Goal: Task Accomplishment & Management: Manage account settings

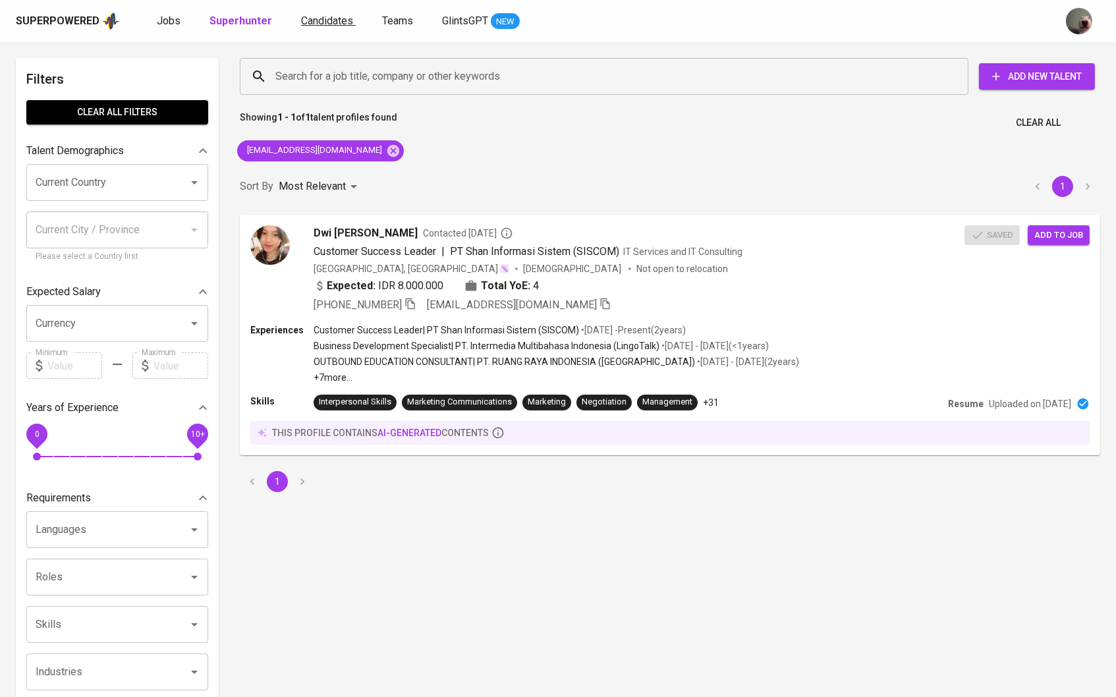
click at [317, 24] on span "Candidates" at bounding box center [327, 20] width 52 height 13
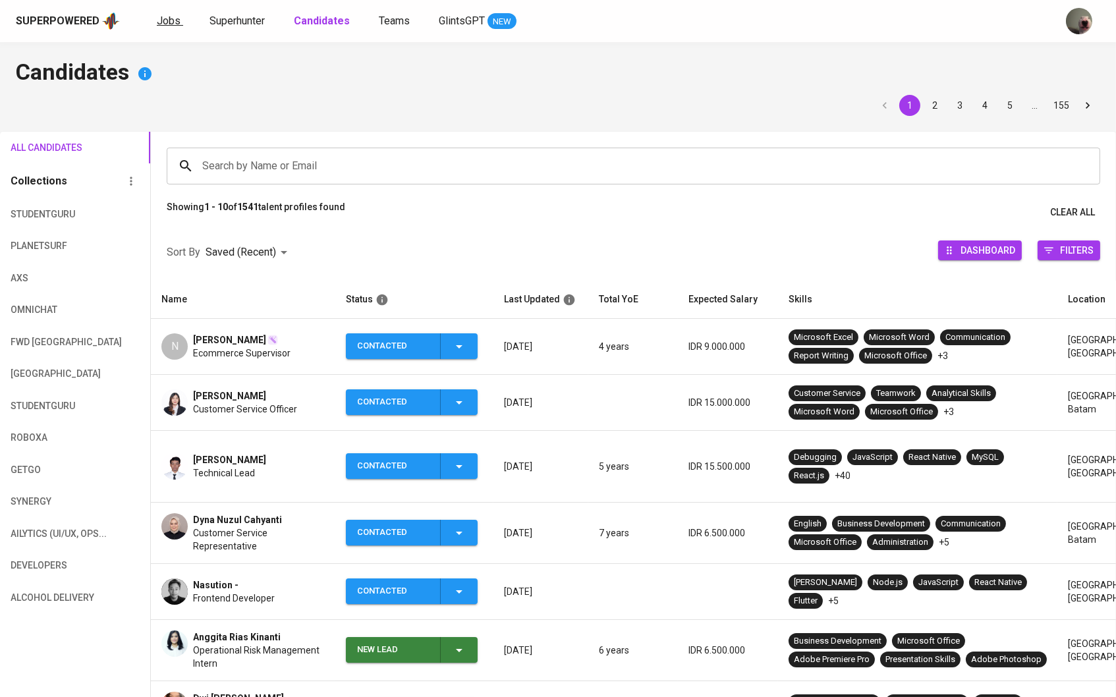
click at [163, 27] on link "Jobs" at bounding box center [170, 21] width 26 height 16
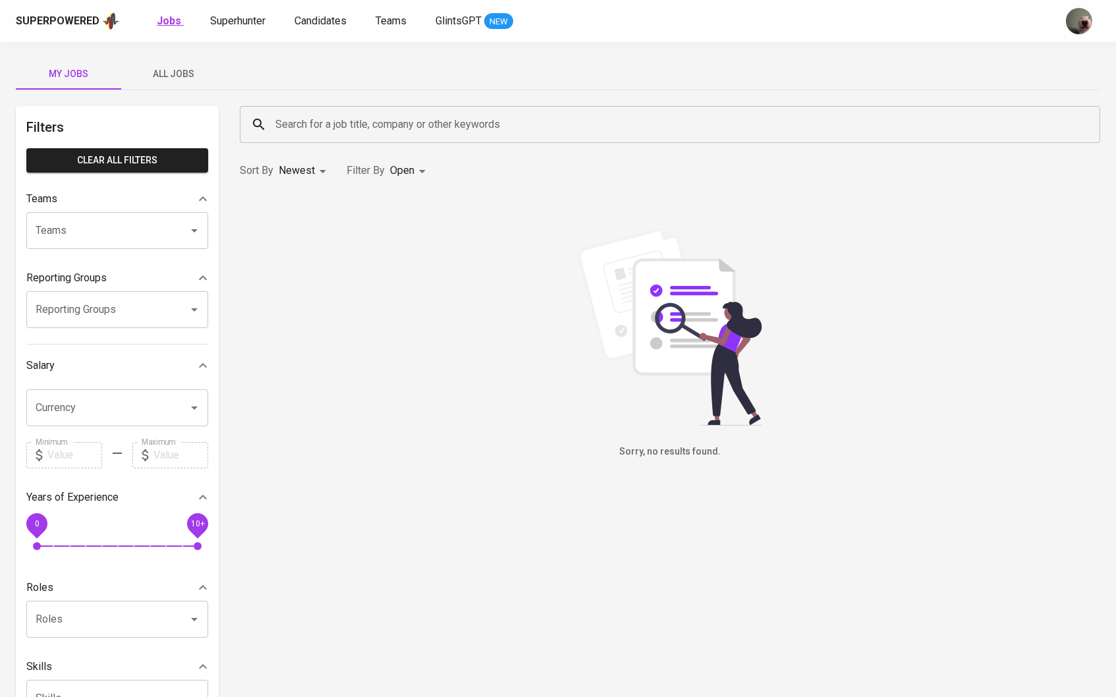
click at [169, 22] on b "Jobs" at bounding box center [169, 20] width 24 height 13
type input "OPEN"
click at [186, 71] on span "All Jobs" at bounding box center [174, 74] width 90 height 16
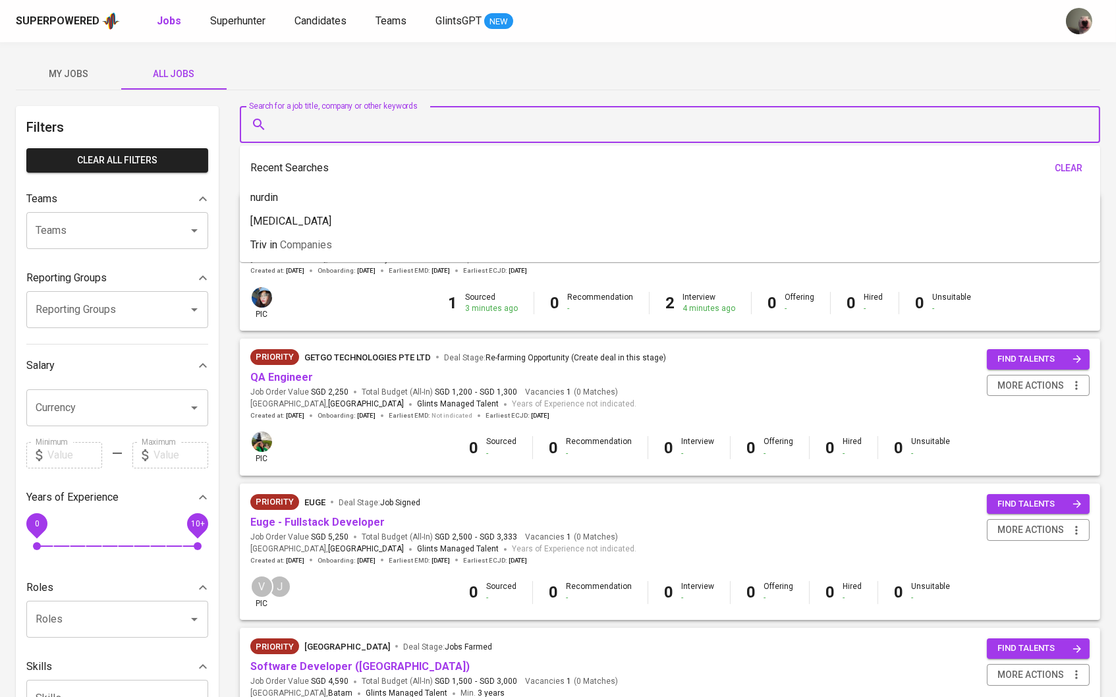
click at [310, 128] on input "Search for a job title, company or other keywords" at bounding box center [673, 124] width 803 height 25
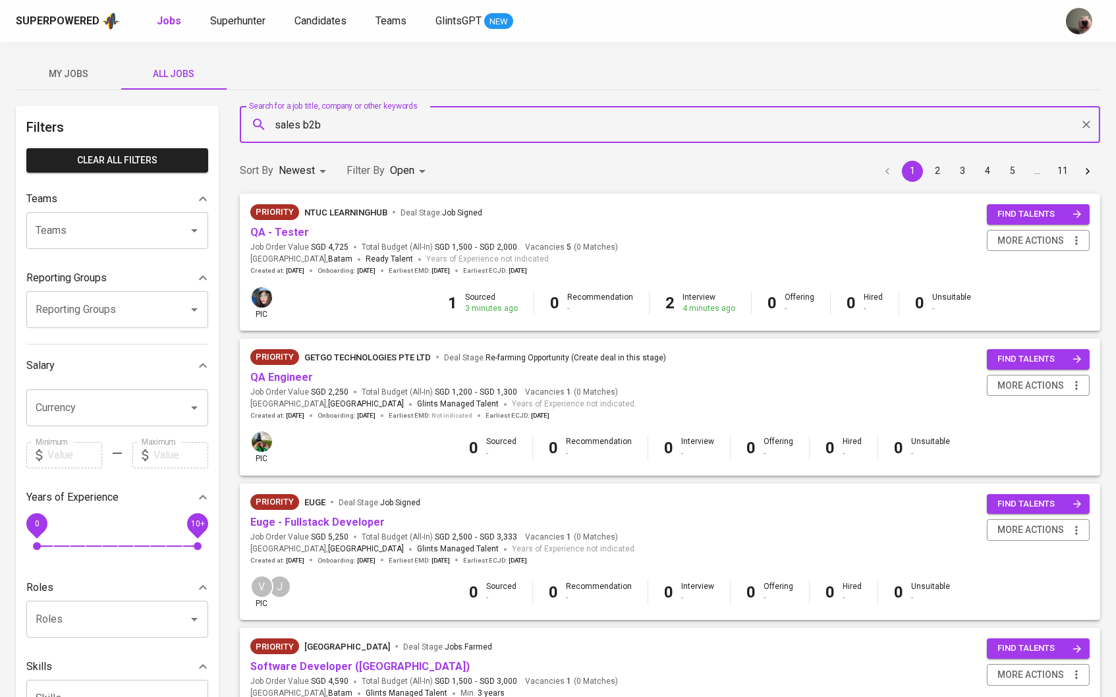
type input "sales b2b"
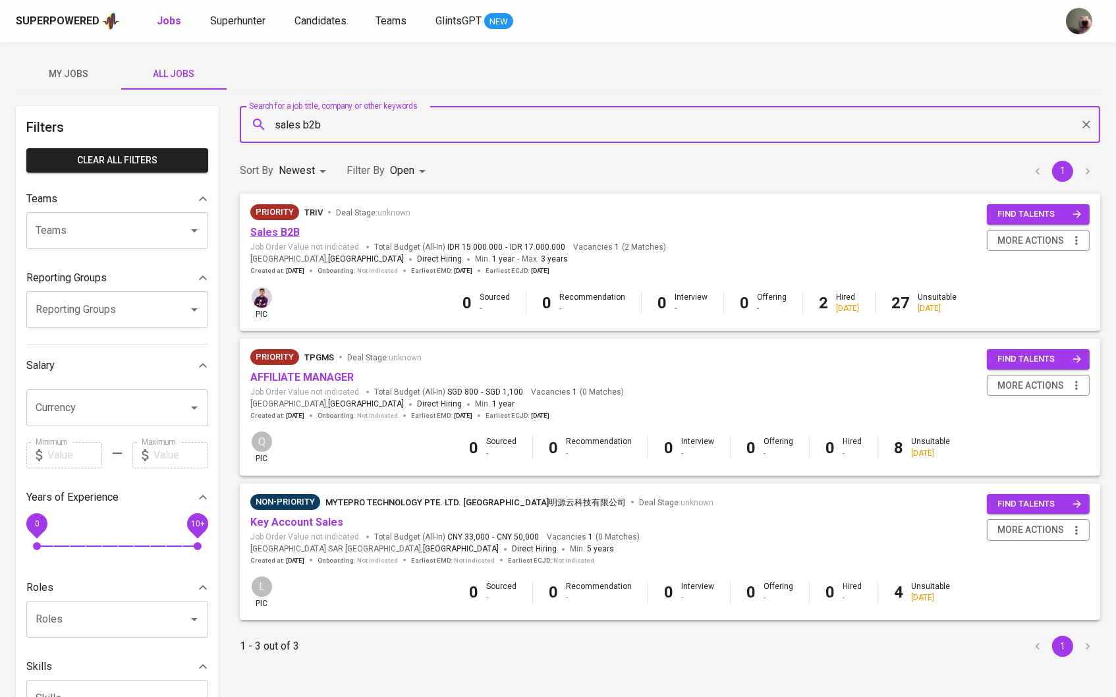
click at [271, 231] on link "Sales B2B" at bounding box center [274, 232] width 49 height 13
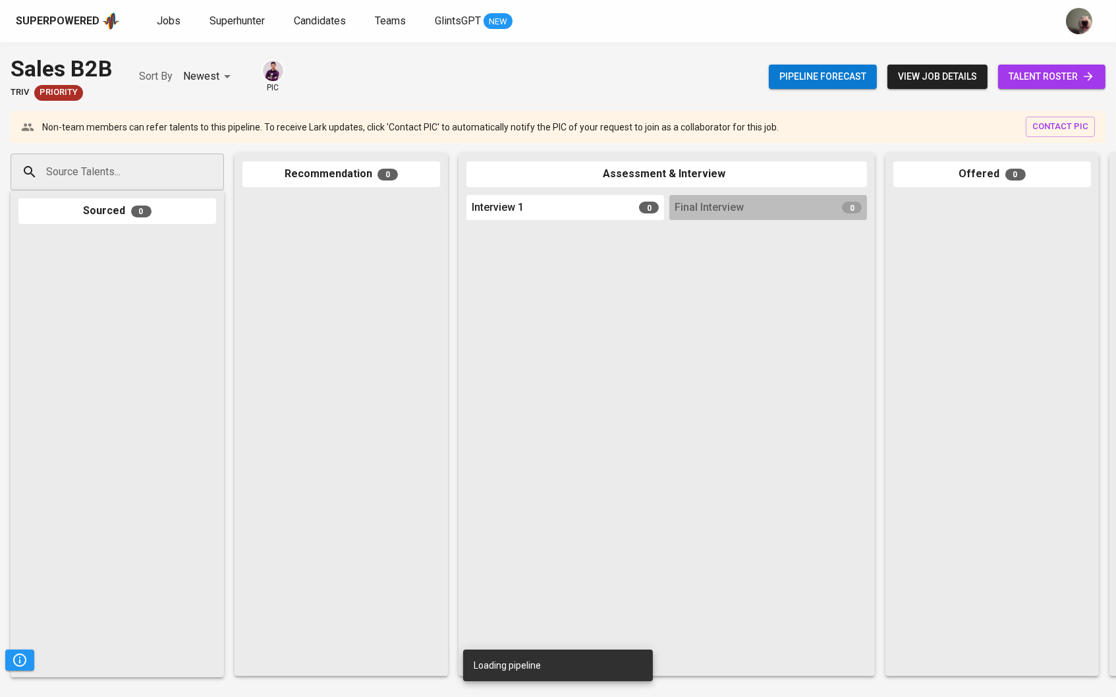
click at [1048, 94] on div "Pipeline forecast view job details talent roster" at bounding box center [937, 77] width 337 height 48
click at [1038, 78] on span "talent roster" at bounding box center [1052, 77] width 86 height 16
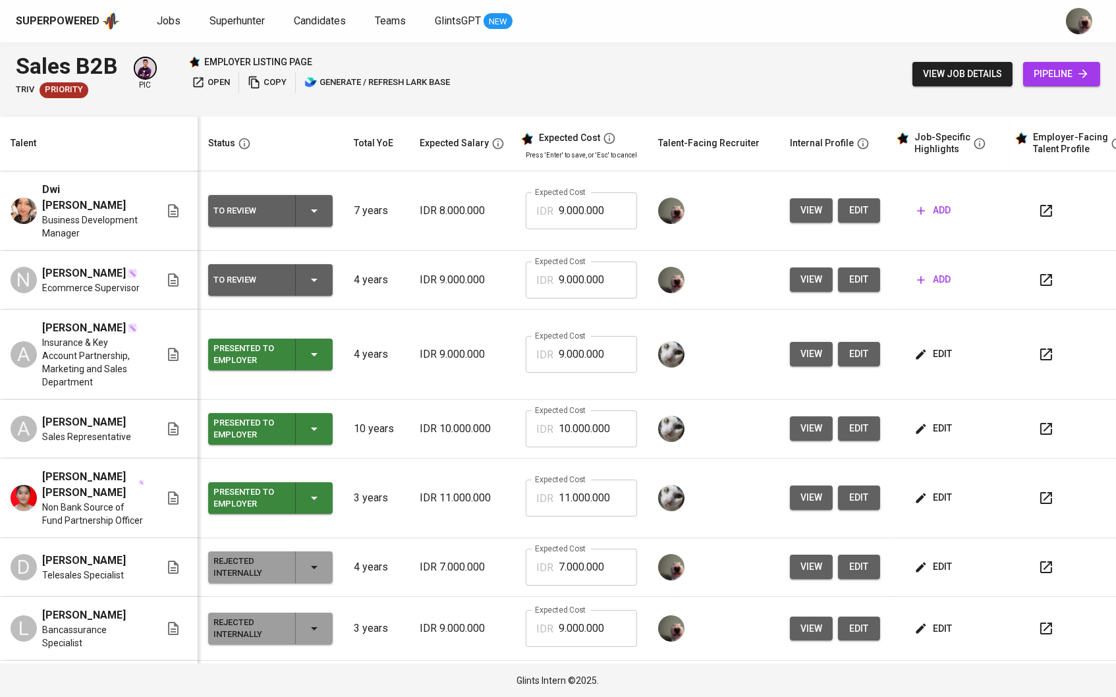
click at [943, 270] on button "add" at bounding box center [934, 280] width 44 height 24
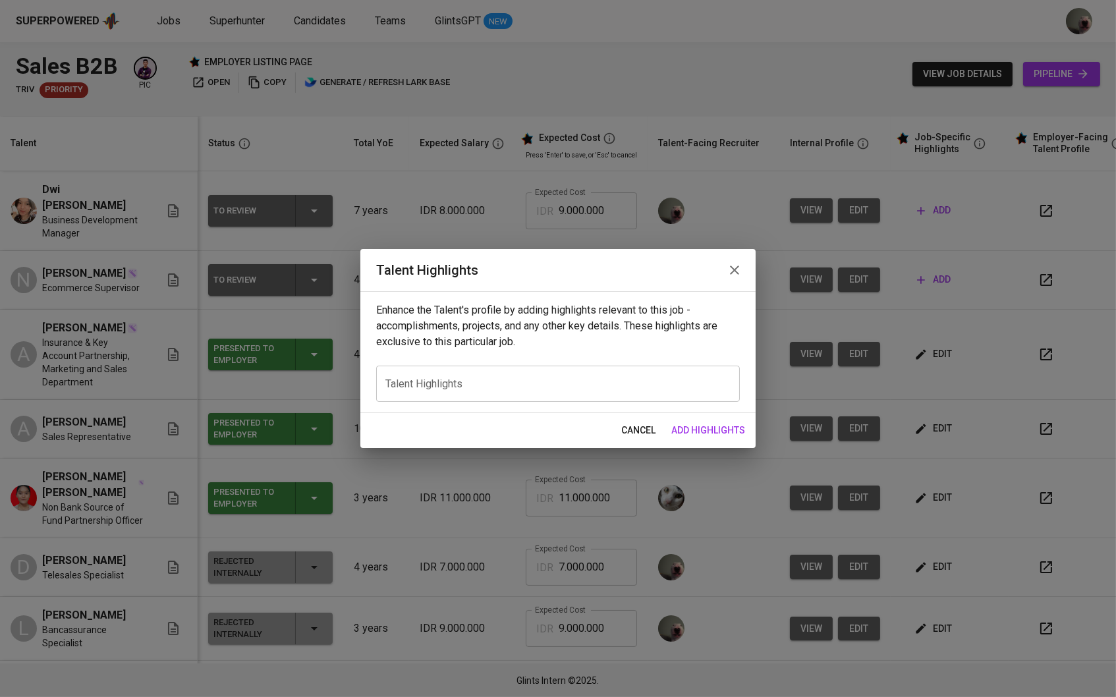
click at [727, 271] on icon "button" at bounding box center [735, 270] width 16 height 16
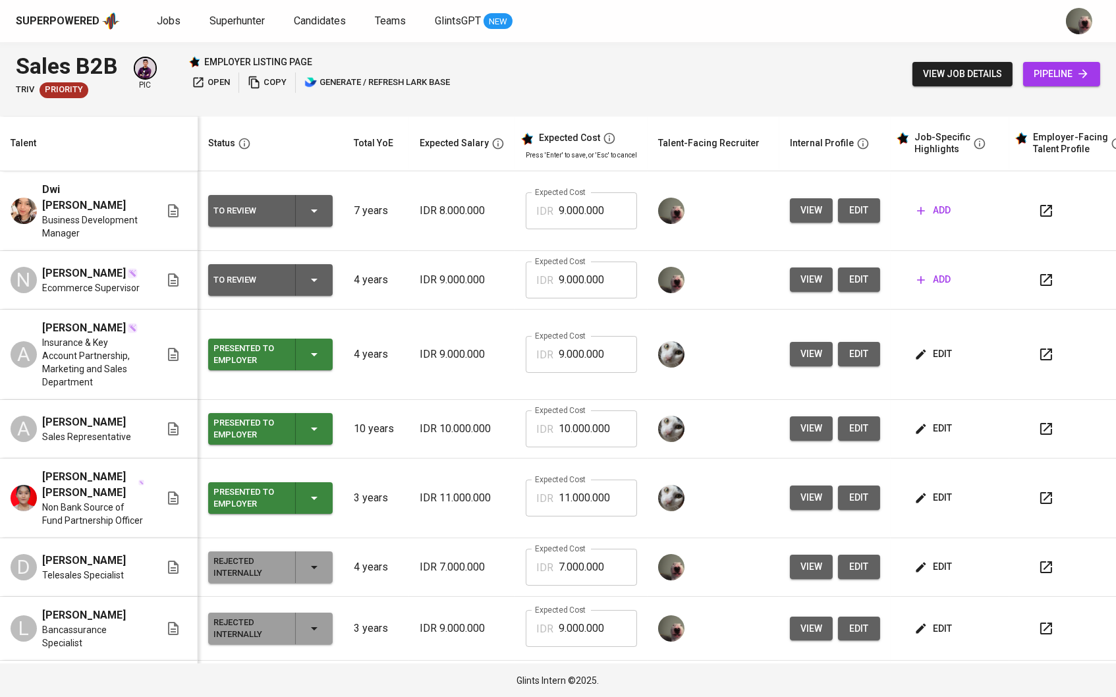
click at [923, 213] on icon "button" at bounding box center [921, 210] width 13 height 13
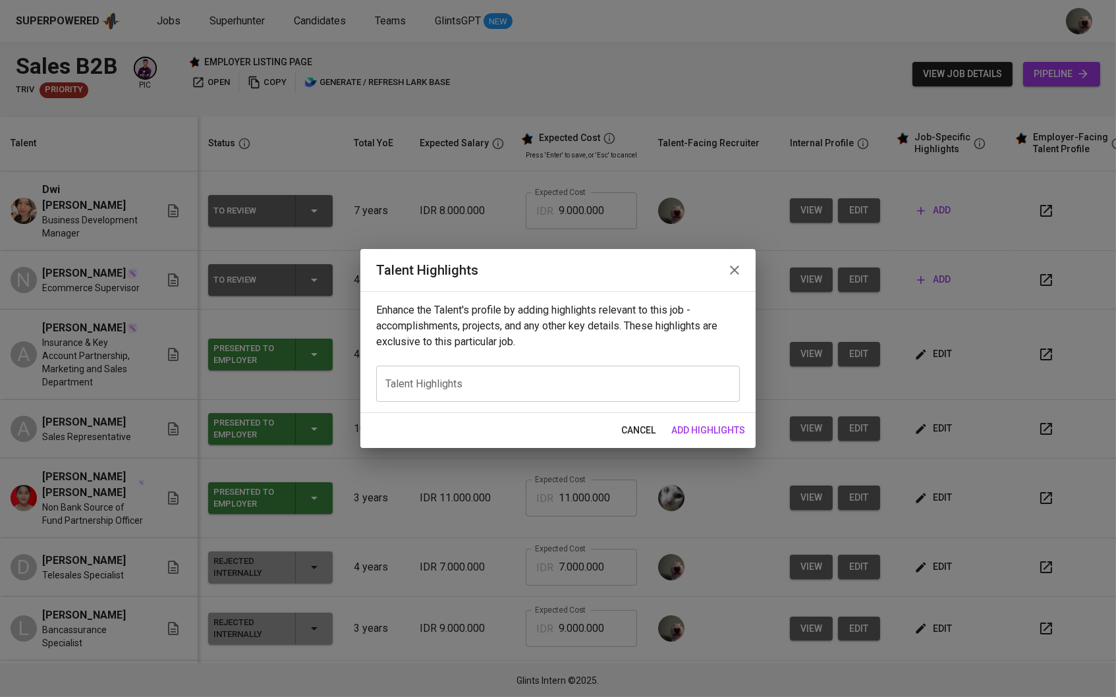
click at [484, 383] on textarea at bounding box center [557, 384] width 345 height 12
paste textarea "[PERSON_NAME] [PERSON_NAME] Business Growth and Development Leader with 7+ year…"
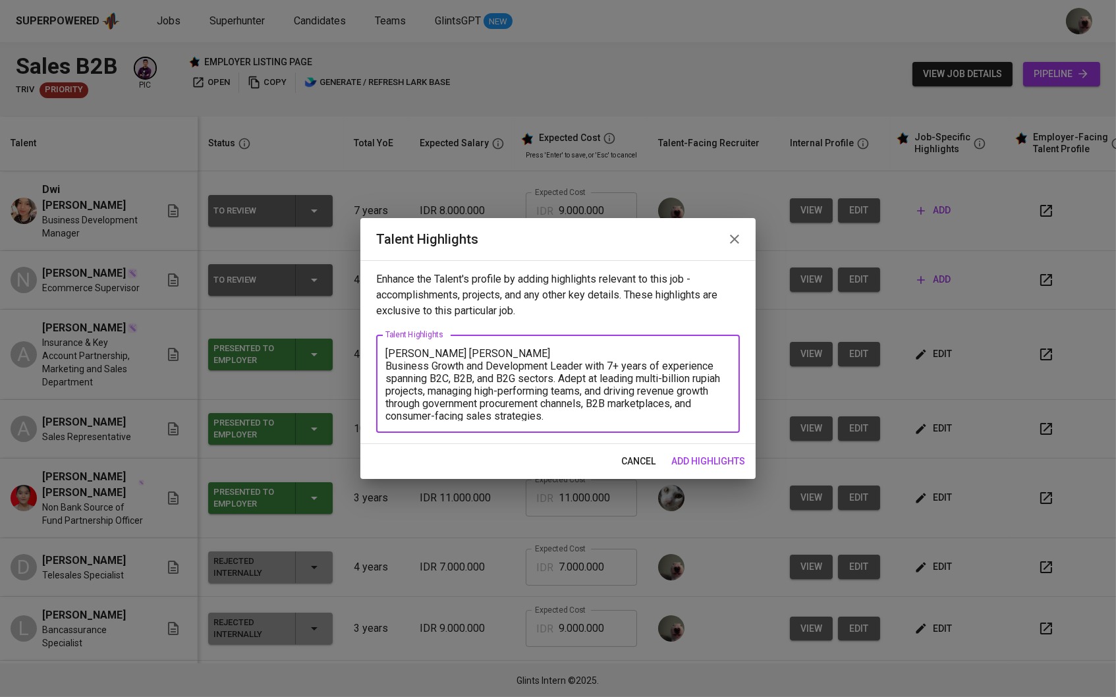
scroll to position [1, 0]
click at [387, 367] on textarea "[PERSON_NAME] [PERSON_NAME] Business Growth and Development Leader with 7+ year…" at bounding box center [557, 384] width 345 height 74
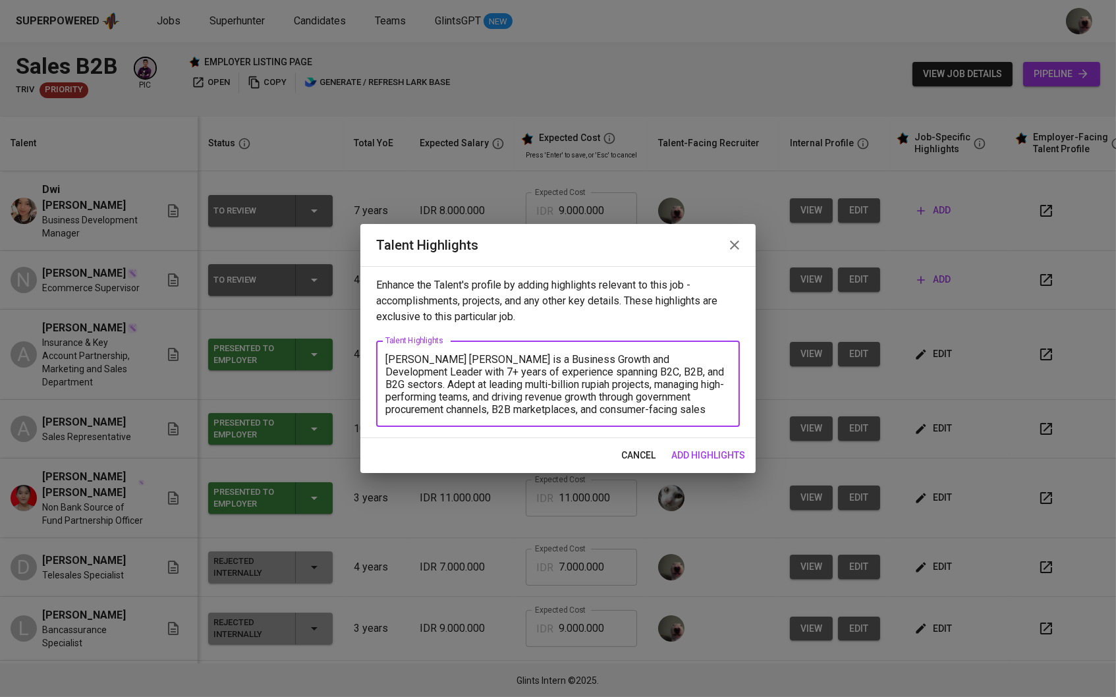
click at [661, 411] on textarea "[PERSON_NAME] [PERSON_NAME] is a Business Growth and Development Leader with 7+…" at bounding box center [557, 384] width 345 height 62
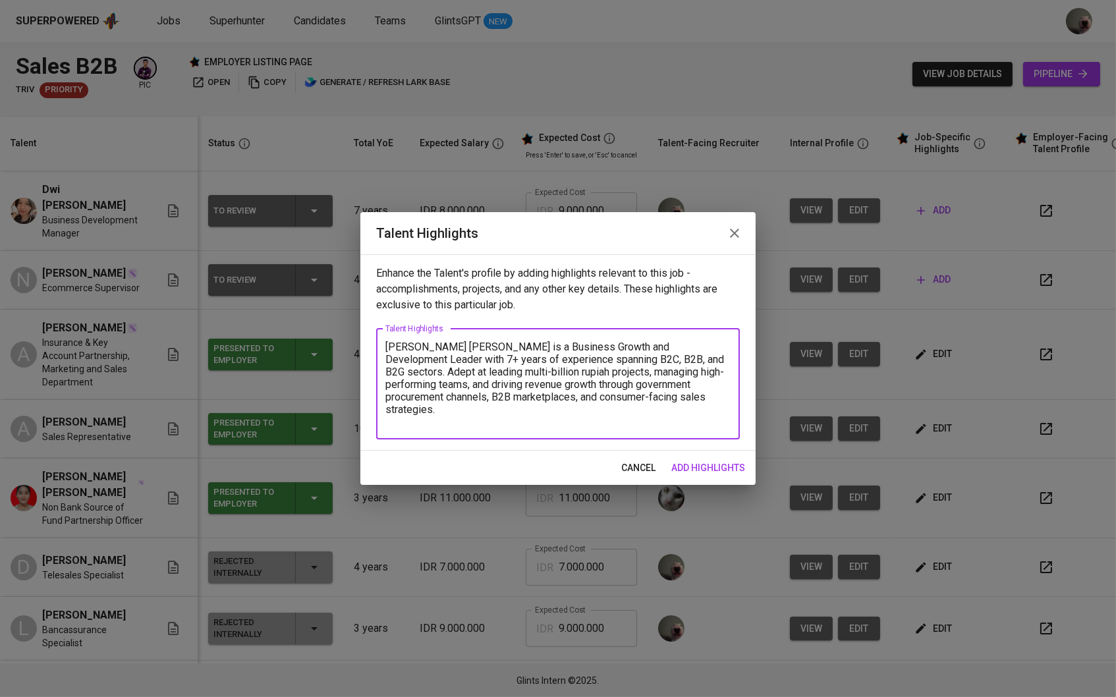
scroll to position [1, 0]
paste textarea "usiness Development Manager (E-Katalog & [PERSON_NAME] Distributor) – Directed …"
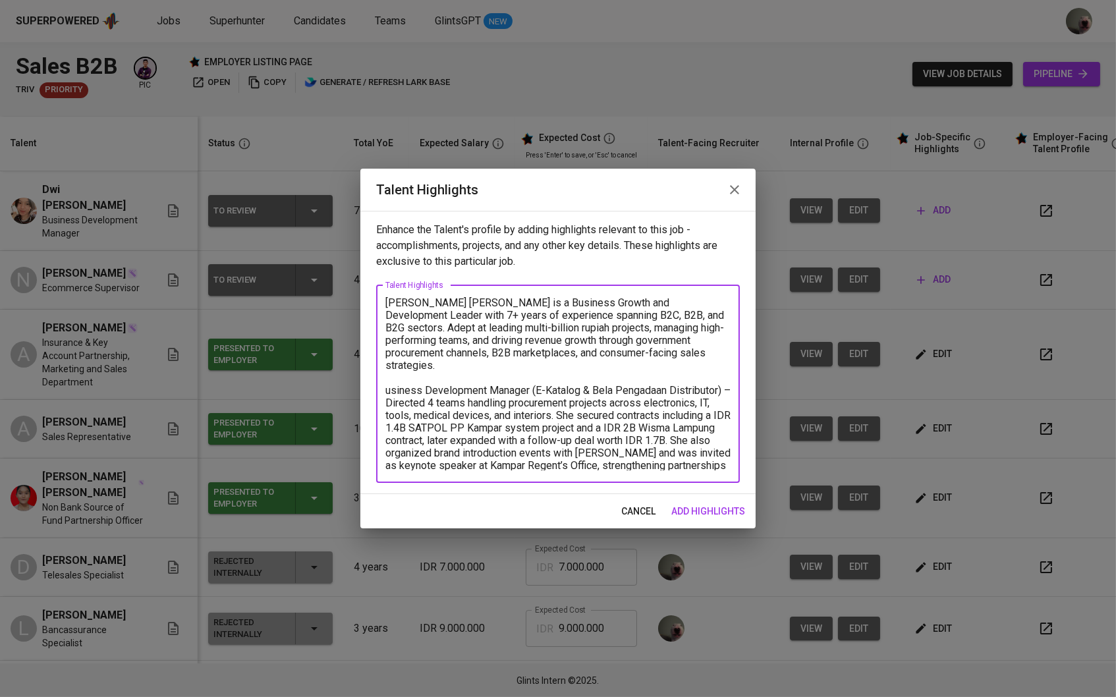
scroll to position [0, 0]
click at [389, 376] on textarea "[PERSON_NAME] [PERSON_NAME] is a Business Growth and Development Leader with 7+…" at bounding box center [557, 383] width 345 height 173
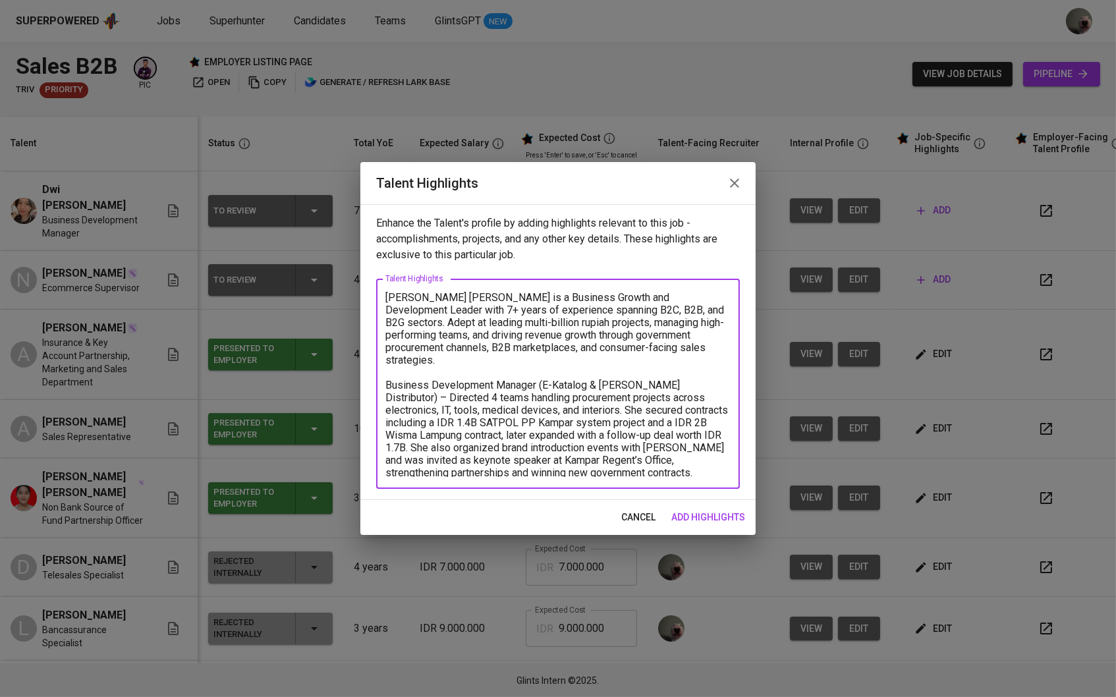
click at [533, 370] on textarea "[PERSON_NAME] [PERSON_NAME] is a Business Growth and Development Leader with 7+…" at bounding box center [557, 384] width 345 height 186
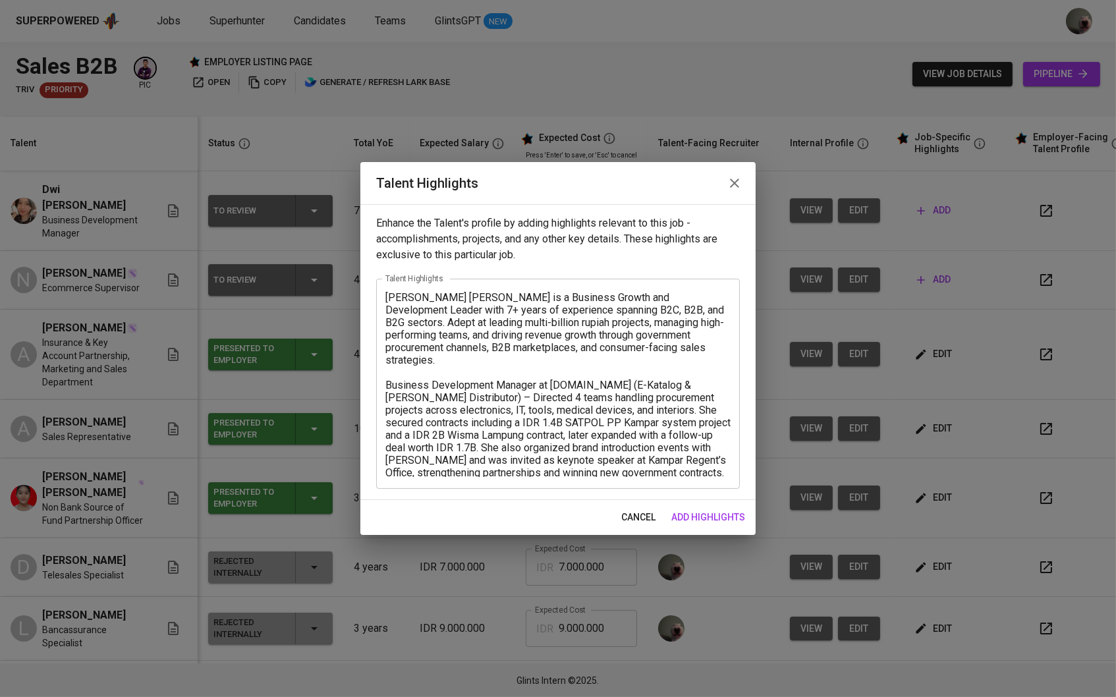
click at [577, 477] on div "[PERSON_NAME] [PERSON_NAME] is a Business Growth and Development Leader with 7+…" at bounding box center [558, 384] width 364 height 210
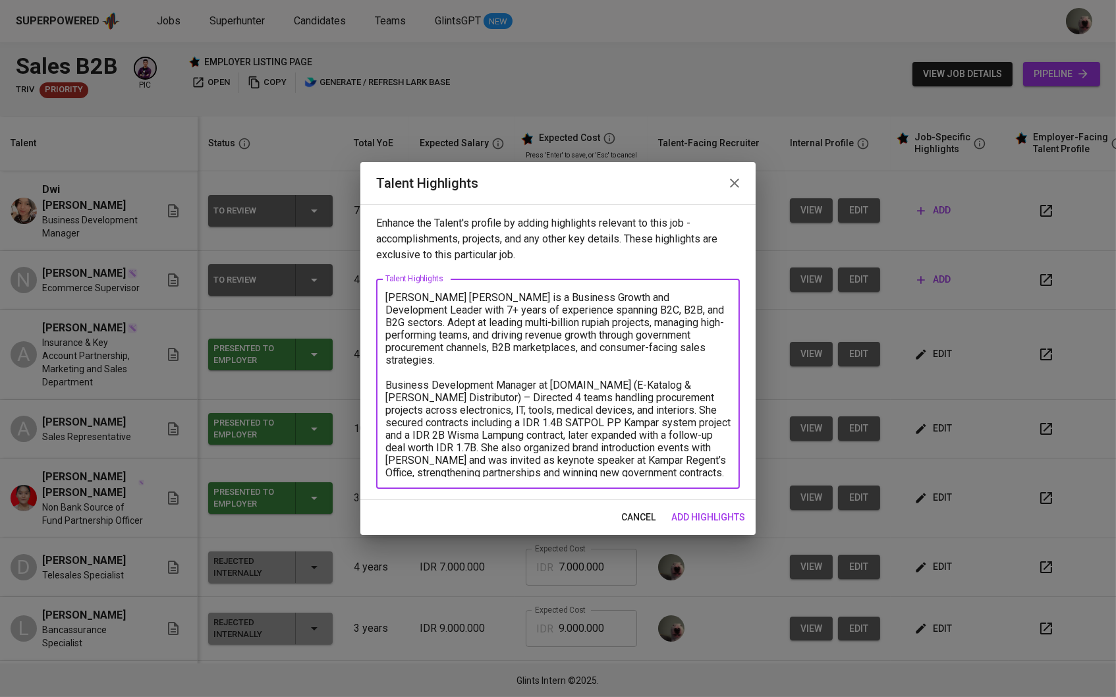
click at [465, 469] on textarea "[PERSON_NAME] [PERSON_NAME] is a Business Growth and Development Leader with 7+…" at bounding box center [557, 384] width 345 height 186
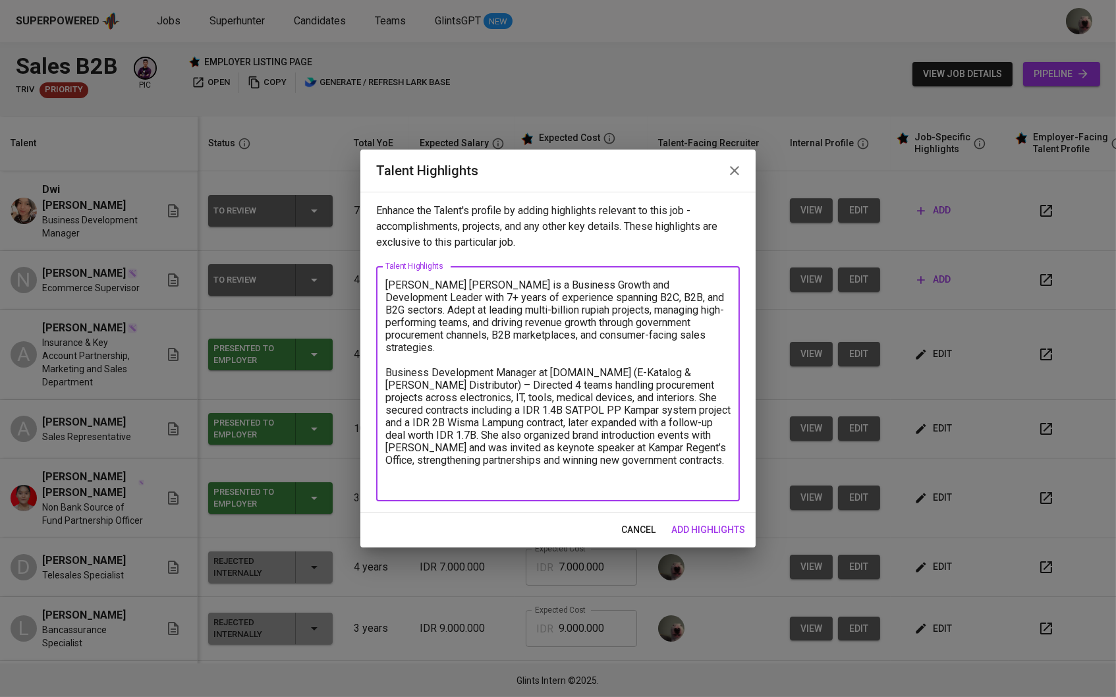
click at [503, 374] on textarea "[PERSON_NAME] [PERSON_NAME] is a Business Growth and Development Leader with 7+…" at bounding box center [557, 384] width 345 height 211
click at [397, 358] on textarea "[PERSON_NAME] [PERSON_NAME] is a Business Growth and Development Leader with 7+…" at bounding box center [557, 384] width 345 height 211
click at [431, 503] on div "Enhance the Talent's profile by adding highlights relevant to this job - accomp…" at bounding box center [557, 352] width 395 height 321
click at [418, 486] on textarea "[PERSON_NAME] [PERSON_NAME] is a Business Growth and Development Leader with 7+…" at bounding box center [557, 384] width 345 height 211
paste textarea "PT Shan Informasi Sistem (SISCOM ERP) – Managed acquisition and renewal teams, …"
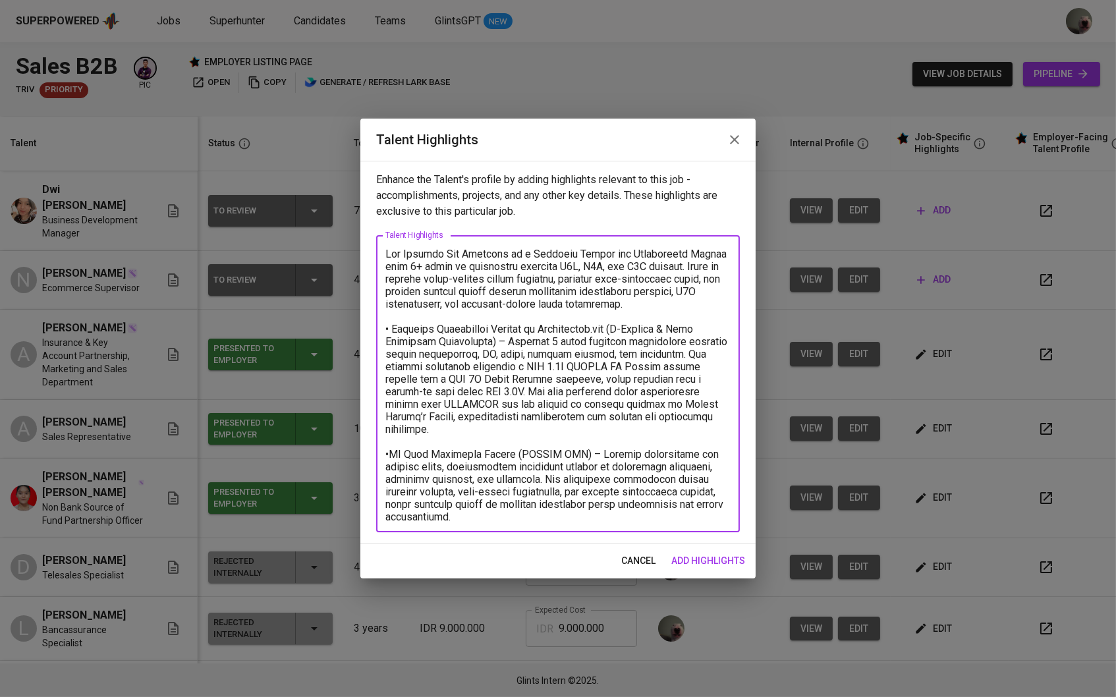
click at [391, 450] on textarea at bounding box center [557, 384] width 345 height 273
click at [554, 327] on textarea at bounding box center [557, 384] width 345 height 273
drag, startPoint x: 542, startPoint y: 331, endPoint x: 636, endPoint y: 331, distance: 93.6
click at [636, 331] on textarea at bounding box center [557, 384] width 345 height 273
click at [395, 327] on textarea at bounding box center [557, 384] width 345 height 273
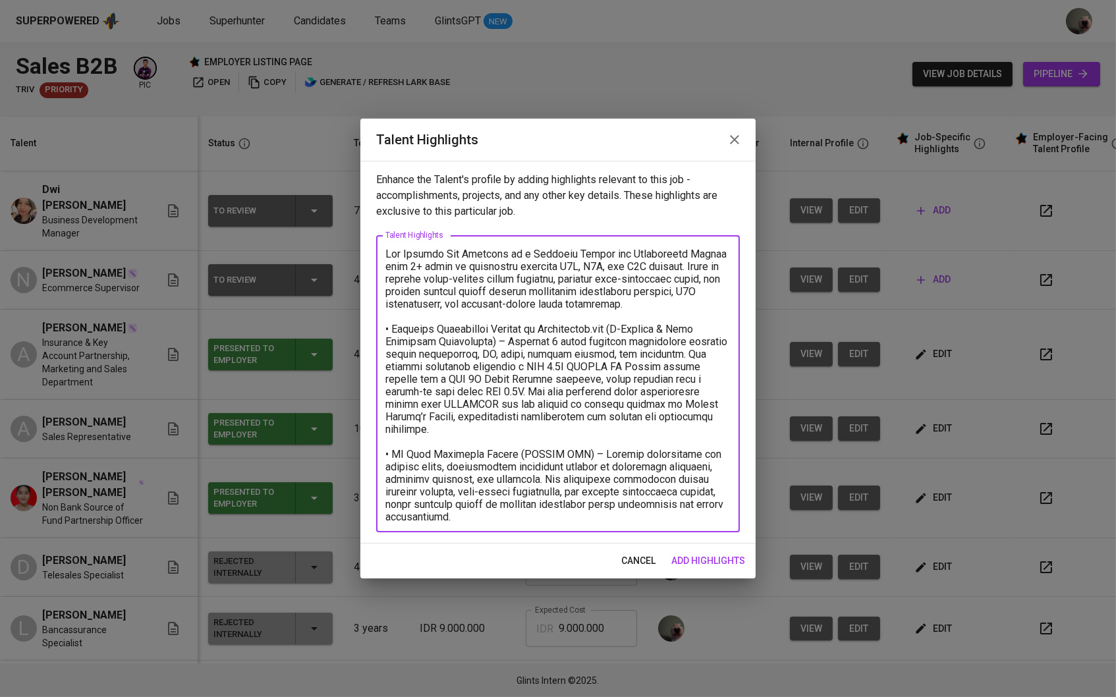
click at [395, 327] on textarea at bounding box center [557, 384] width 345 height 273
paste textarea "at [DOMAIN_NAME]"
click at [409, 326] on textarea at bounding box center [557, 384] width 345 height 273
click at [468, 319] on textarea at bounding box center [557, 384] width 345 height 273
click at [471, 322] on textarea at bounding box center [557, 384] width 345 height 273
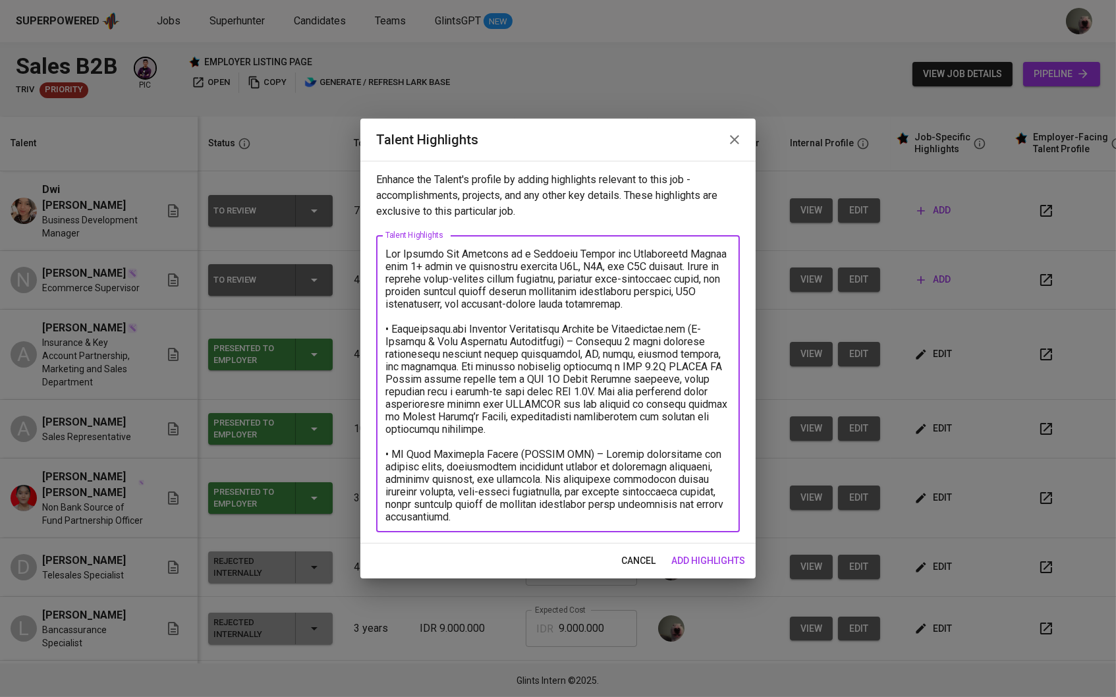
click at [391, 327] on textarea at bounding box center [557, 384] width 345 height 273
click at [703, 513] on textarea at bounding box center [557, 384] width 345 height 273
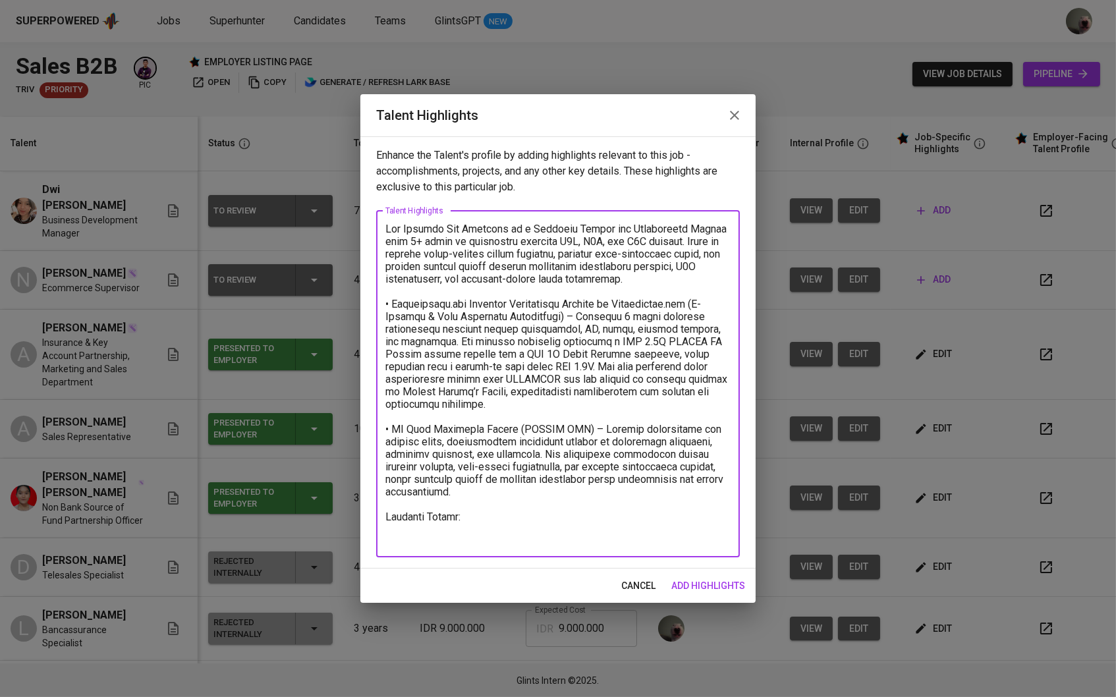
click at [490, 515] on textarea at bounding box center [557, 384] width 345 height 322
click at [497, 487] on textarea at bounding box center [557, 384] width 345 height 322
type textarea "Lor Ipsumdo Sit Ametcons ad e Seddoeiu Tempor inc Utlaboreetd Magnaa enim 3+ ad…"
click at [695, 582] on span "add highlights" at bounding box center [708, 586] width 74 height 16
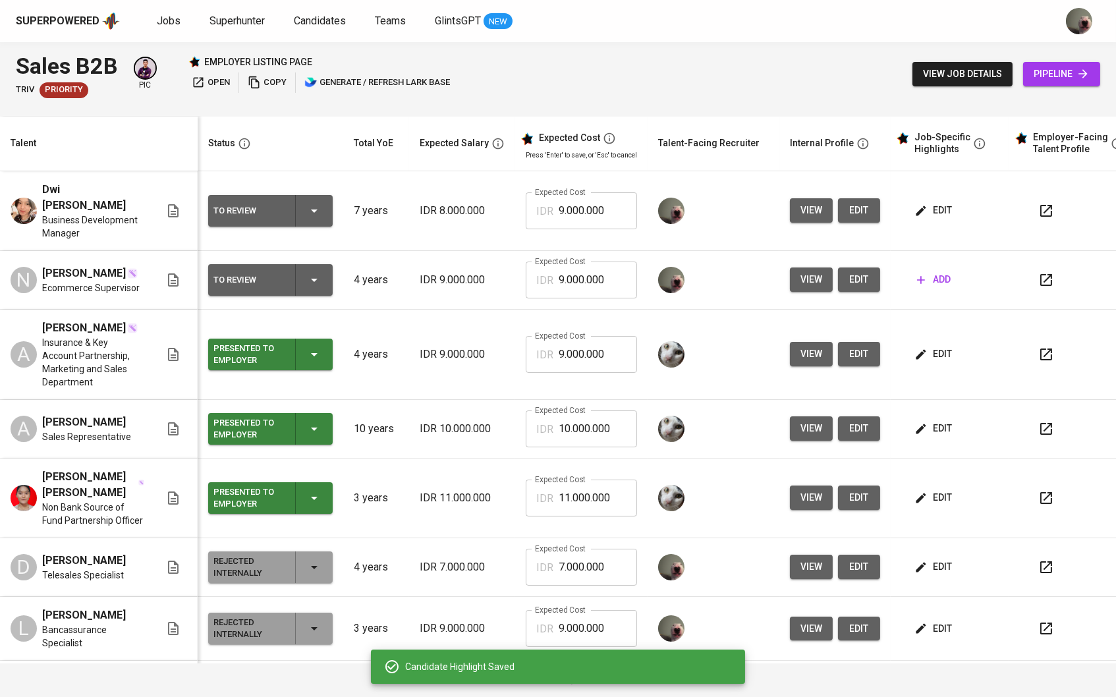
click at [945, 350] on span "edit" at bounding box center [934, 354] width 35 height 16
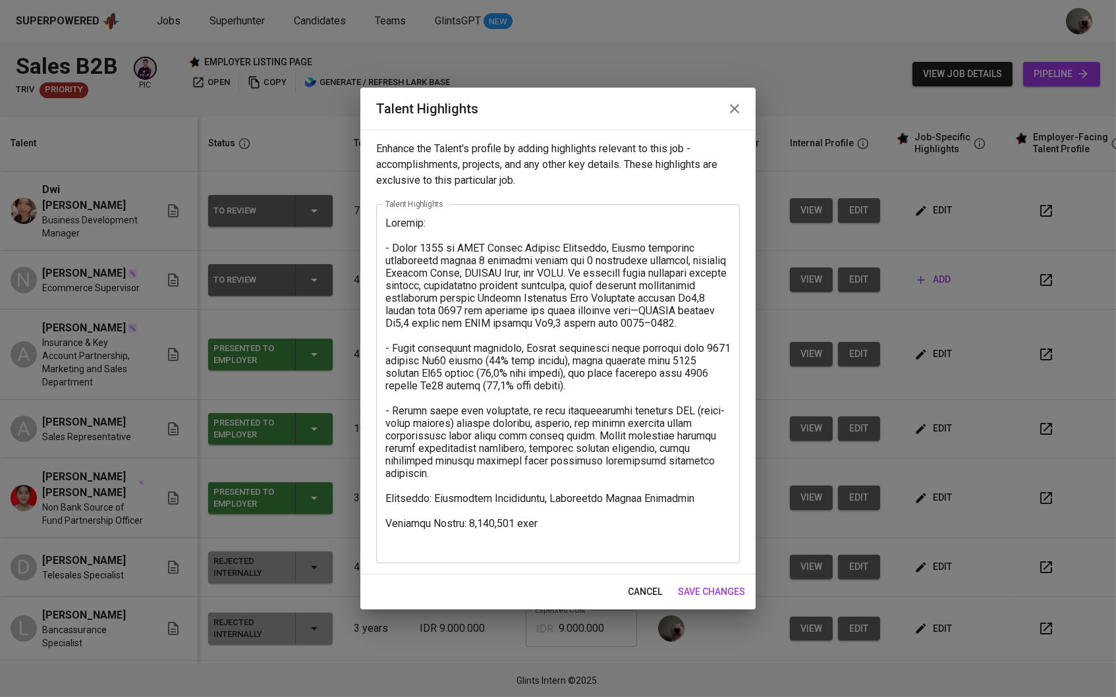
click at [727, 110] on icon "button" at bounding box center [735, 109] width 16 height 16
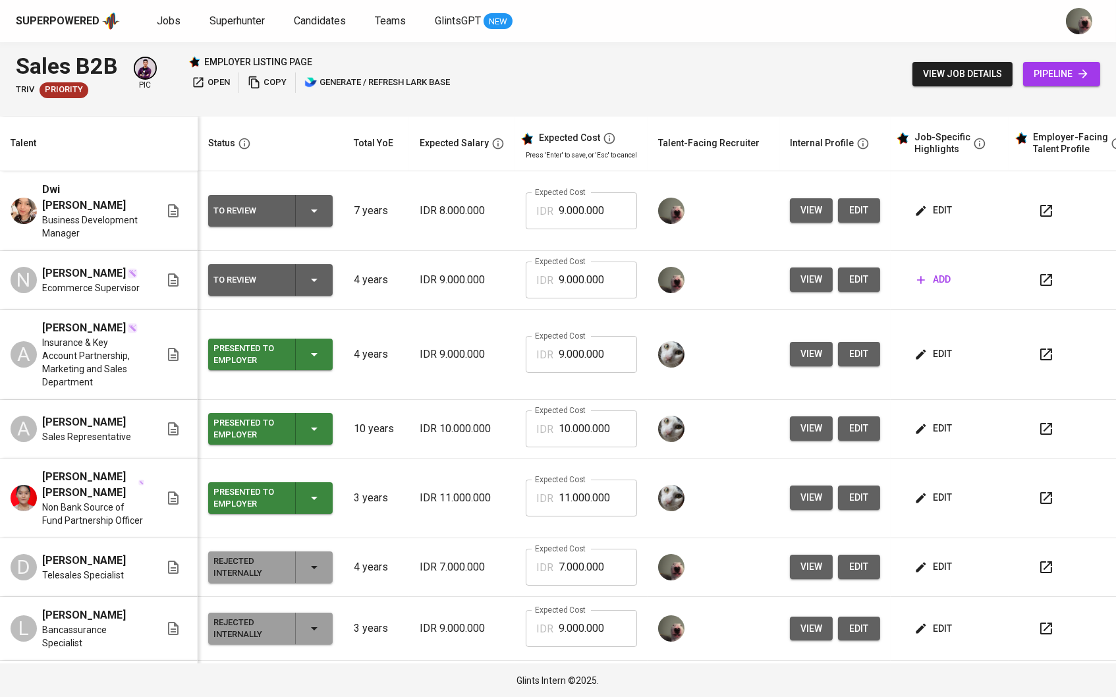
click at [940, 215] on span "edit" at bounding box center [934, 210] width 35 height 16
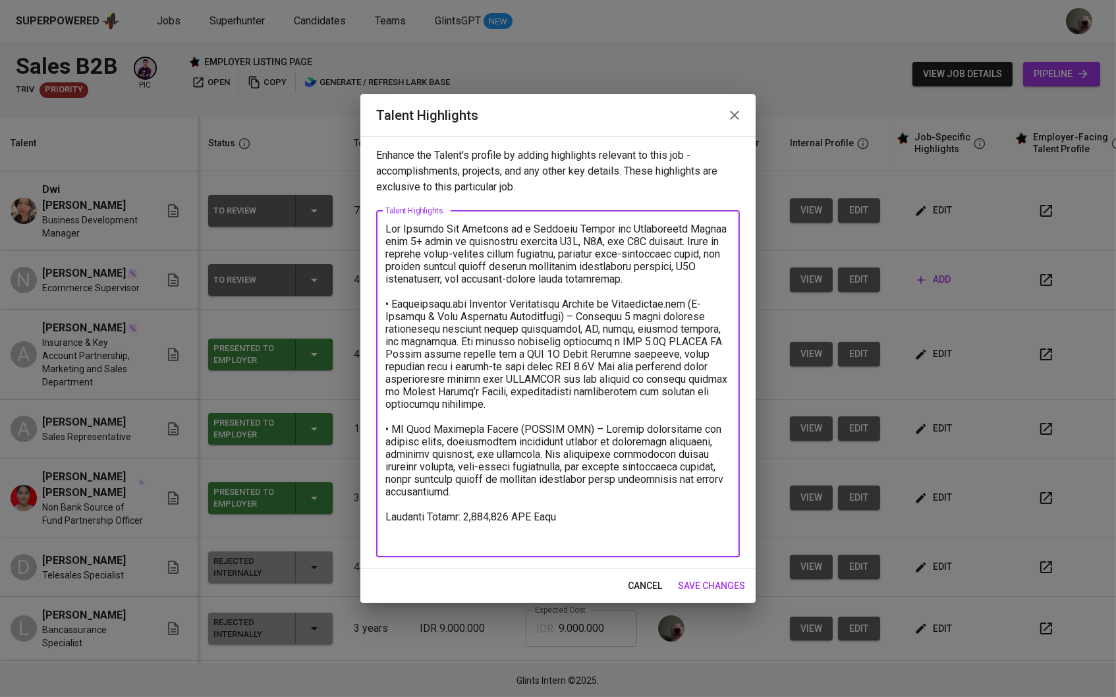
click at [521, 371] on textarea at bounding box center [557, 384] width 345 height 322
paste textarea "Loremipsumd sitametconse adipis elitse doeiu temp 1 incid utlaboreet do M3A, E2…"
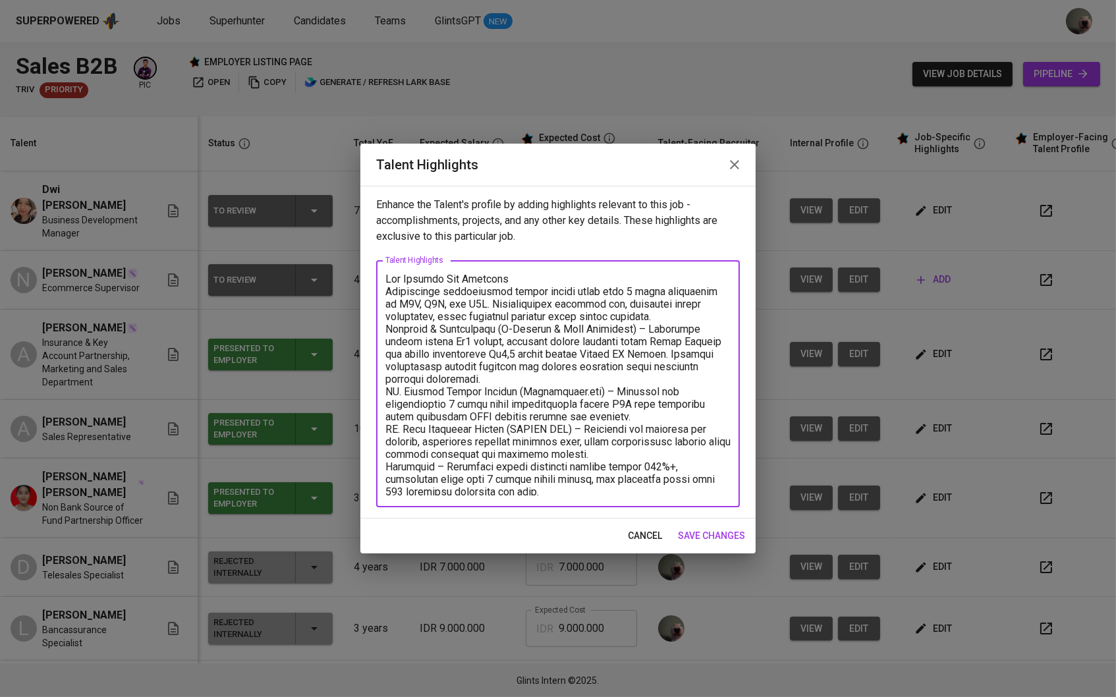
scroll to position [1, 0]
click at [493, 366] on textarea at bounding box center [557, 384] width 345 height 223
click at [666, 319] on textarea at bounding box center [557, 384] width 345 height 223
click at [680, 318] on textarea at bounding box center [557, 384] width 345 height 223
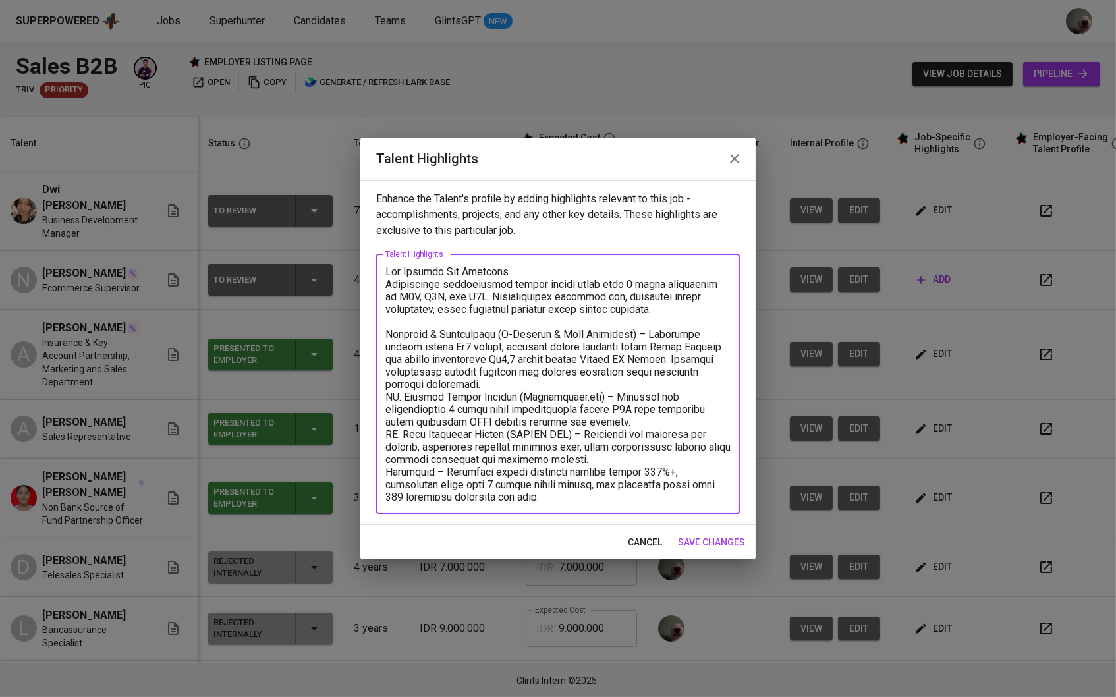
click at [387, 334] on textarea at bounding box center [557, 383] width 345 height 235
drag, startPoint x: 486, startPoint y: 380, endPoint x: 389, endPoint y: 334, distance: 107.9
click at [389, 334] on textarea at bounding box center [557, 383] width 345 height 235
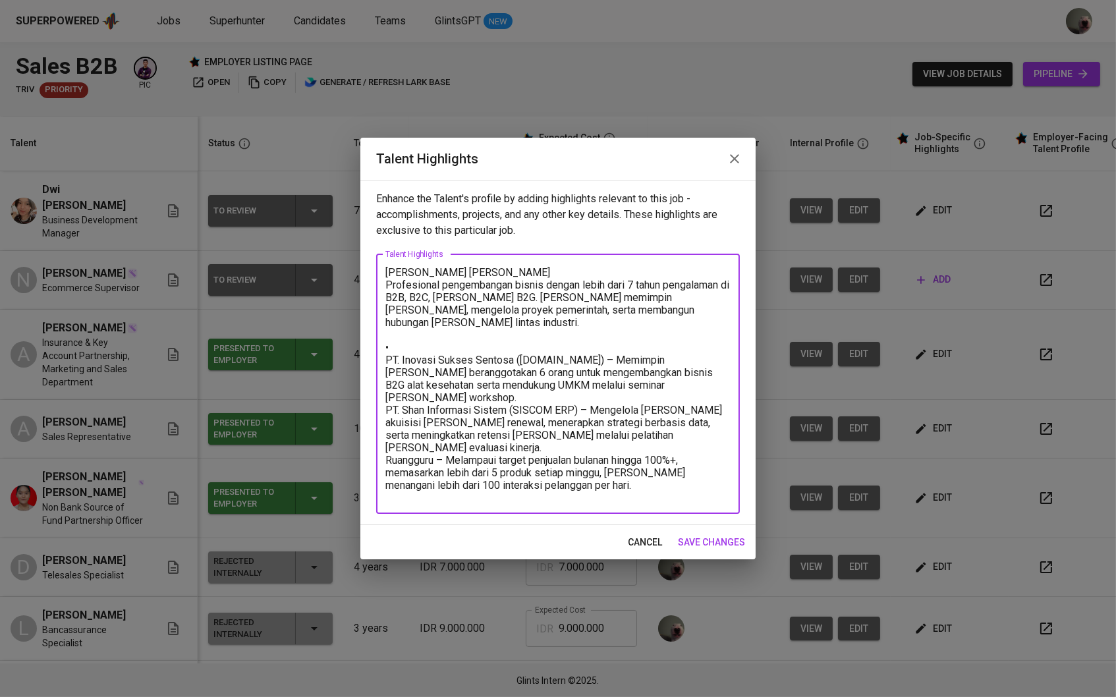
scroll to position [0, 0]
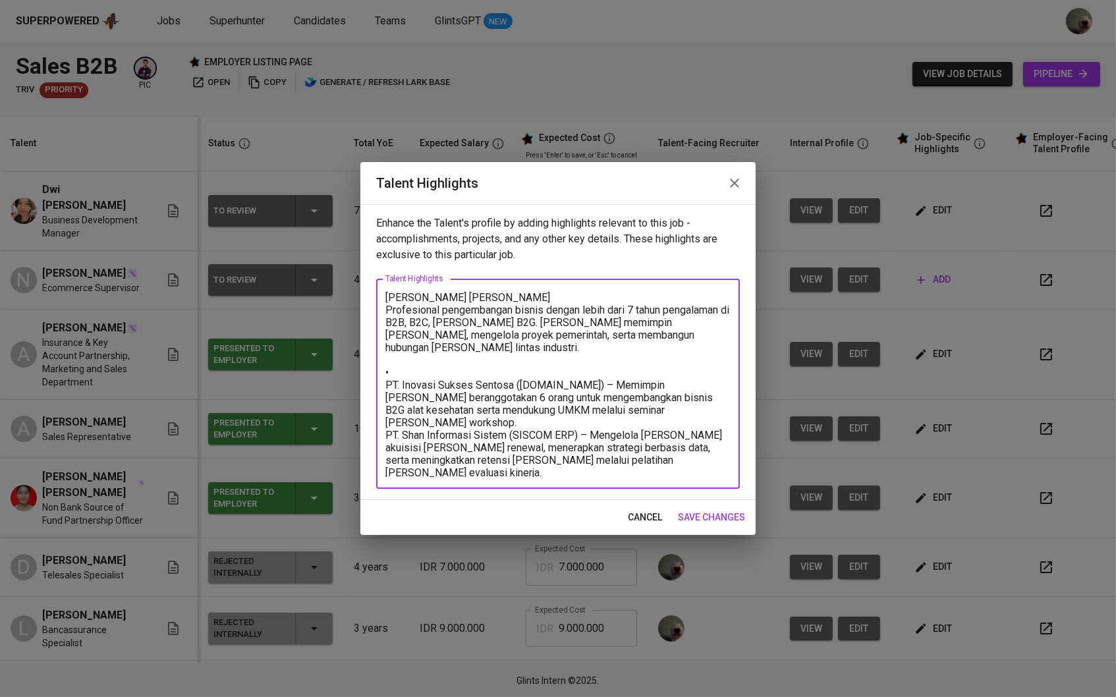
click at [387, 374] on textarea "[PERSON_NAME] [PERSON_NAME] Profesional pengembangan bisnis dengan lebih dari 7…" at bounding box center [557, 384] width 345 height 186
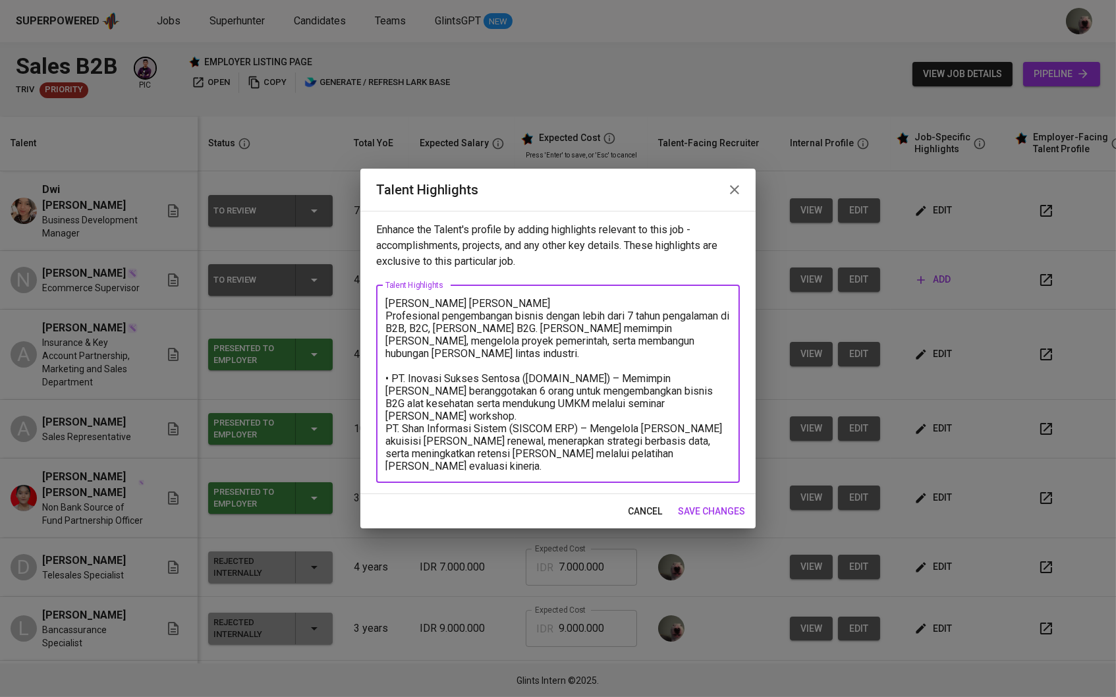
click at [704, 389] on textarea "[PERSON_NAME] [PERSON_NAME] Profesional pengembangan bisnis dengan lebih dari 7…" at bounding box center [557, 383] width 345 height 173
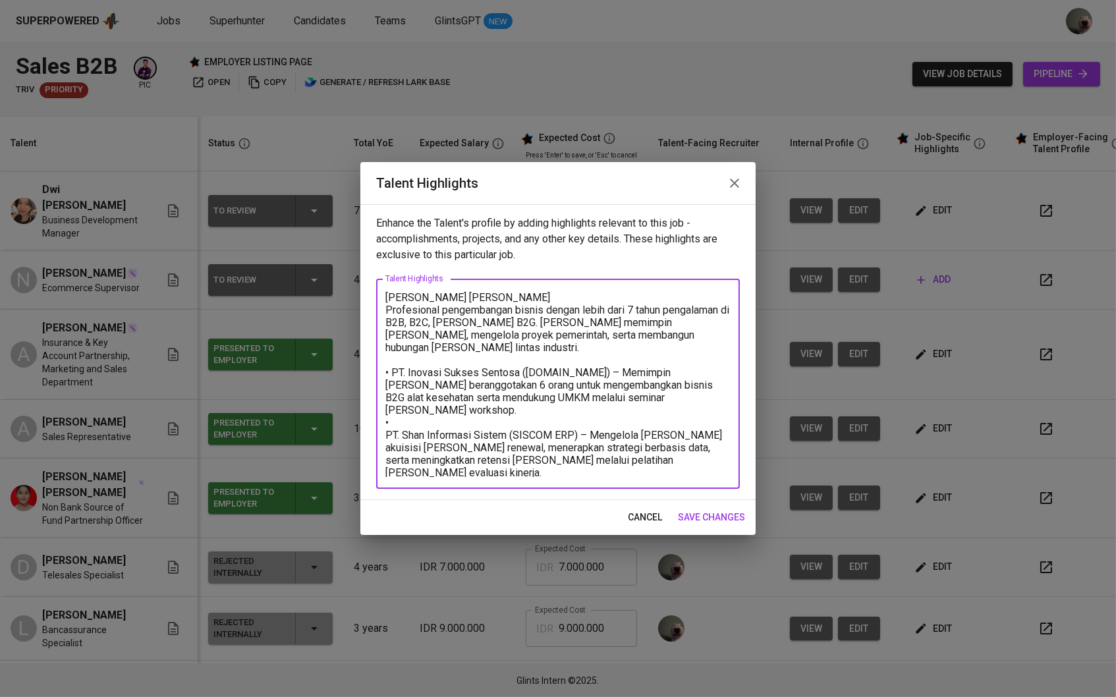
paste textarea "Provider & Distributor (E-Katalog & [PERSON_NAME]) – Menangani proyek hingga Rp…"
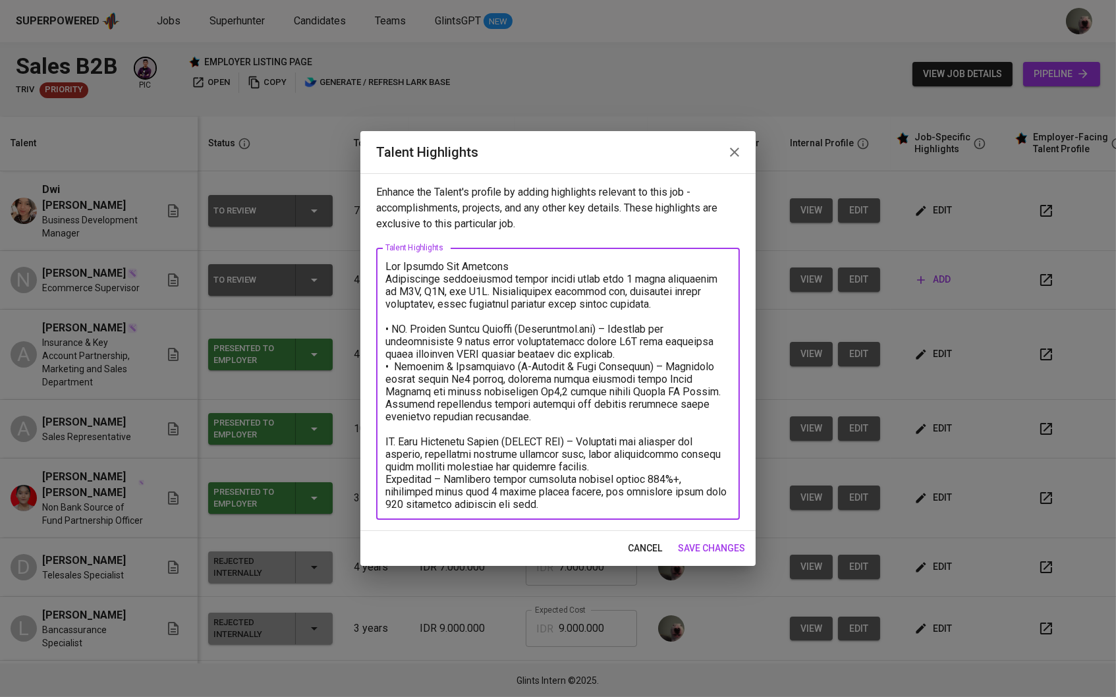
click at [397, 364] on textarea at bounding box center [557, 384] width 345 height 248
click at [700, 355] on textarea at bounding box center [557, 384] width 345 height 248
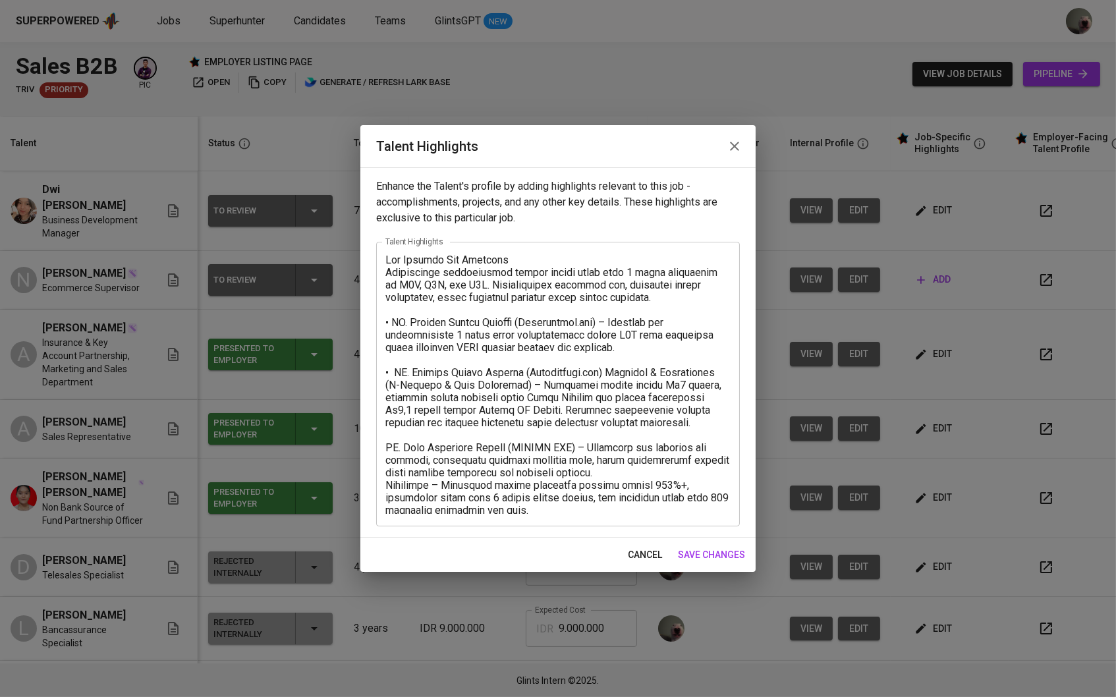
click at [383, 441] on div "x Talent Highlights" at bounding box center [558, 384] width 364 height 285
click at [381, 446] on div "x Talent Highlights" at bounding box center [558, 384] width 364 height 285
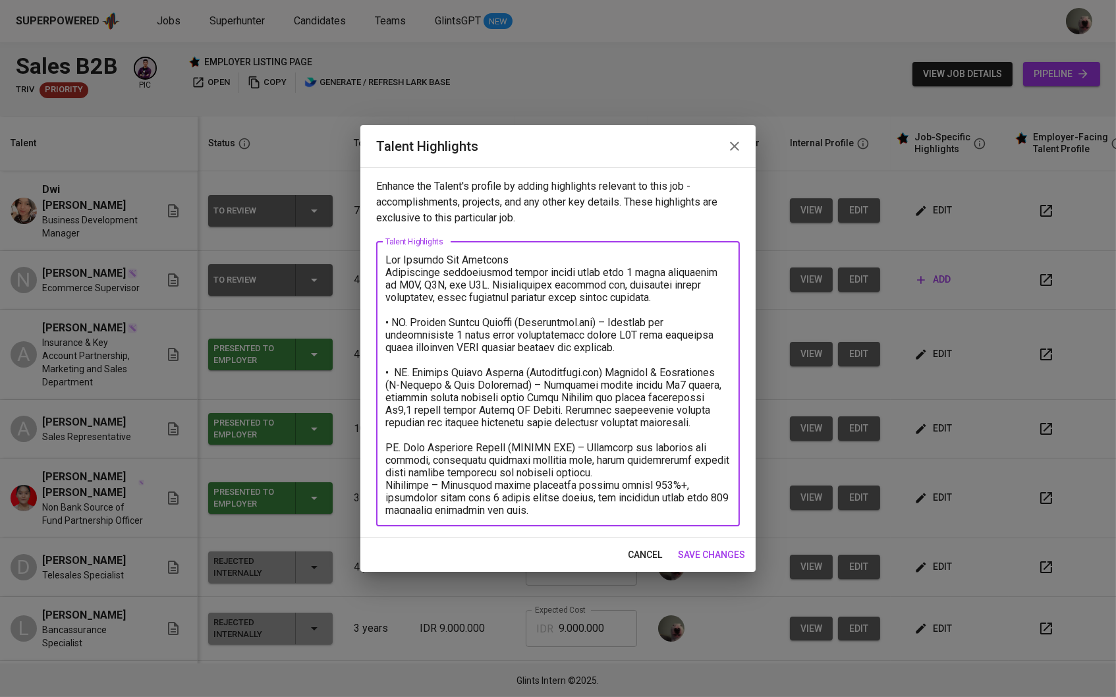
click at [389, 446] on textarea at bounding box center [557, 384] width 345 height 260
click at [586, 471] on textarea at bounding box center [557, 384] width 345 height 260
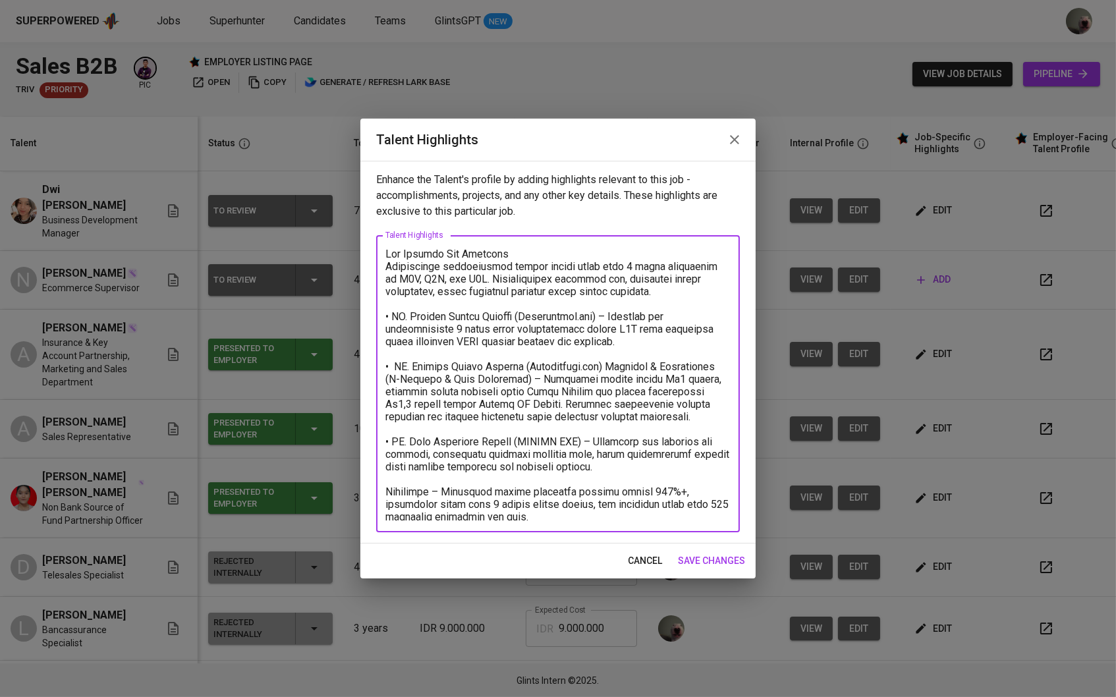
type textarea "Lor Ipsumdo Sit Ametcons Adipiscinge seddoeiusmod tempor incidi utlab etdo 5 ma…"
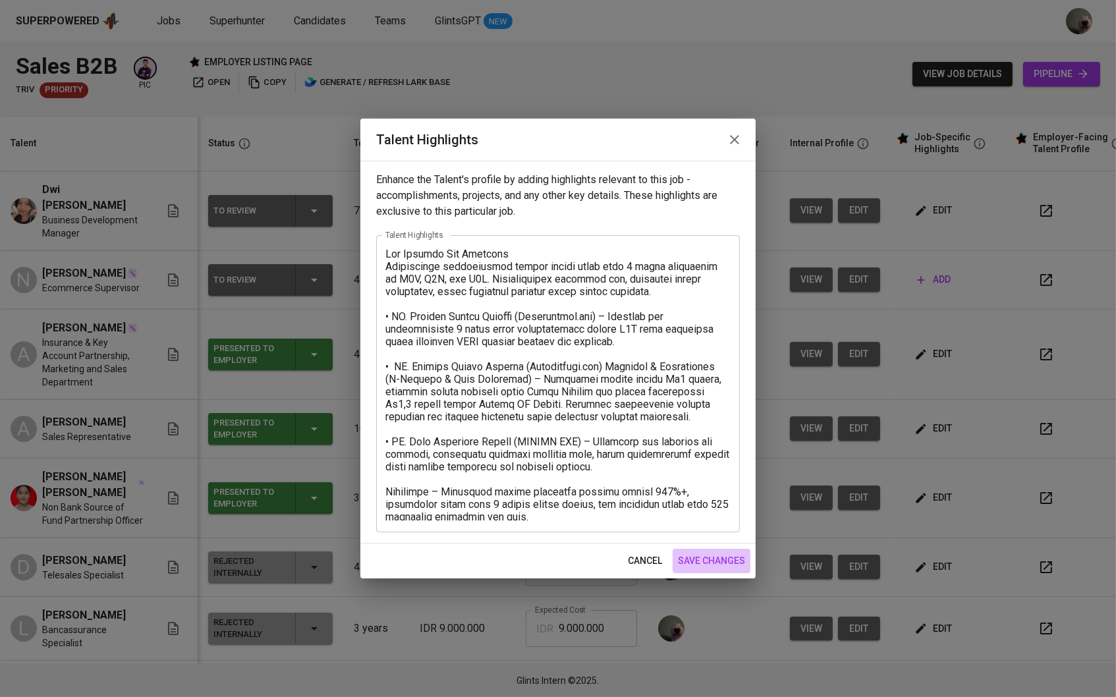
click at [710, 555] on span "save changes" at bounding box center [711, 561] width 67 height 16
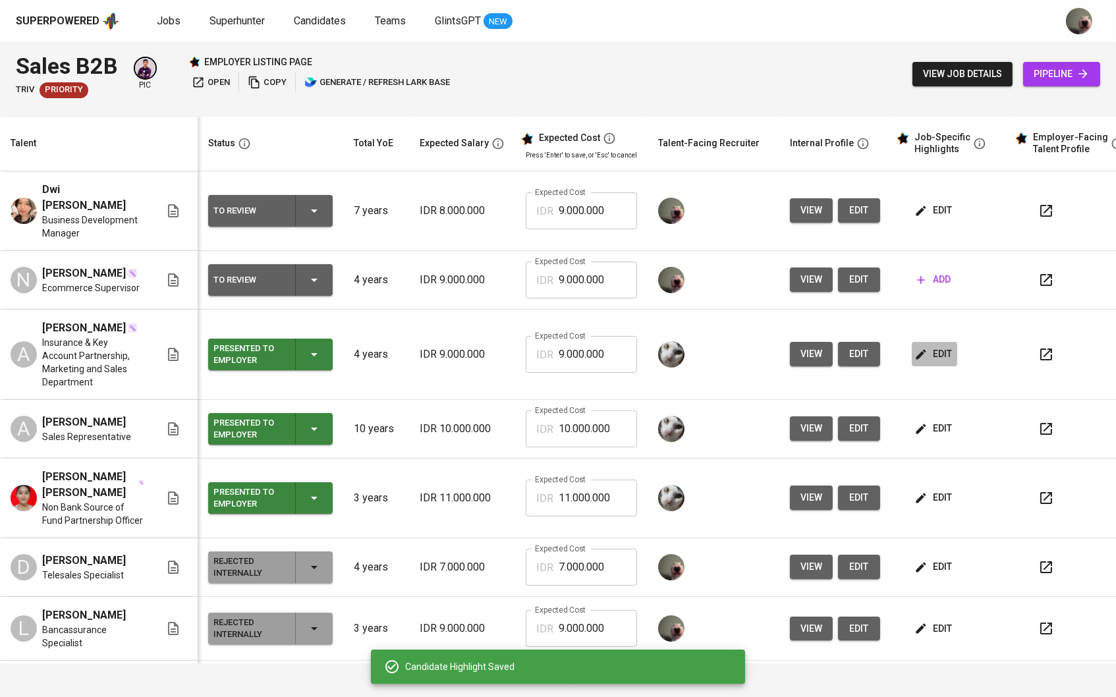
click at [952, 355] on span "edit" at bounding box center [934, 354] width 35 height 16
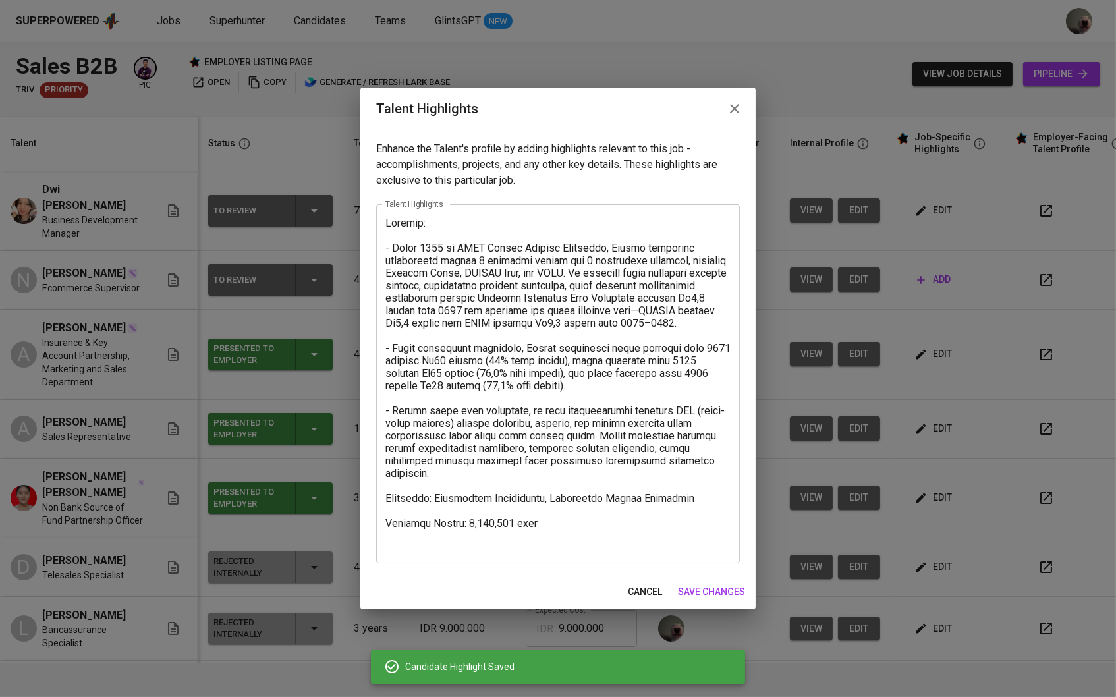
click at [660, 582] on button "cancel" at bounding box center [645, 592] width 45 height 24
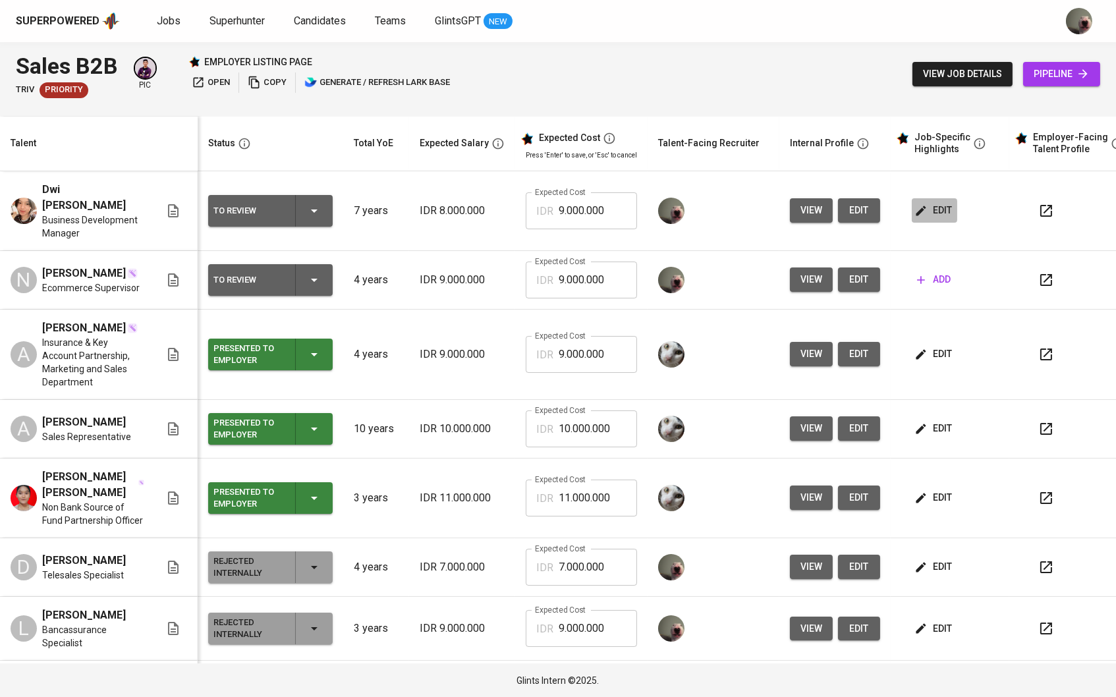
click at [952, 217] on span "edit" at bounding box center [934, 210] width 35 height 16
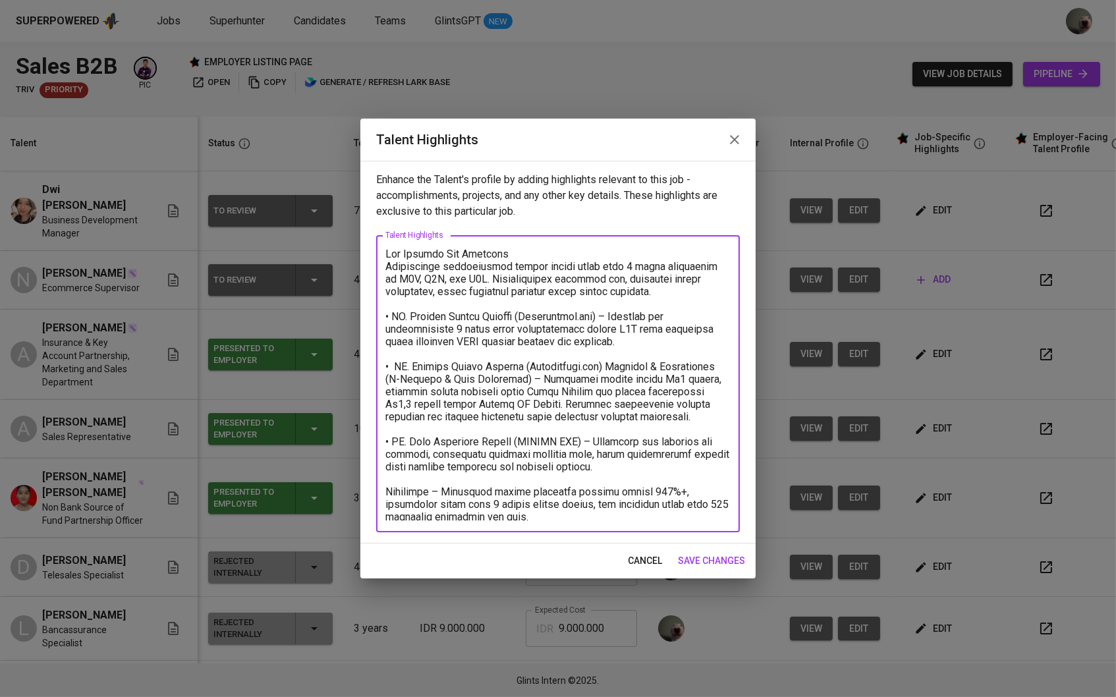
click at [388, 489] on textarea at bounding box center [557, 384] width 345 height 273
drag, startPoint x: 538, startPoint y: 519, endPoint x: 372, endPoint y: 494, distance: 167.3
click at [372, 494] on div "Enhance the Talent's profile by adding highlights relevant to this job - accomp…" at bounding box center [557, 352] width 395 height 383
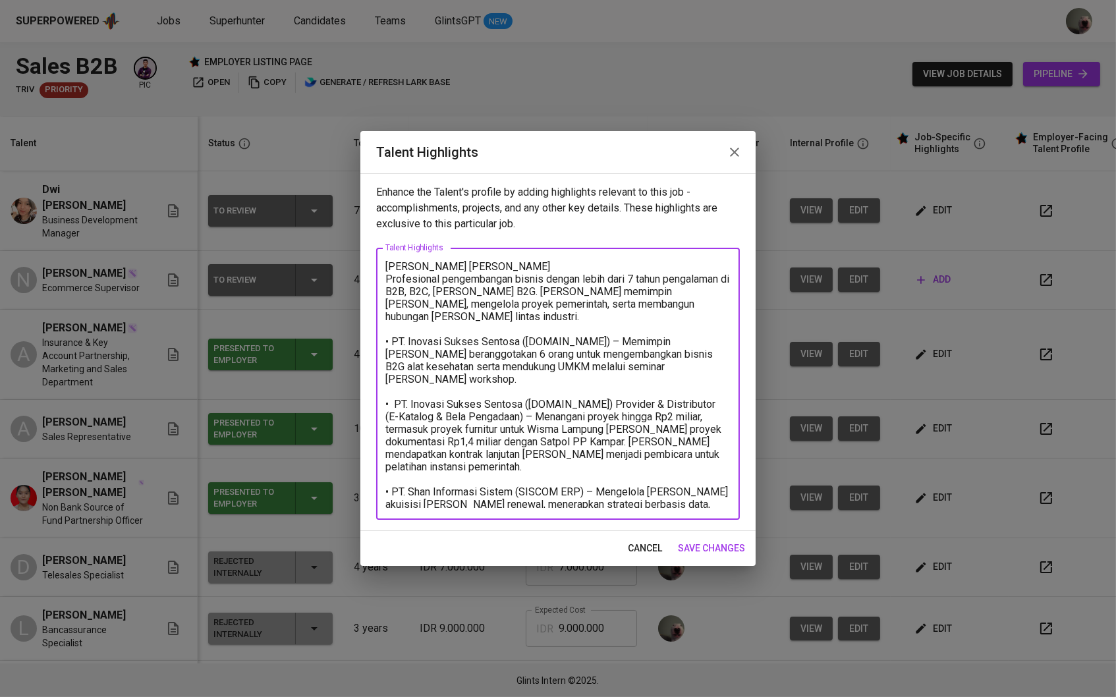
type textarea "[PERSON_NAME] [PERSON_NAME] Profesional pengembangan bisnis dengan lebih dari 7…"
click at [727, 557] on button "save changes" at bounding box center [712, 548] width 78 height 24
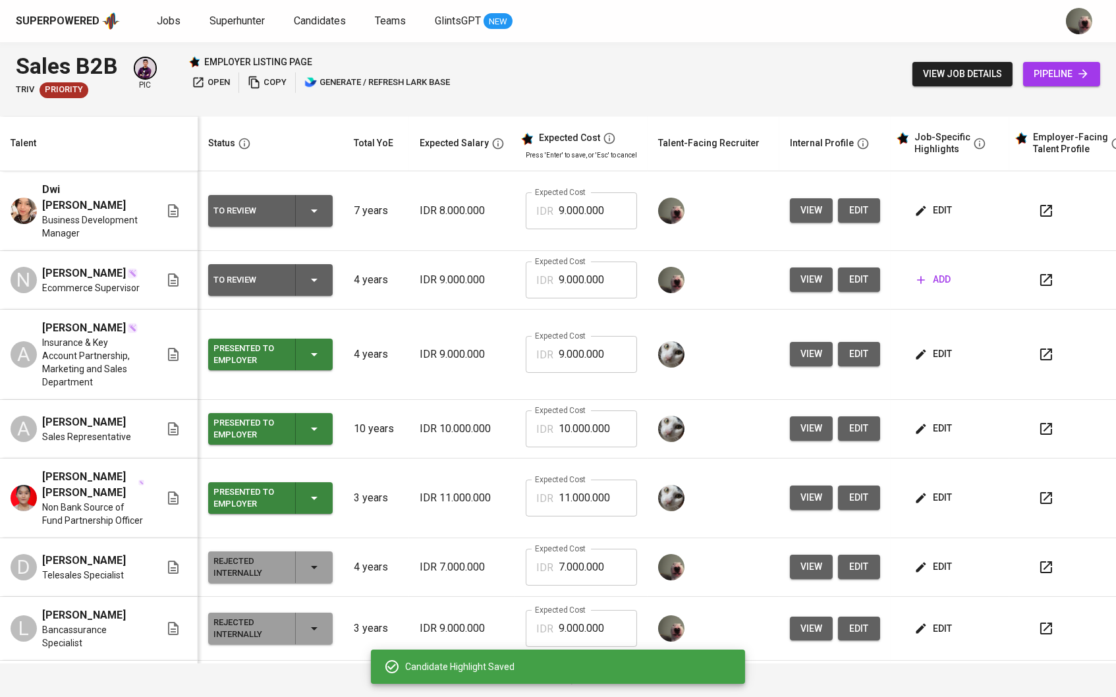
click at [946, 353] on span "edit" at bounding box center [934, 354] width 35 height 16
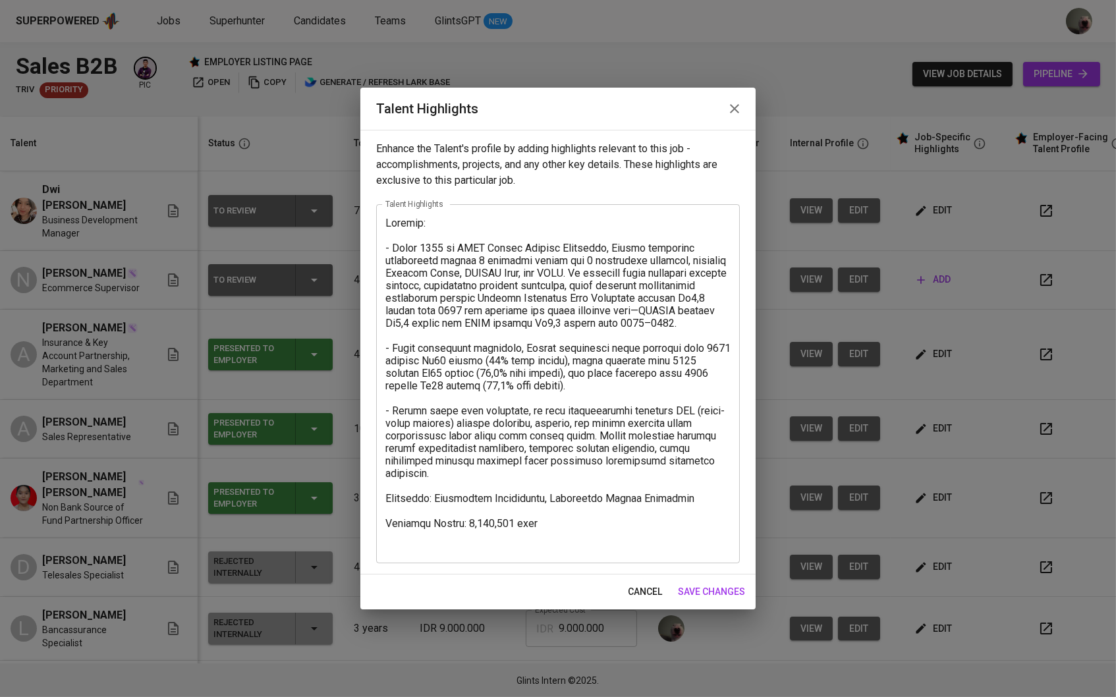
click at [665, 592] on button "cancel" at bounding box center [645, 592] width 45 height 24
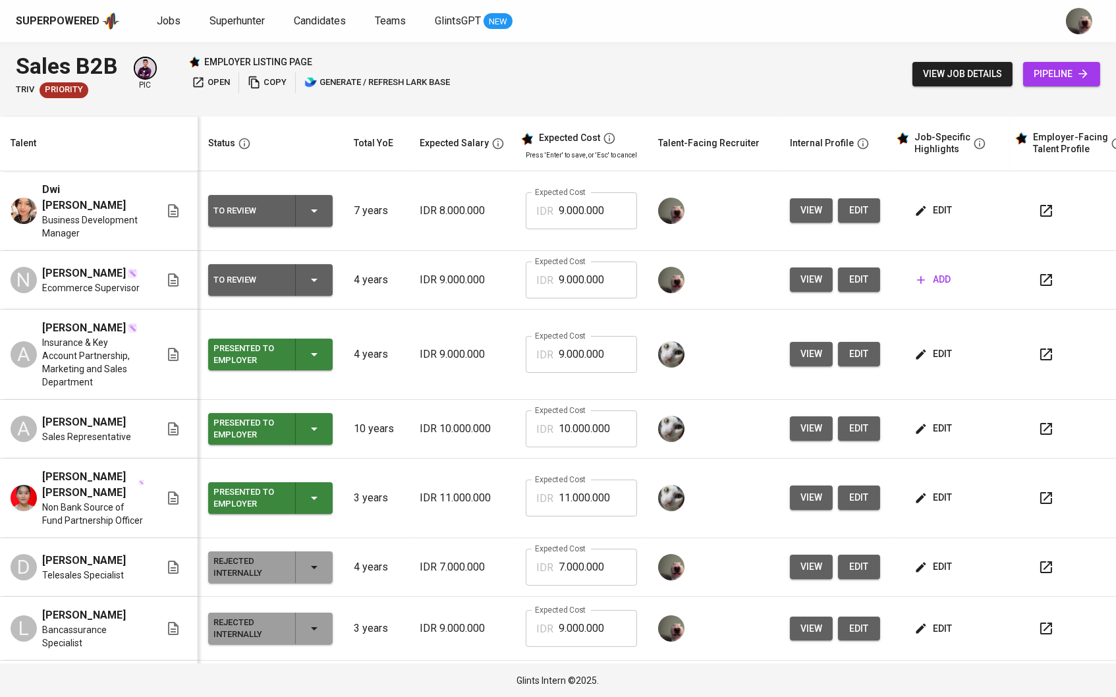
click at [941, 230] on td "edit" at bounding box center [950, 211] width 119 height 80
click at [940, 212] on span "edit" at bounding box center [934, 210] width 35 height 16
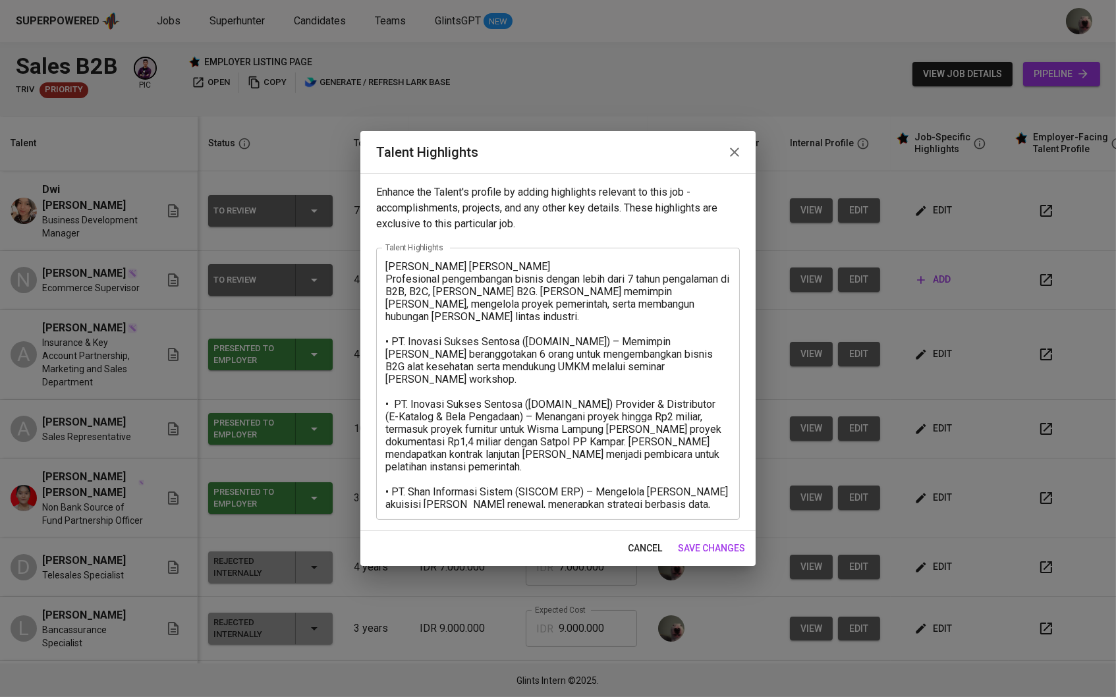
click at [605, 481] on textarea "[PERSON_NAME] [PERSON_NAME] Profesional pengembangan bisnis dengan lebih dari 7…" at bounding box center [557, 384] width 345 height 248
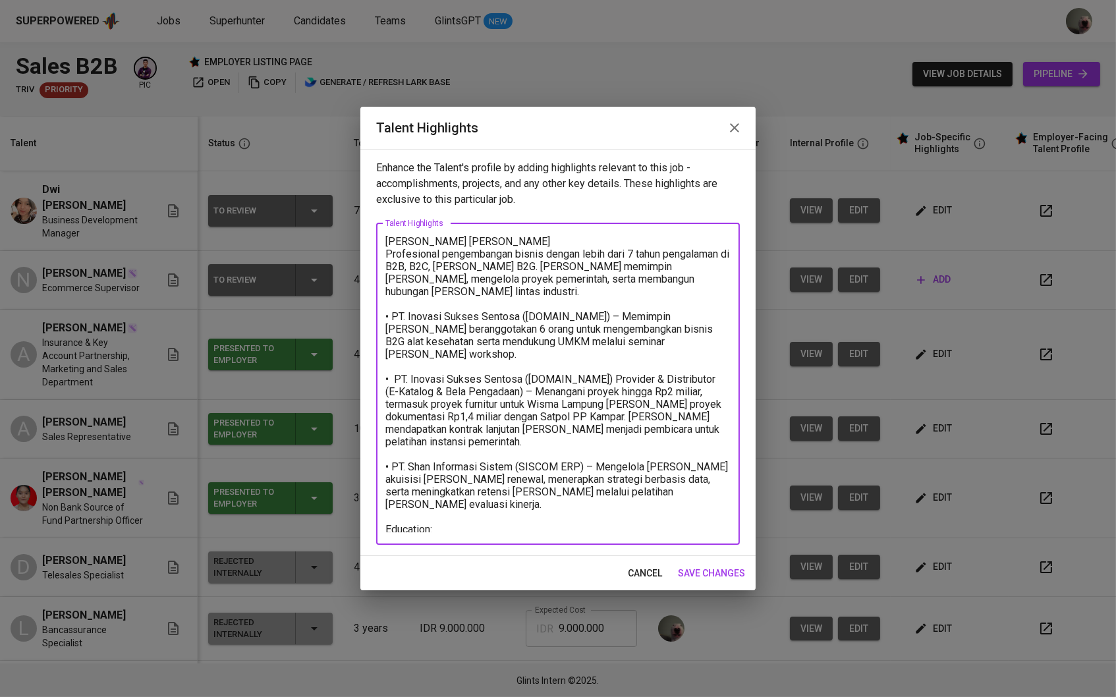
scroll to position [1, 0]
type textarea "[PERSON_NAME] [PERSON_NAME] Profesional pengembangan bisnis dengan lebih dari 7…"
click at [730, 572] on span "save changes" at bounding box center [711, 573] width 67 height 16
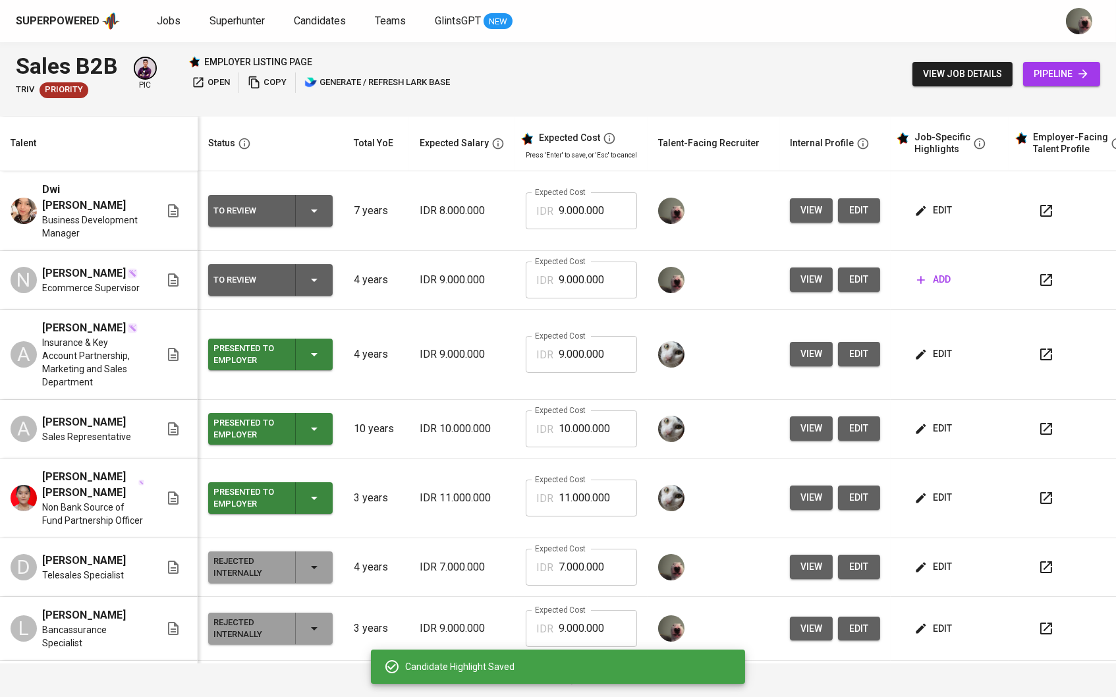
click at [928, 210] on icon "button" at bounding box center [921, 210] width 13 height 13
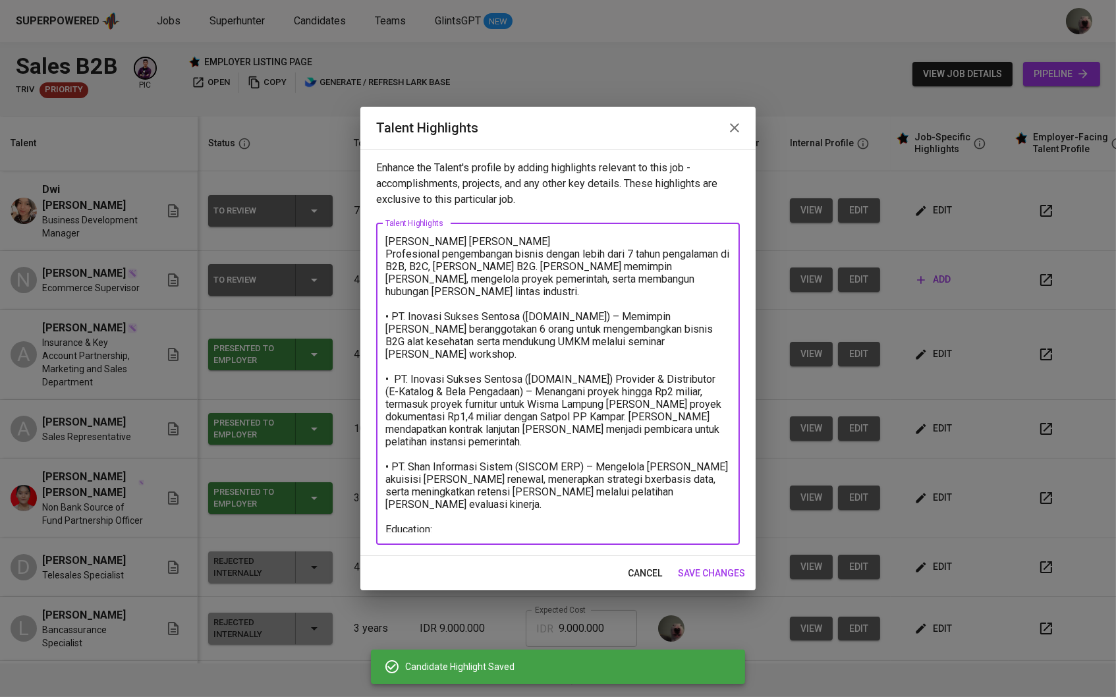
click at [530, 442] on textarea "[PERSON_NAME] [PERSON_NAME] Profesional pengembangan bisnis dengan lebih dari 7…" at bounding box center [557, 383] width 345 height 297
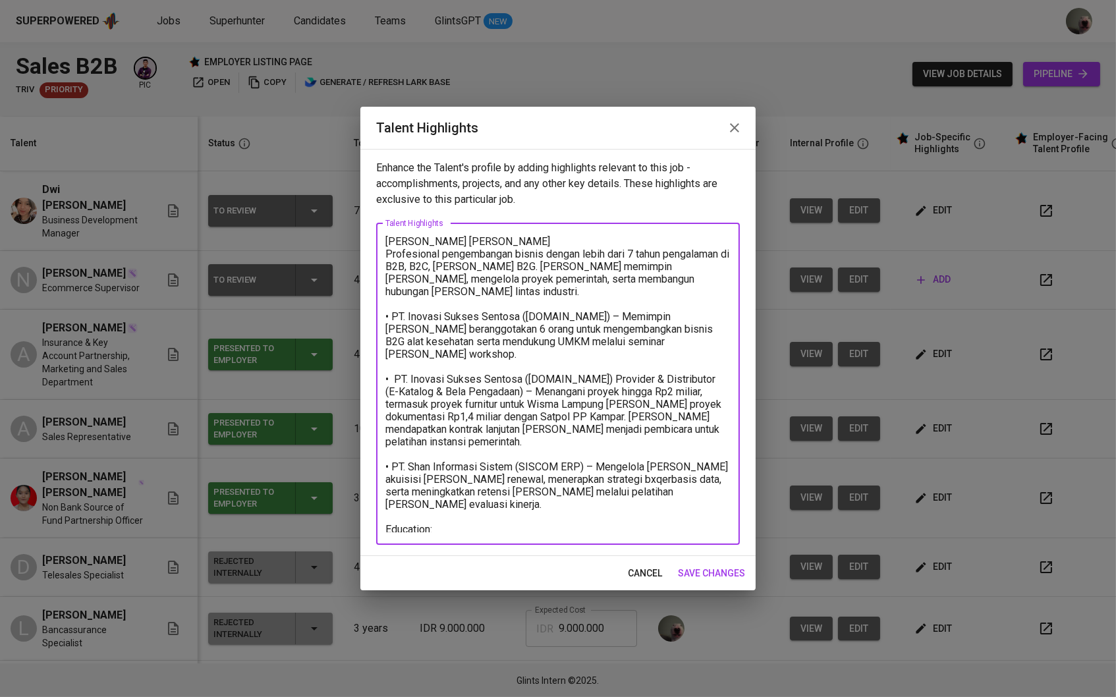
click at [530, 442] on textarea "[PERSON_NAME] [PERSON_NAME] Profesional pengembangan bisnis dengan lebih dari 7…" at bounding box center [557, 383] width 345 height 297
type textarea "[PERSON_NAME] [PERSON_NAME] Profesional pengembangan bisnis dengan lebih dari 7…"
click at [721, 573] on span "save changes" at bounding box center [711, 573] width 67 height 16
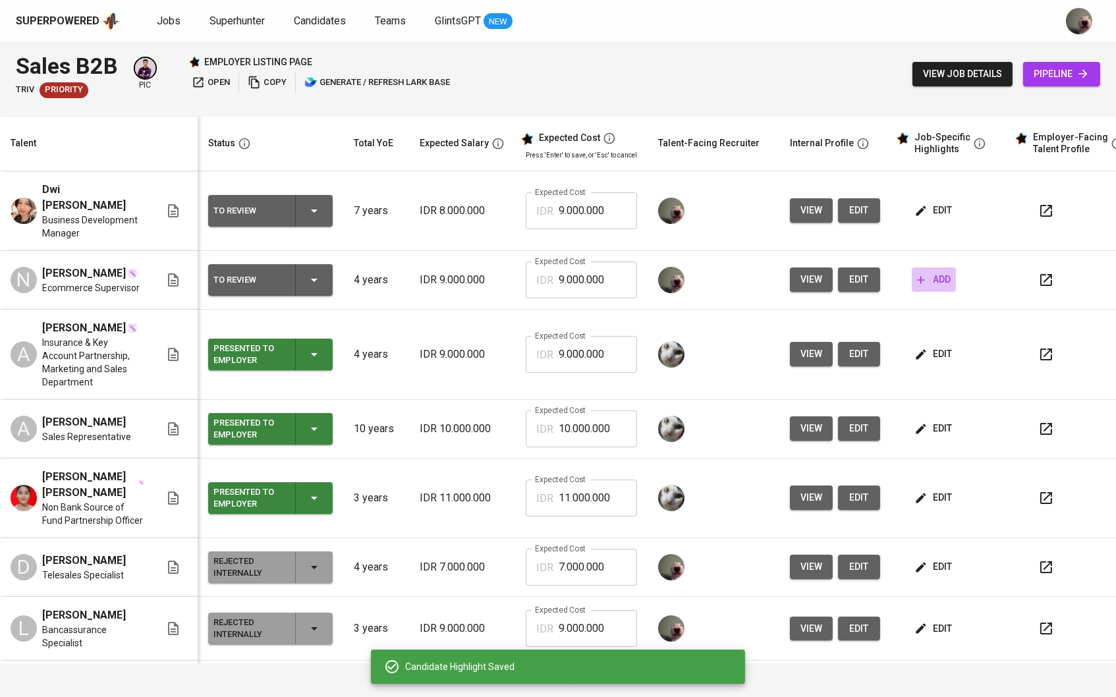
click at [942, 271] on span "add" at bounding box center [934, 279] width 34 height 16
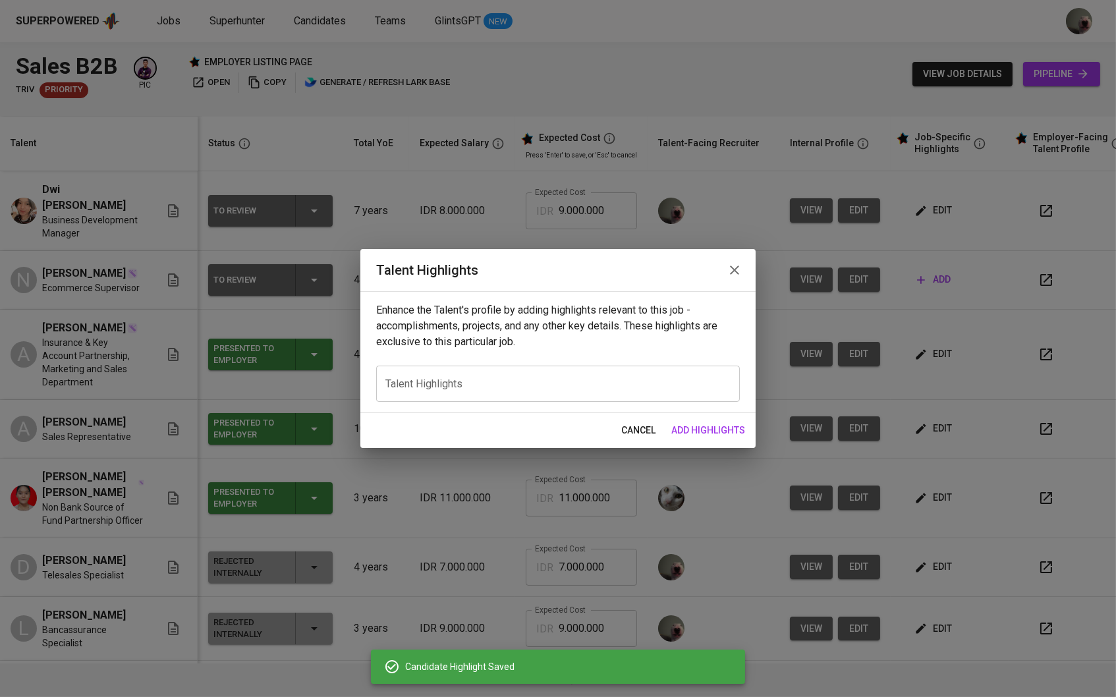
click at [576, 375] on div "x Talent Highlights" at bounding box center [558, 384] width 364 height 36
paste textarea "[PERSON_NAME] [PERSON_NAME] Profesional pengembangan bisnis dengan lebih dari 7…"
type textarea "[PERSON_NAME] [PERSON_NAME] Profesional pengembangan bisnis dengan lebih dari 7…"
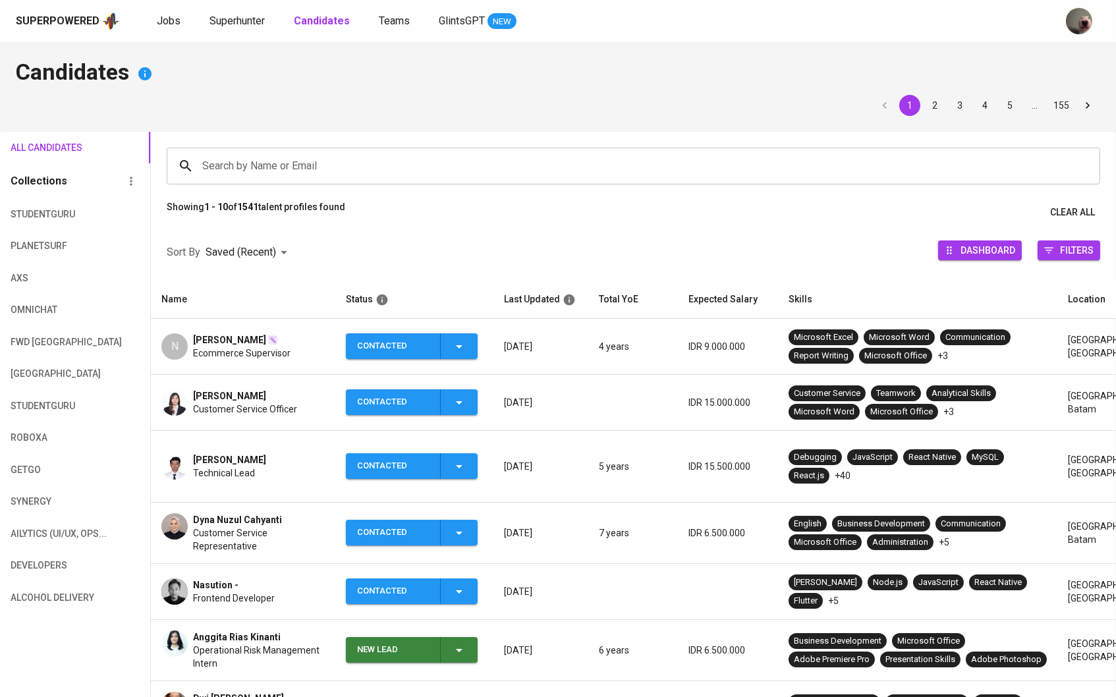
click at [181, 18] on div "Jobs Superhunter Candidates Teams GlintsGPT NEW" at bounding box center [337, 21] width 360 height 16
click at [173, 18] on span "Jobs" at bounding box center [169, 20] width 24 height 13
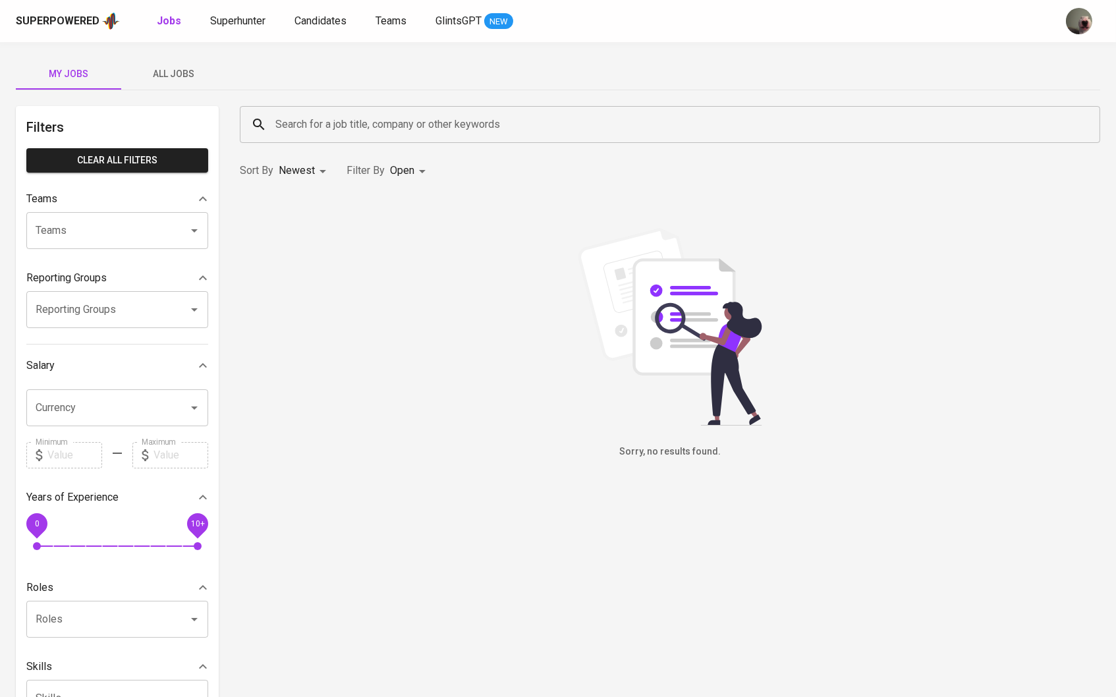
click at [205, 63] on button "All Jobs" at bounding box center [173, 74] width 105 height 32
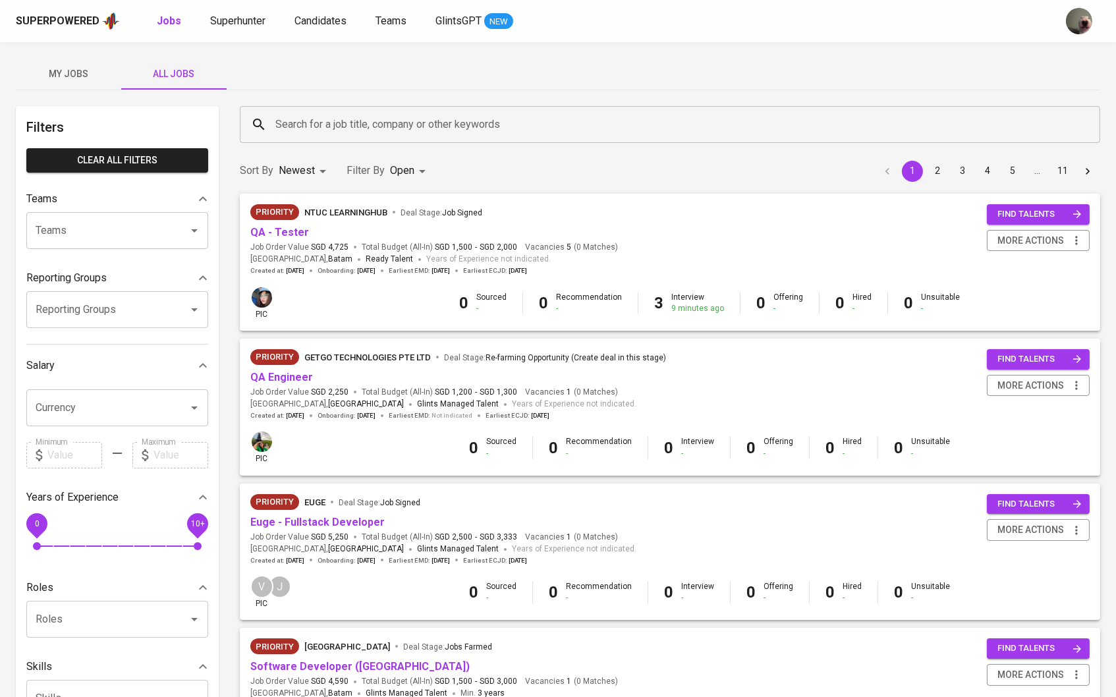
click at [152, 239] on input "Teams" at bounding box center [98, 230] width 133 height 25
click at [136, 230] on input "Teams" at bounding box center [98, 230] width 133 height 25
click at [80, 273] on li "Pod Erwin" at bounding box center [117, 271] width 182 height 24
type input "erwi"
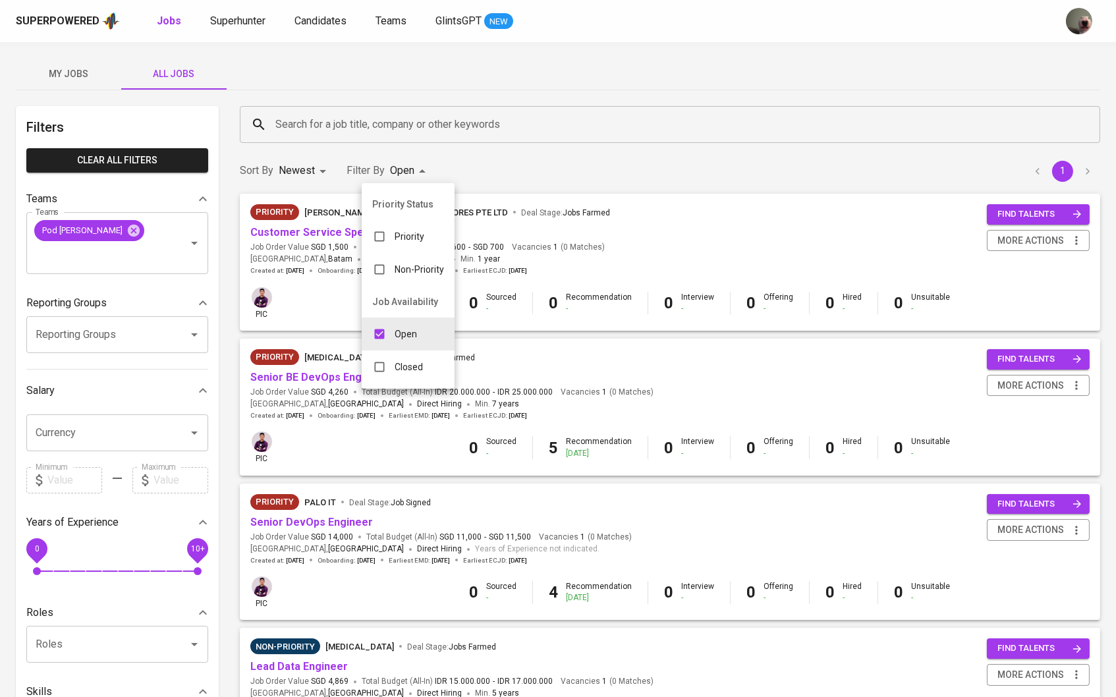
click at [411, 374] on p "Closed" at bounding box center [409, 366] width 28 height 13
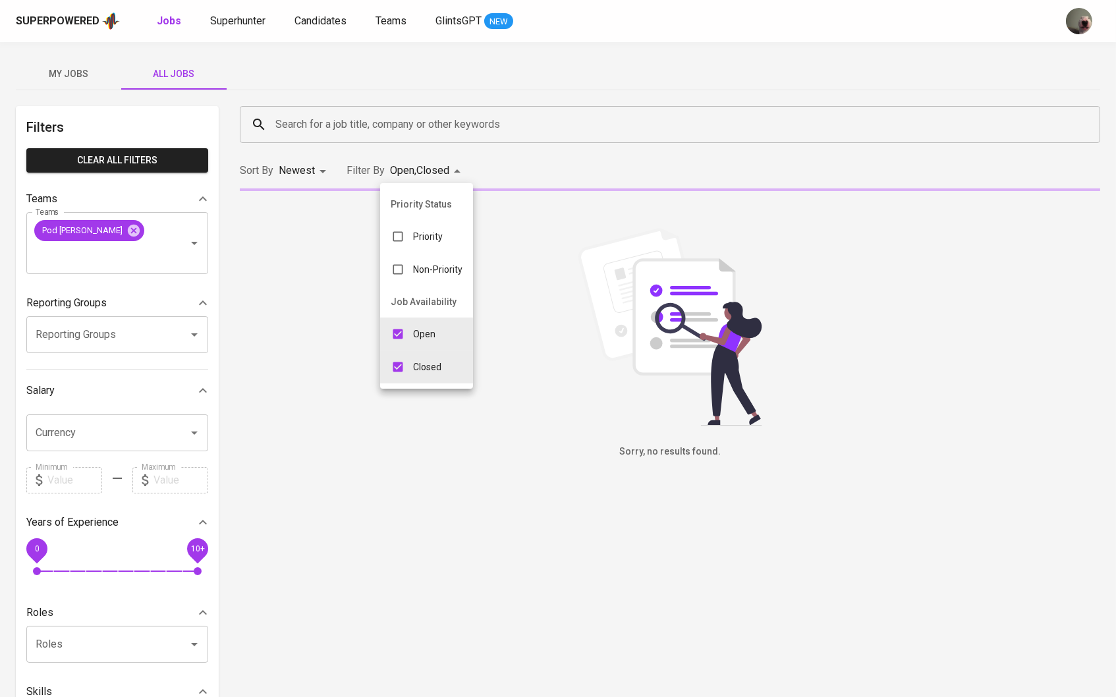
type input "OPEN,CLOSE"
checkbox input "true"
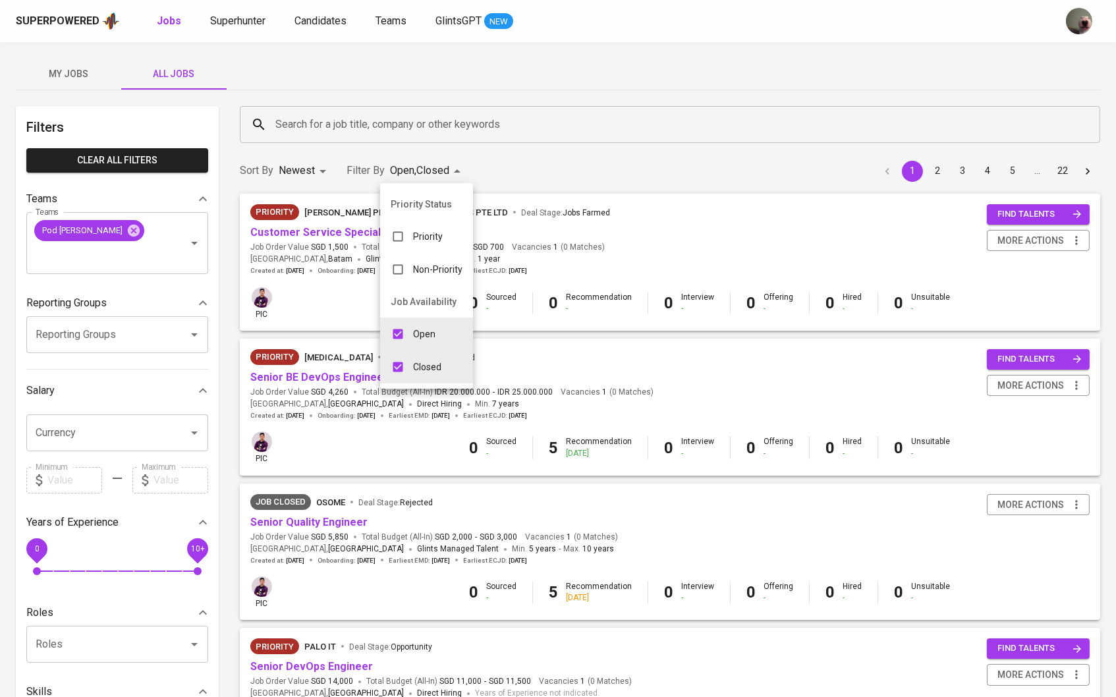
click at [339, 463] on div at bounding box center [558, 348] width 1116 height 697
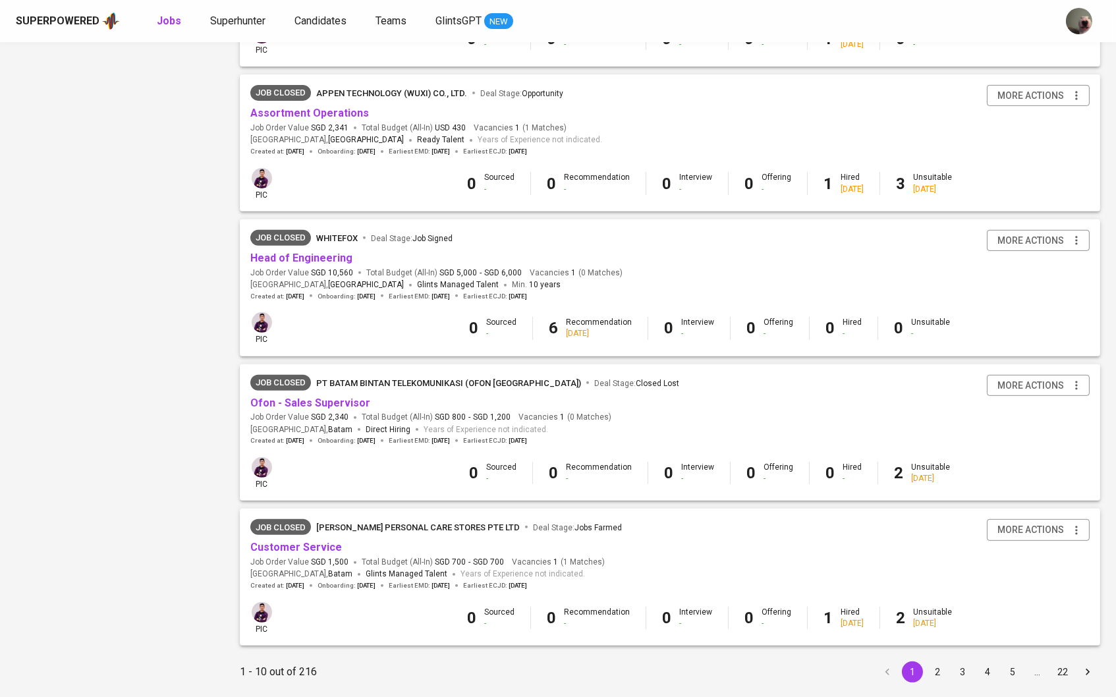
scroll to position [990, 0]
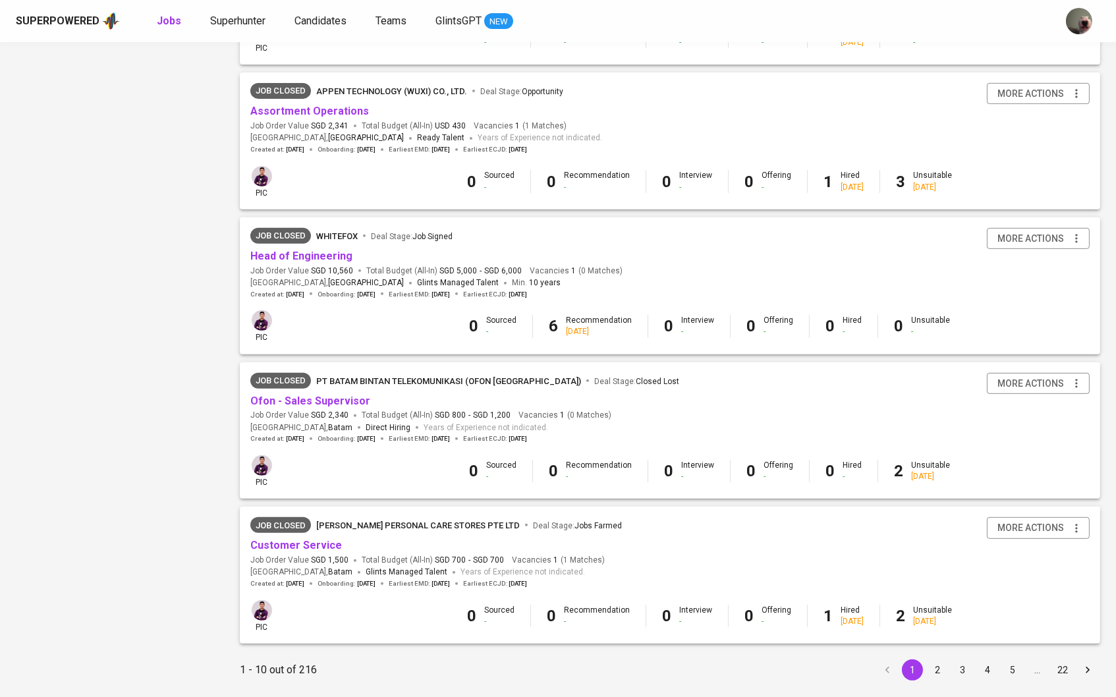
click at [934, 660] on button "2" at bounding box center [937, 670] width 21 height 21
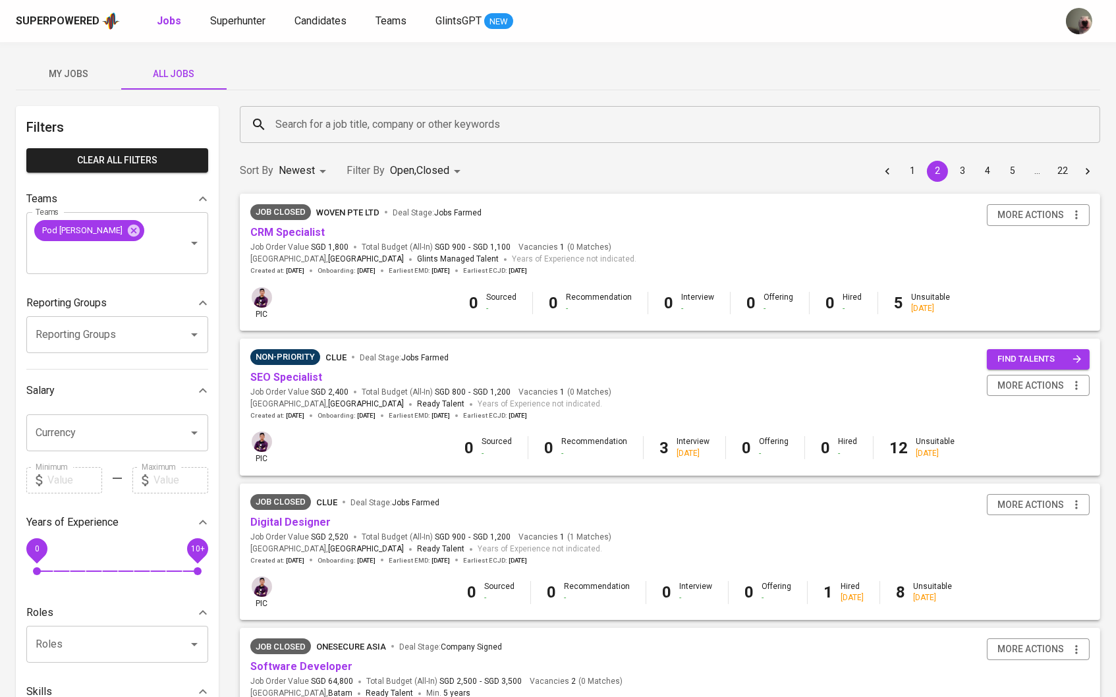
scroll to position [46, 0]
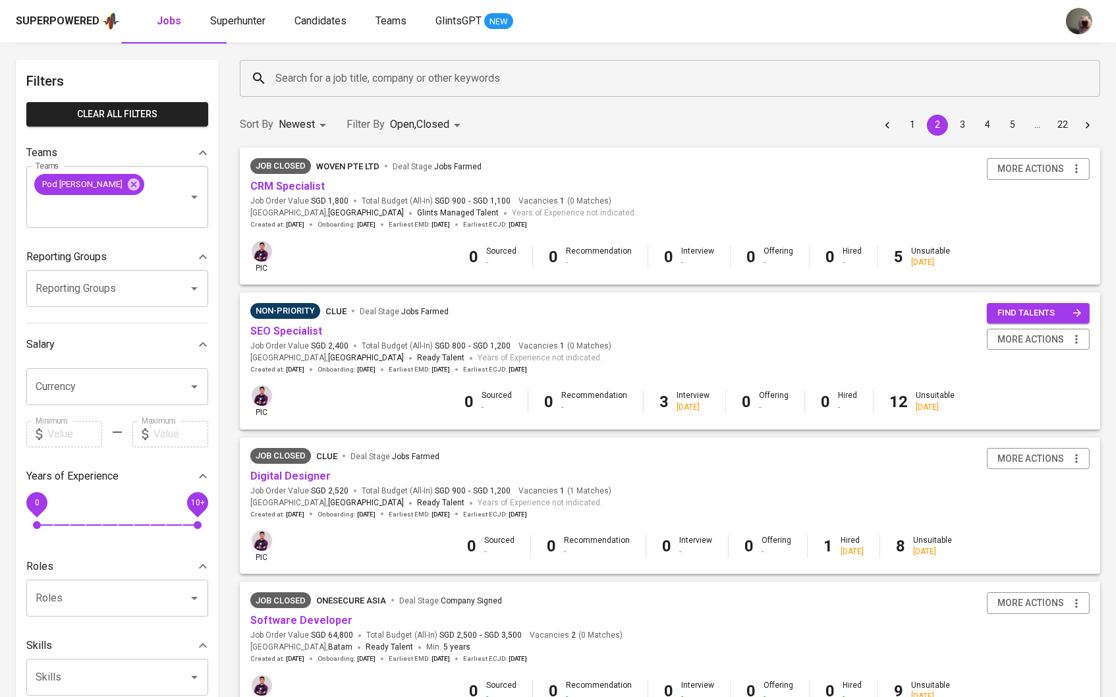
click at [911, 116] on button "1" at bounding box center [912, 125] width 21 height 21
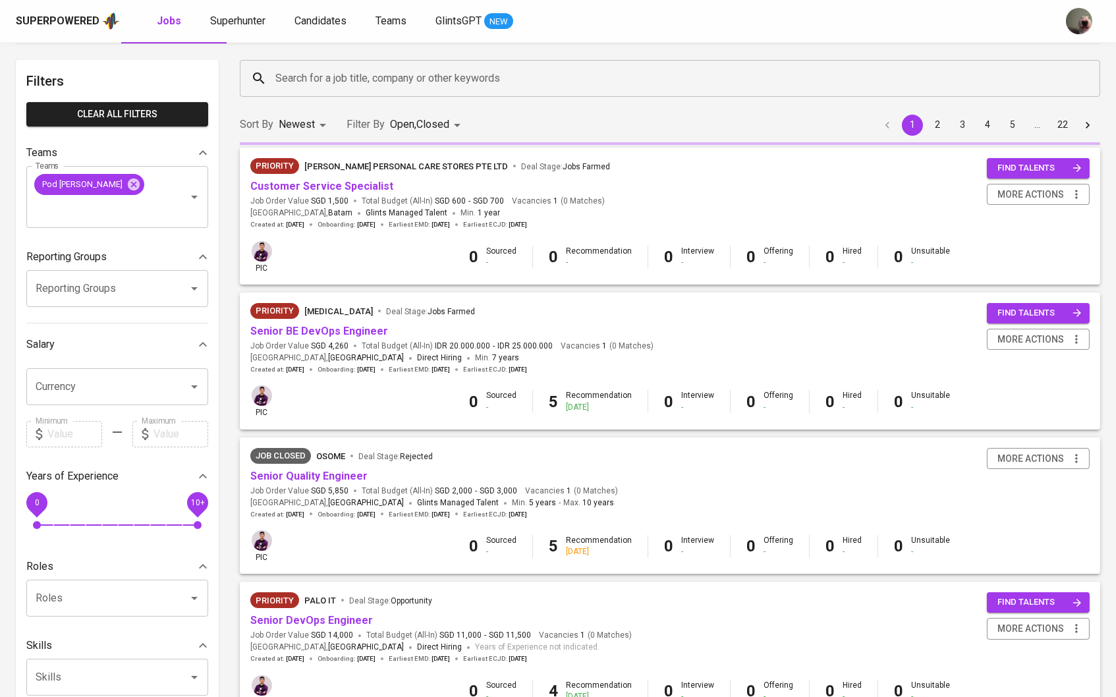
click at [914, 91] on input "Search for a job title, company or other keywords" at bounding box center [673, 78] width 803 height 25
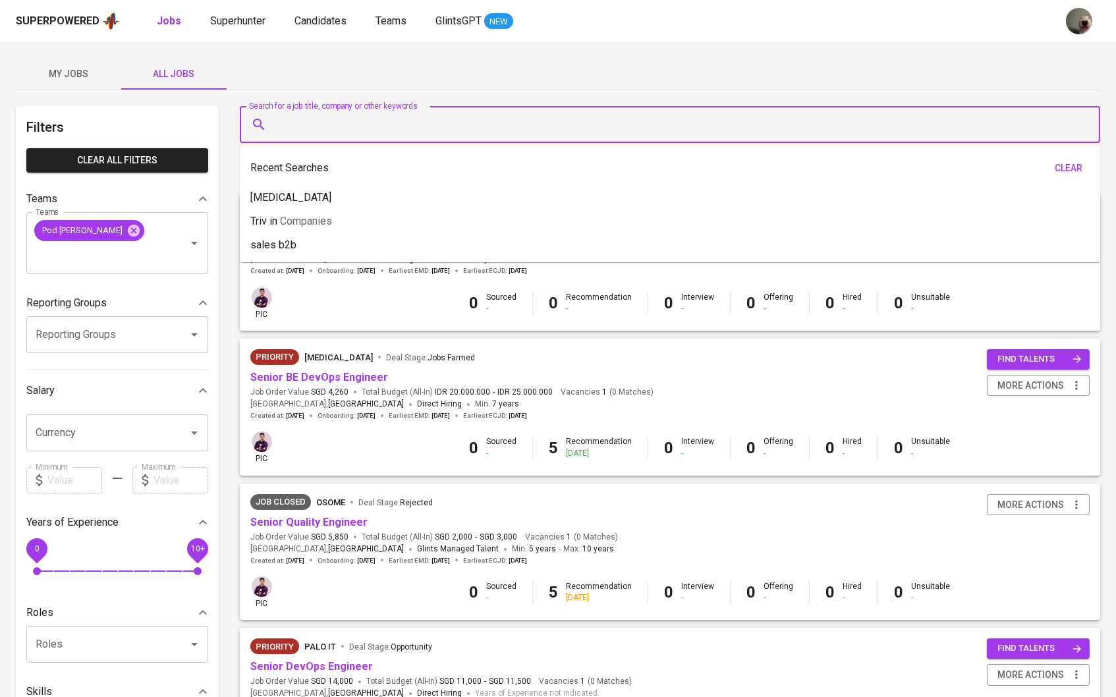
click at [811, 85] on div "My Jobs All Jobs" at bounding box center [558, 74] width 1085 height 32
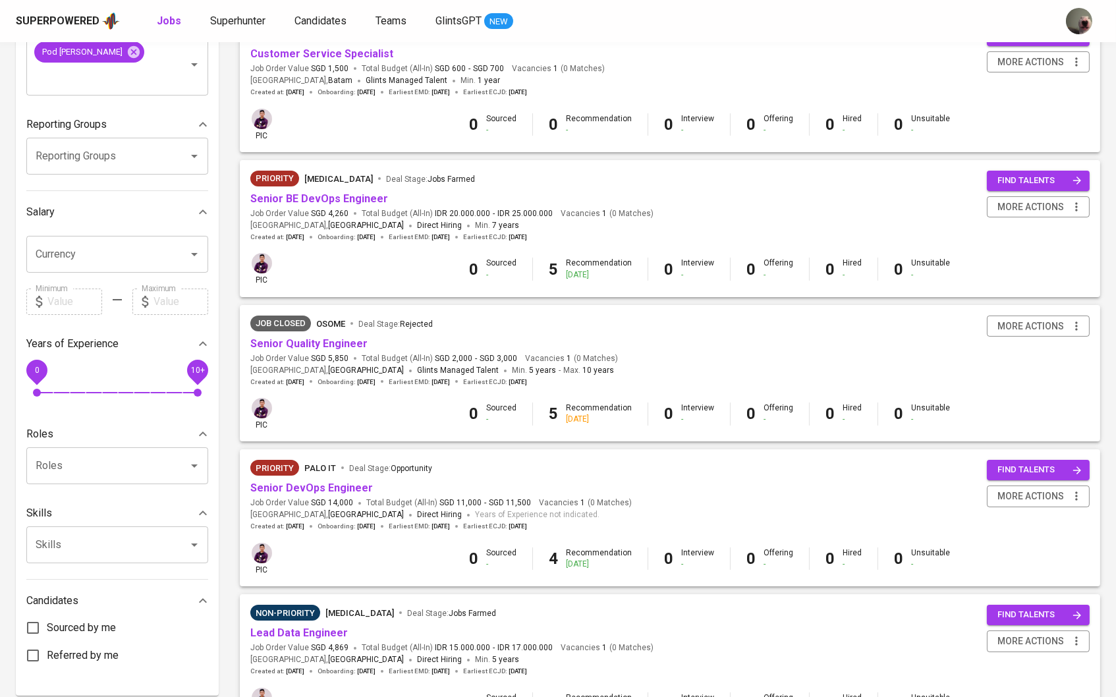
scroll to position [207, 0]
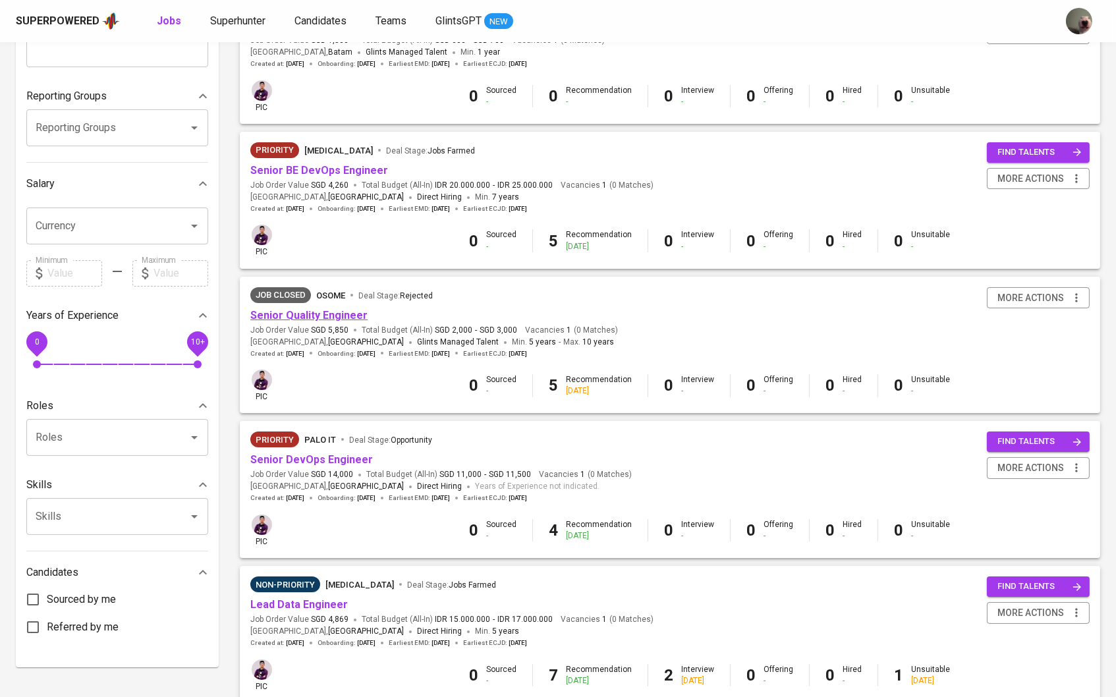
click at [333, 309] on link "Senior Quality Engineer" at bounding box center [308, 315] width 117 height 13
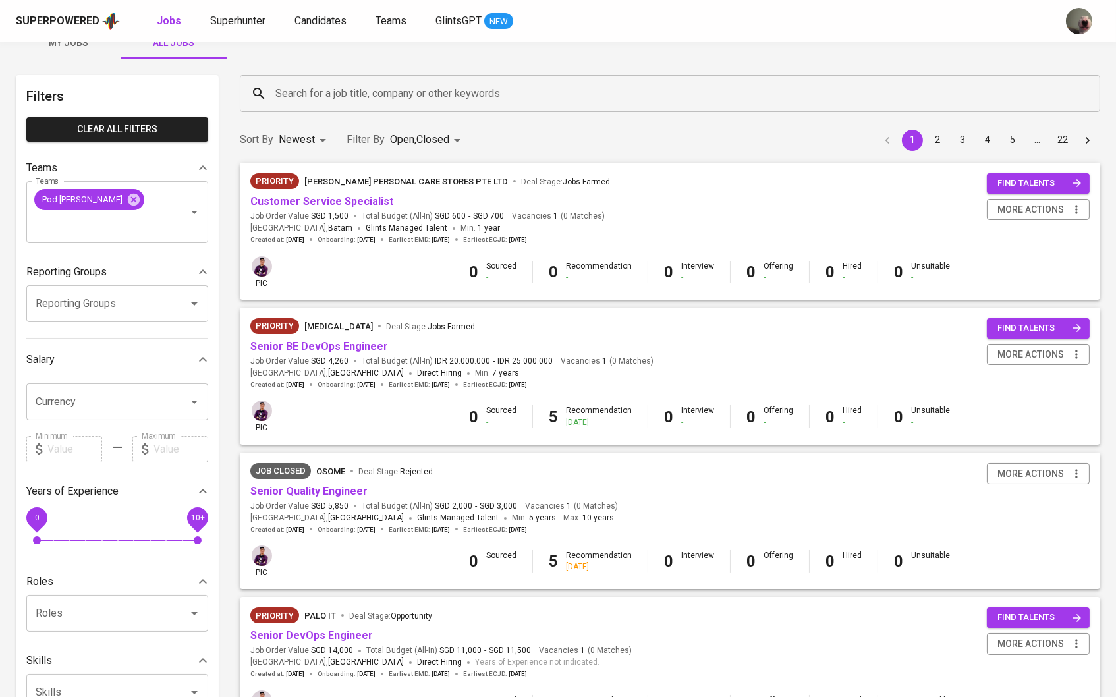
scroll to position [36, 0]
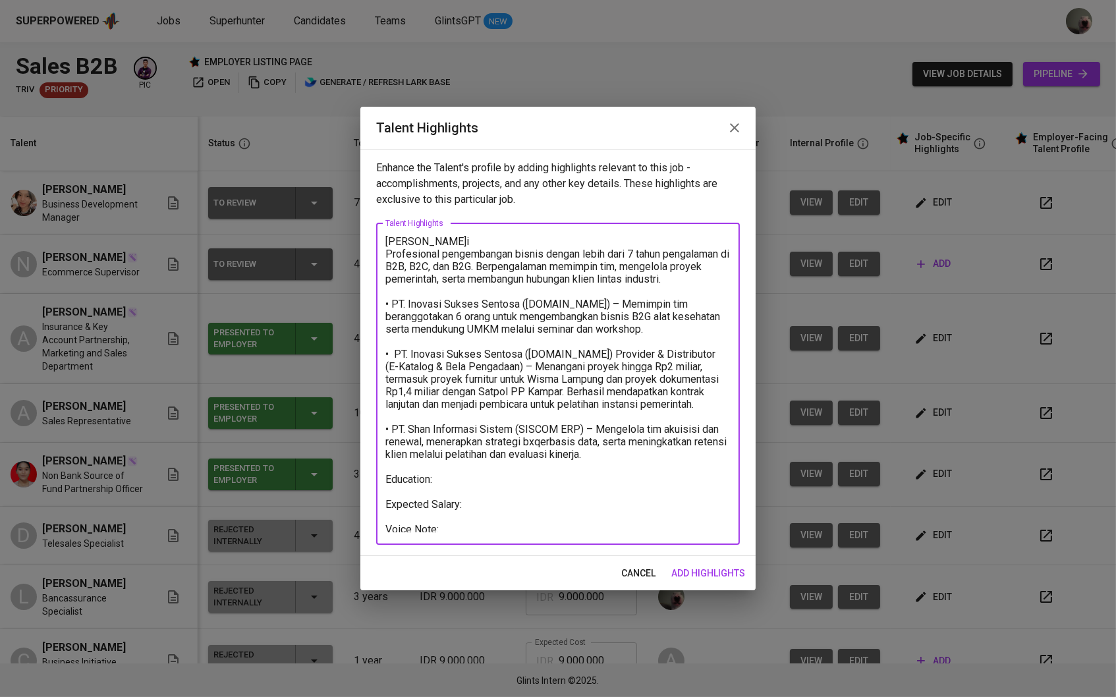
scroll to position [1, 0]
drag, startPoint x: 645, startPoint y: 444, endPoint x: 370, endPoint y: 237, distance: 344.4
click at [370, 237] on div "Enhance the Talent's profile by adding highlights relevant to this job - accomp…" at bounding box center [557, 352] width 395 height 407
paste textarea "Spesialis e-commerce dan business development dengan pengalaman dalam strategi …"
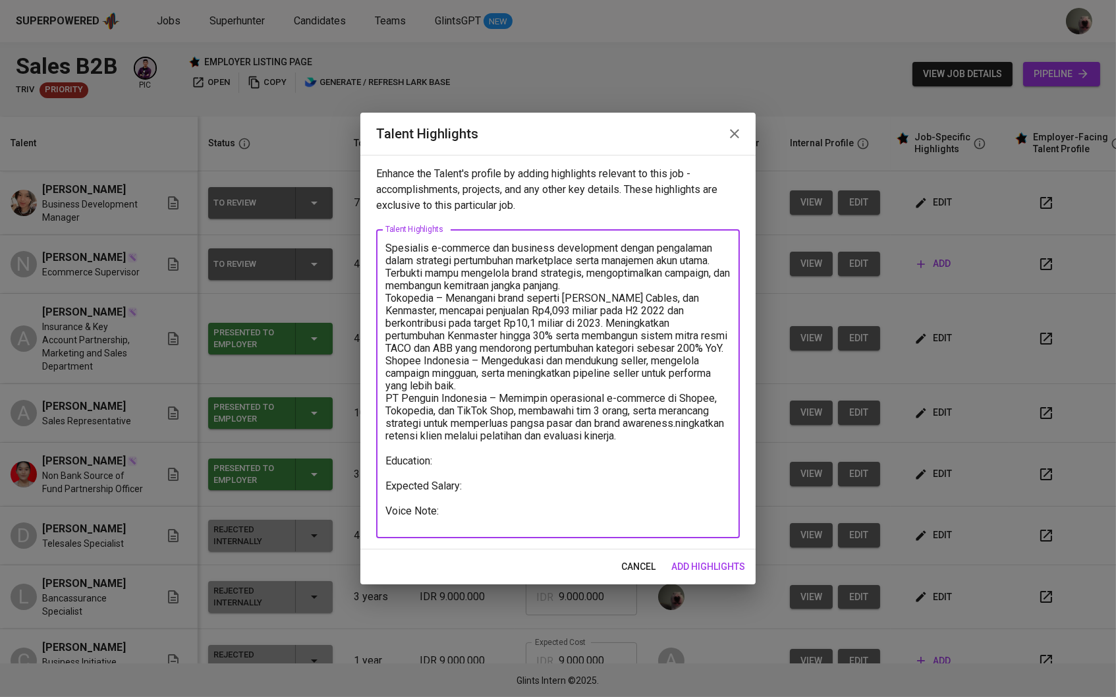
scroll to position [0, 0]
click at [596, 291] on textarea "Spesialis e-commerce dan business development dengan pengalaman dalam strategi …" at bounding box center [557, 384] width 345 height 285
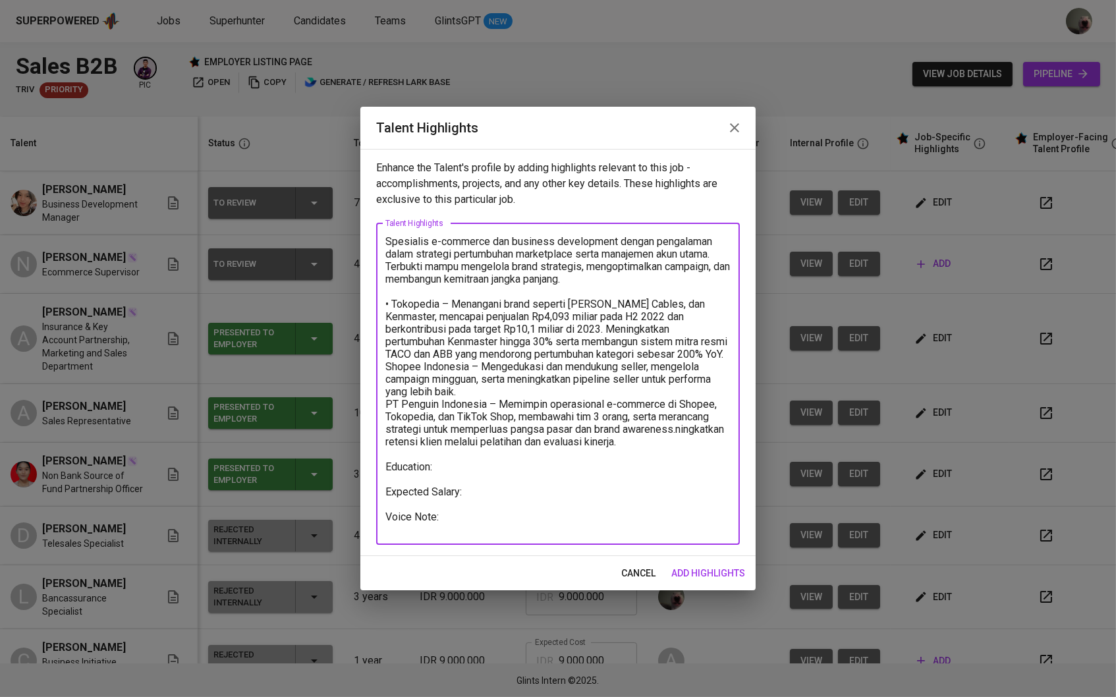
click at [393, 376] on textarea "Spesialis e-commerce dan business development dengan pengalaman dalam strategi …" at bounding box center [557, 383] width 345 height 297
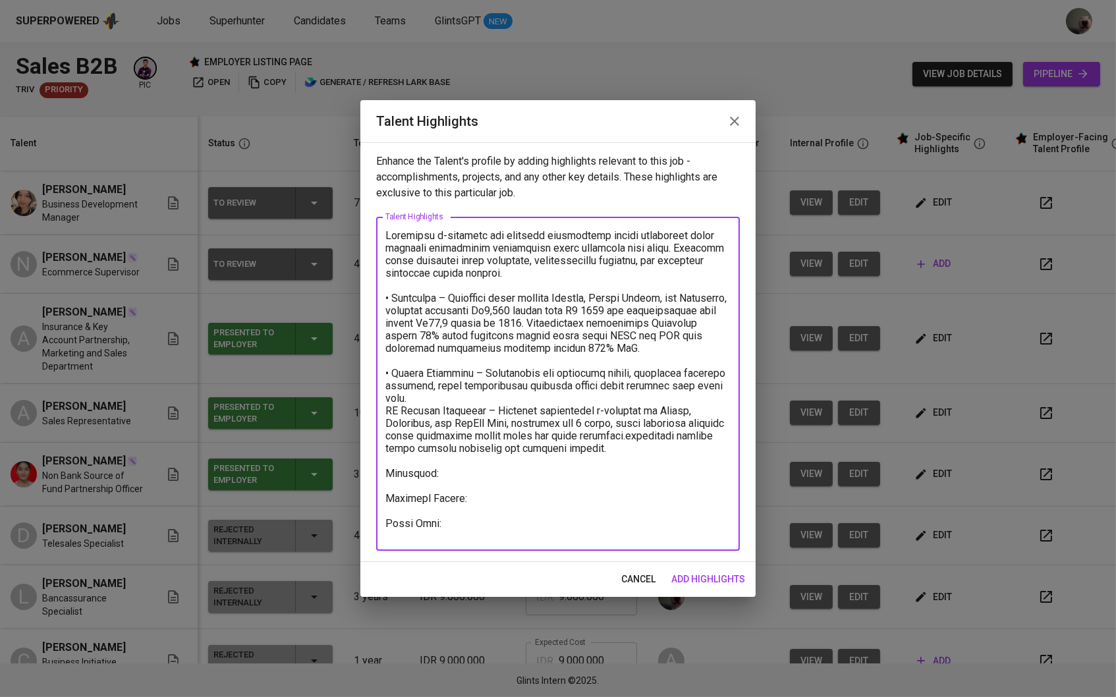
click at [388, 434] on textarea at bounding box center [557, 384] width 345 height 310
click at [389, 421] on textarea at bounding box center [557, 384] width 345 height 310
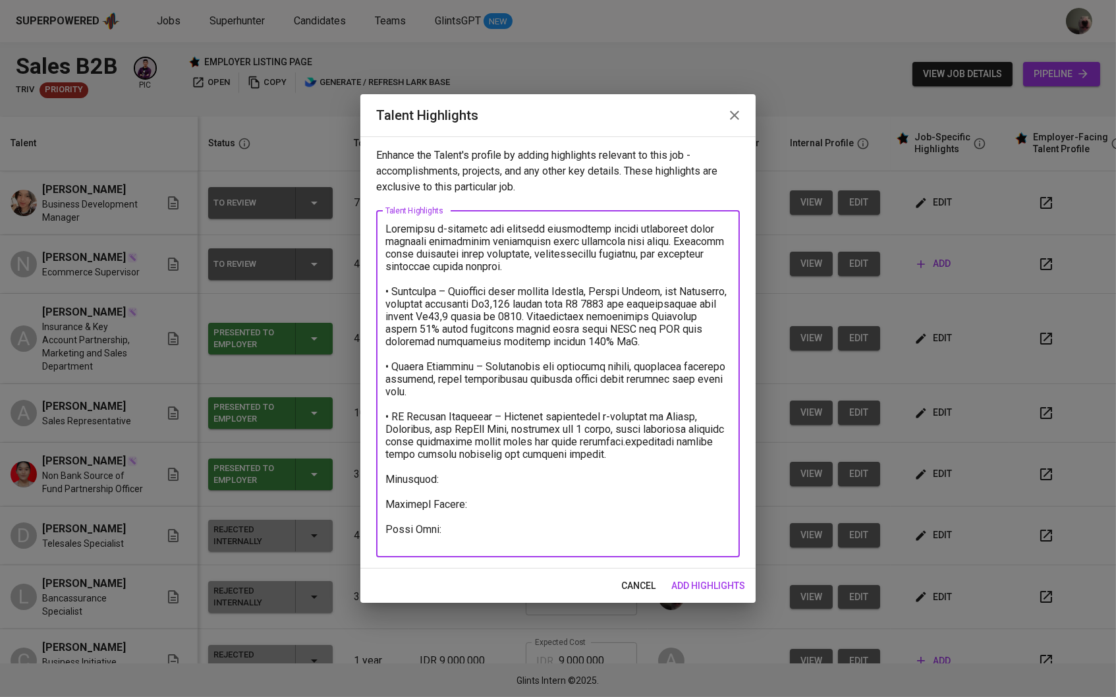
drag, startPoint x: 730, startPoint y: 469, endPoint x: 365, endPoint y: 422, distance: 368.0
click at [365, 422] on div "Enhance the Talent's profile by adding highlights relevant to this job - accomp…" at bounding box center [557, 352] width 395 height 432
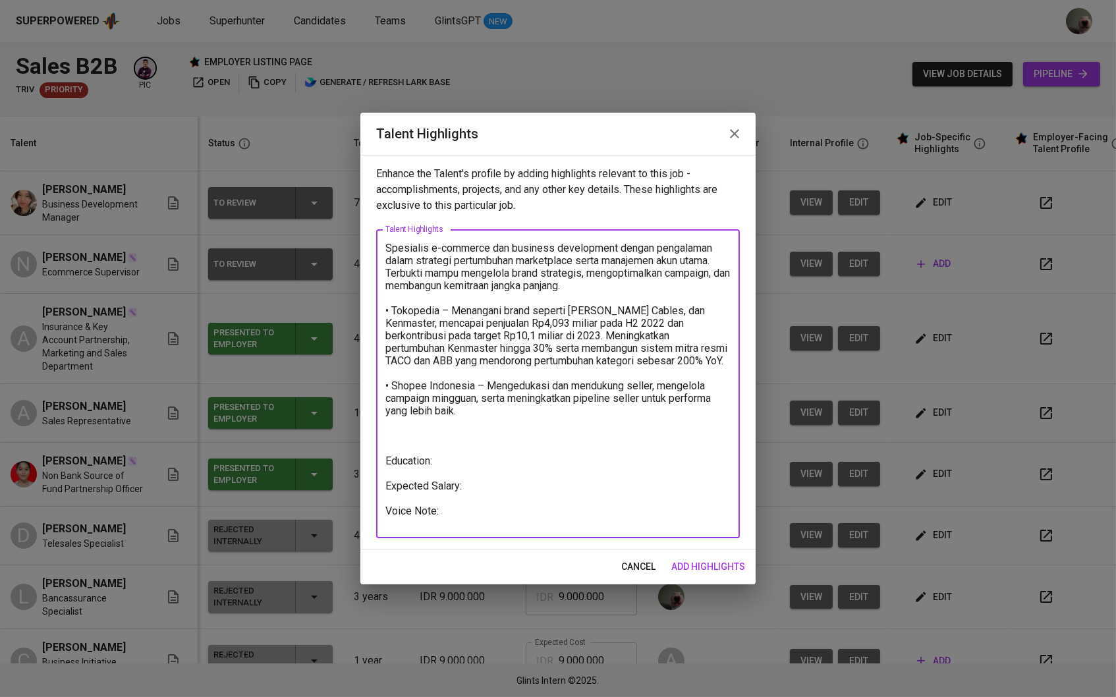
click at [394, 304] on textarea "Spesialis e-commerce dan business development dengan pengalaman dalam strategi …" at bounding box center [557, 384] width 345 height 285
click at [594, 283] on textarea "Spesialis e-commerce dan business development dengan pengalaman dalam strategi …" at bounding box center [557, 384] width 345 height 285
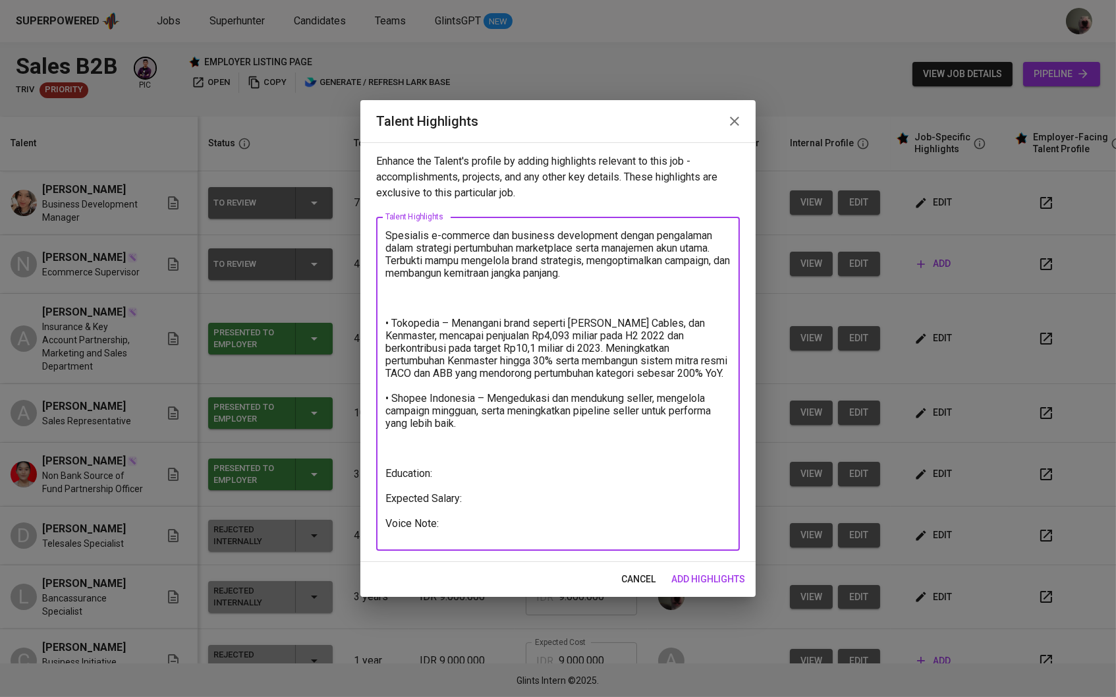
paste textarea "• PT Penguin Indonesia – Memimpin operasional e-commerce di Shopee, Tokopedia, …"
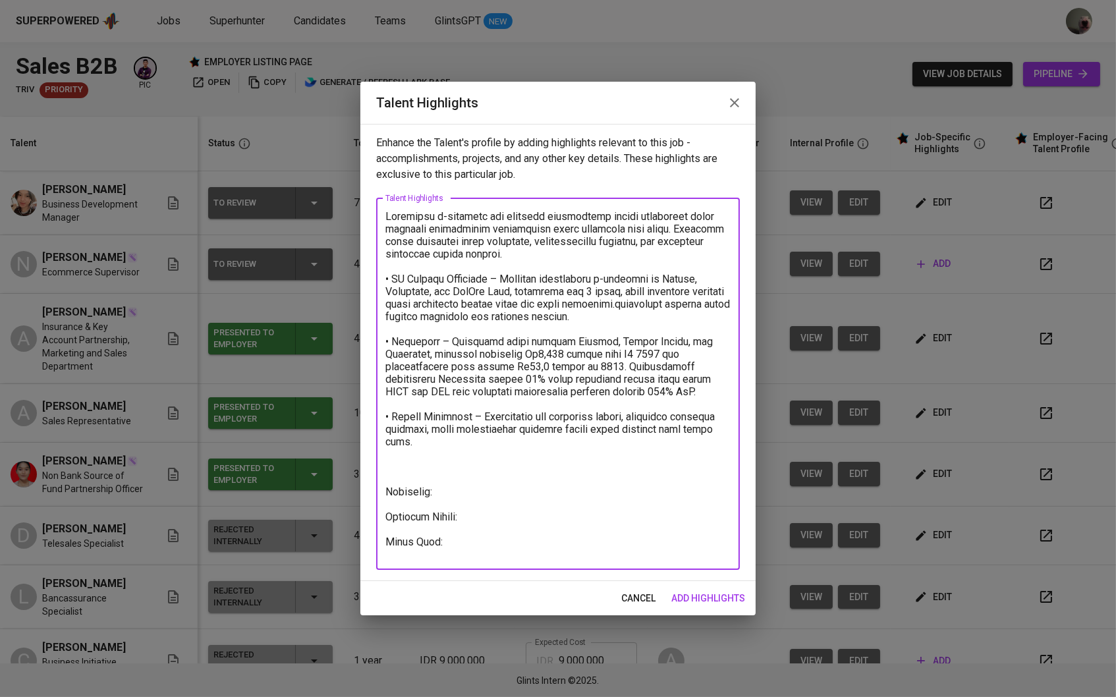
click at [459, 484] on textarea at bounding box center [557, 383] width 345 height 347
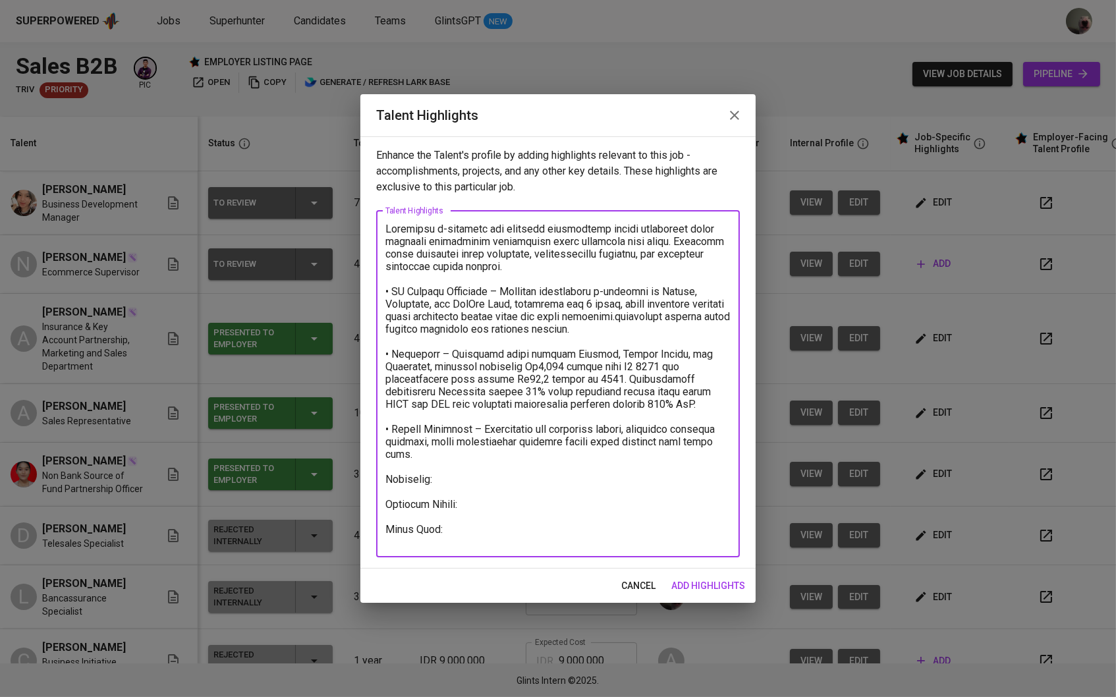
click at [447, 331] on textarea at bounding box center [557, 384] width 345 height 322
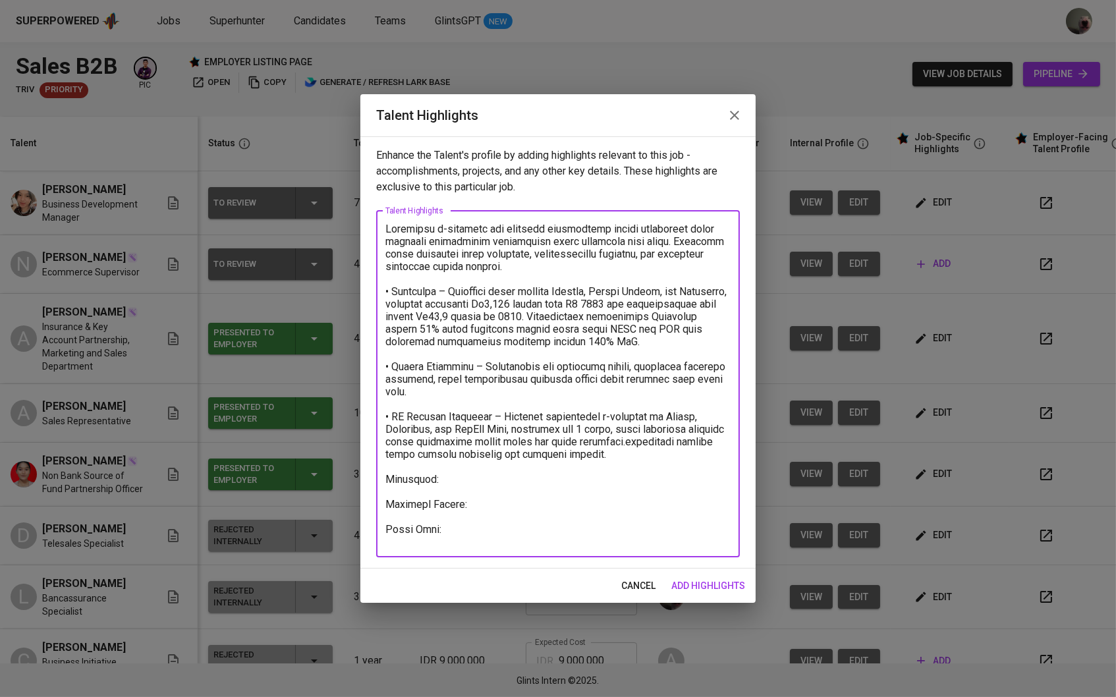
click at [442, 482] on textarea at bounding box center [557, 384] width 345 height 322
click at [543, 473] on textarea at bounding box center [557, 384] width 345 height 322
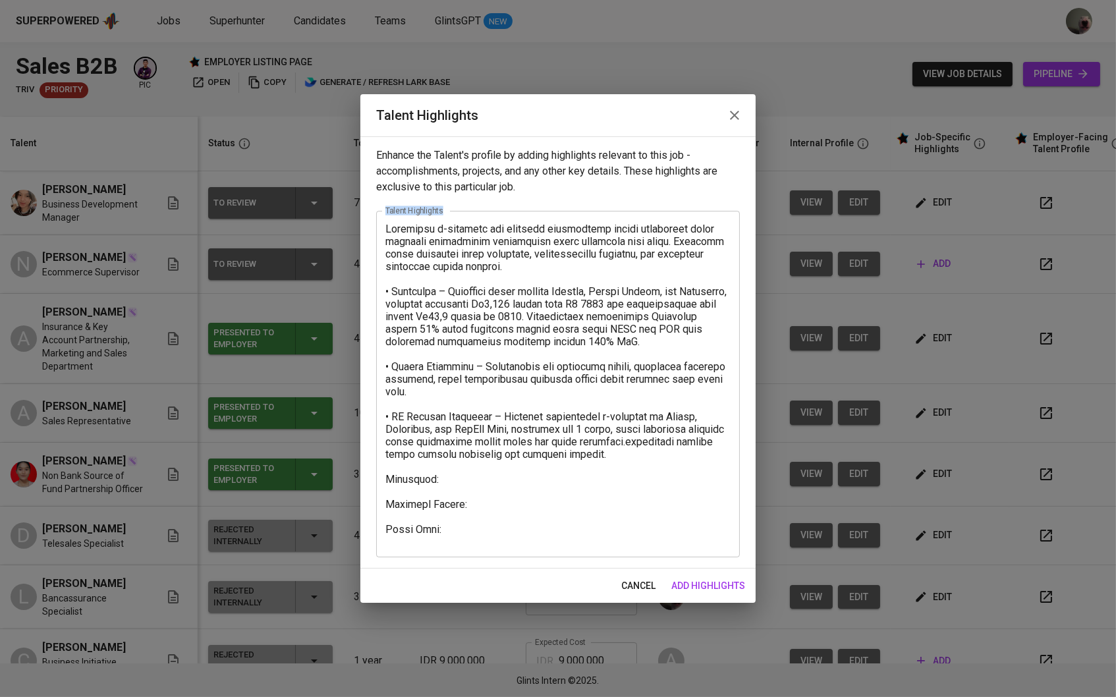
drag, startPoint x: 732, startPoint y: 463, endPoint x: 427, endPoint y: 208, distance: 397.2
click at [427, 208] on div "Enhance the Talent's profile by adding highlights relevant to this job - accomp…" at bounding box center [557, 352] width 395 height 432
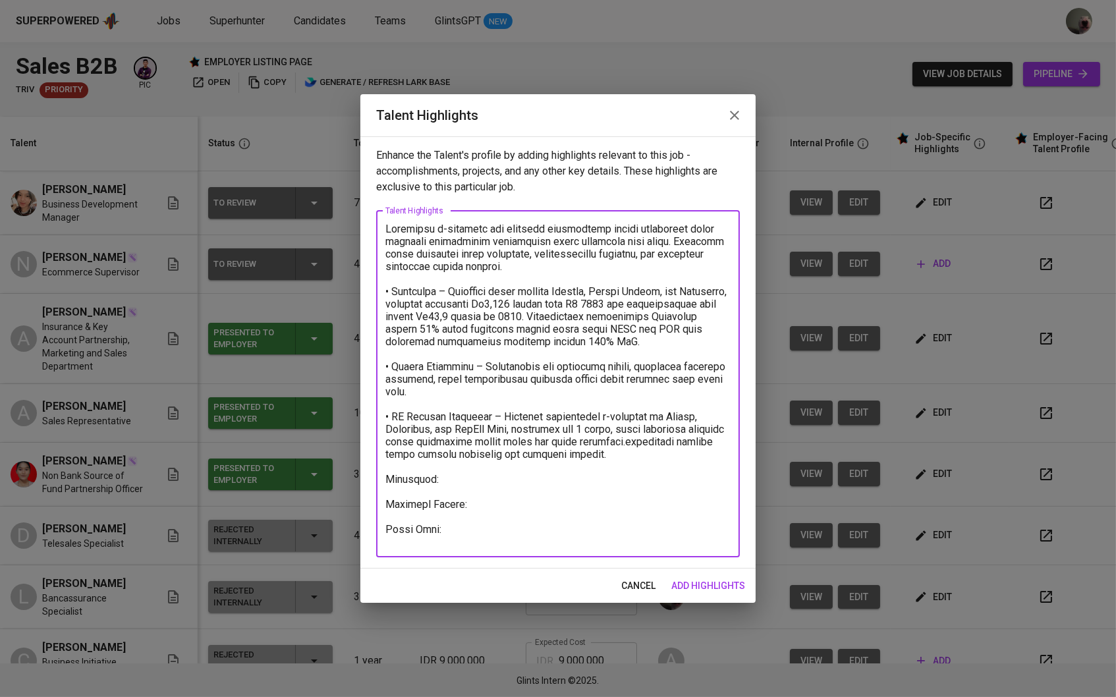
click at [430, 236] on textarea at bounding box center [557, 384] width 345 height 322
drag, startPoint x: 385, startPoint y: 229, endPoint x: 739, endPoint y: 460, distance: 422.7
click at [739, 460] on div "x Talent Highlights" at bounding box center [558, 384] width 364 height 347
paste textarea "Tokopedia – Menangani brand seperti Ariston, Wilson Cables, dan Kenmaster, menc…"
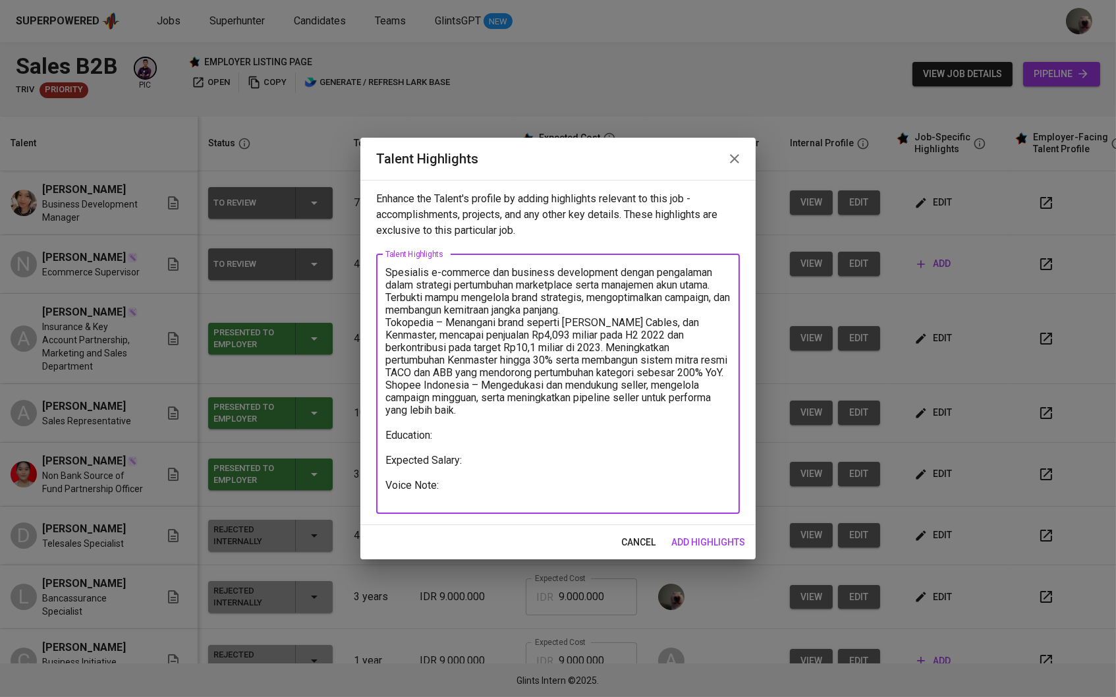
click at [604, 310] on textarea "Spesialis e-commerce dan business development dengan pengalaman dalam strategi …" at bounding box center [557, 383] width 345 height 235
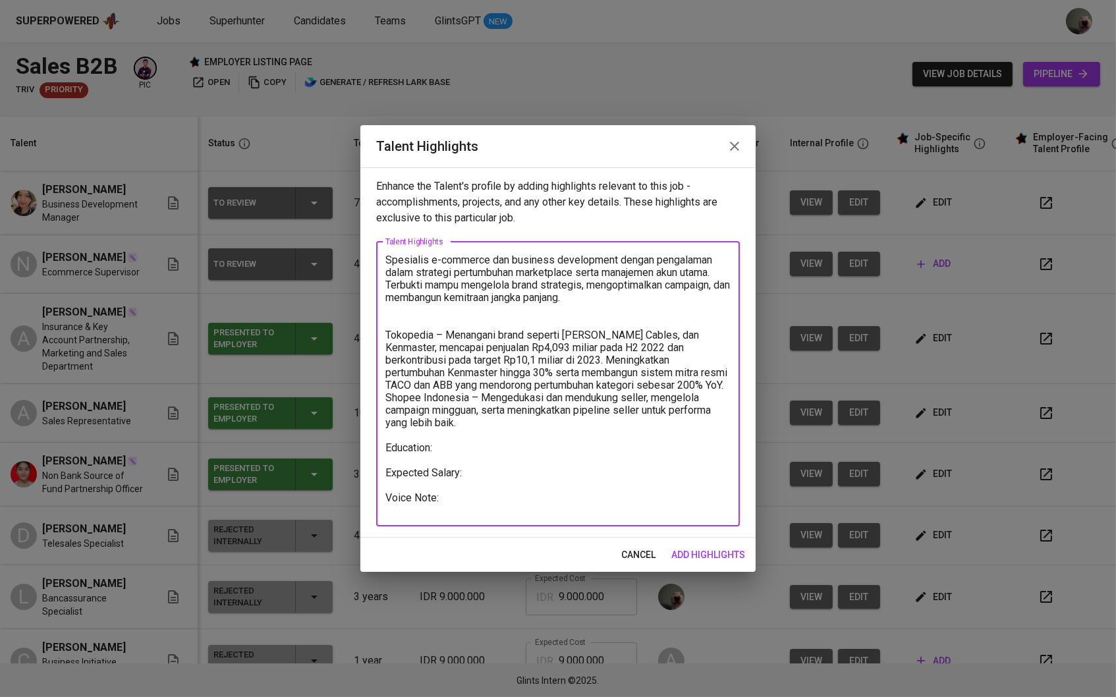
click at [496, 389] on textarea "Spesialis e-commerce dan business development dengan pengalaman dalam strategi …" at bounding box center [557, 384] width 345 height 260
click at [463, 392] on textarea "Spesialis e-commerce dan business development dengan pengalaman dalam strategi …" at bounding box center [557, 384] width 345 height 260
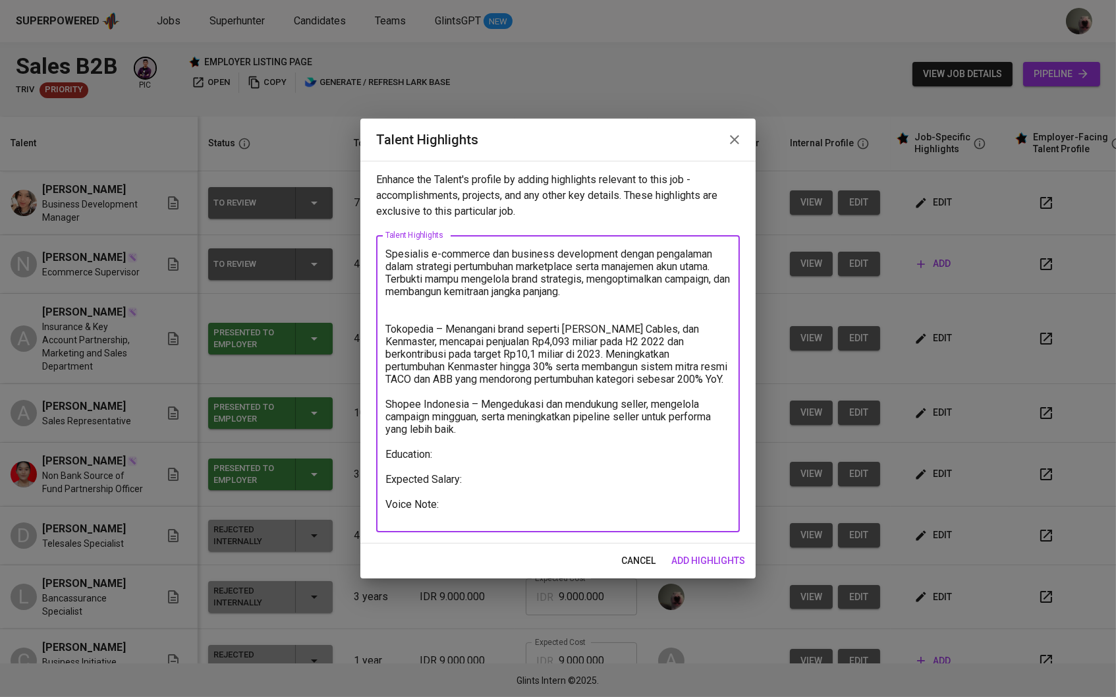
click at [625, 295] on textarea "Spesialis e-commerce dan business development dengan pengalaman dalam strategi …" at bounding box center [557, 384] width 345 height 273
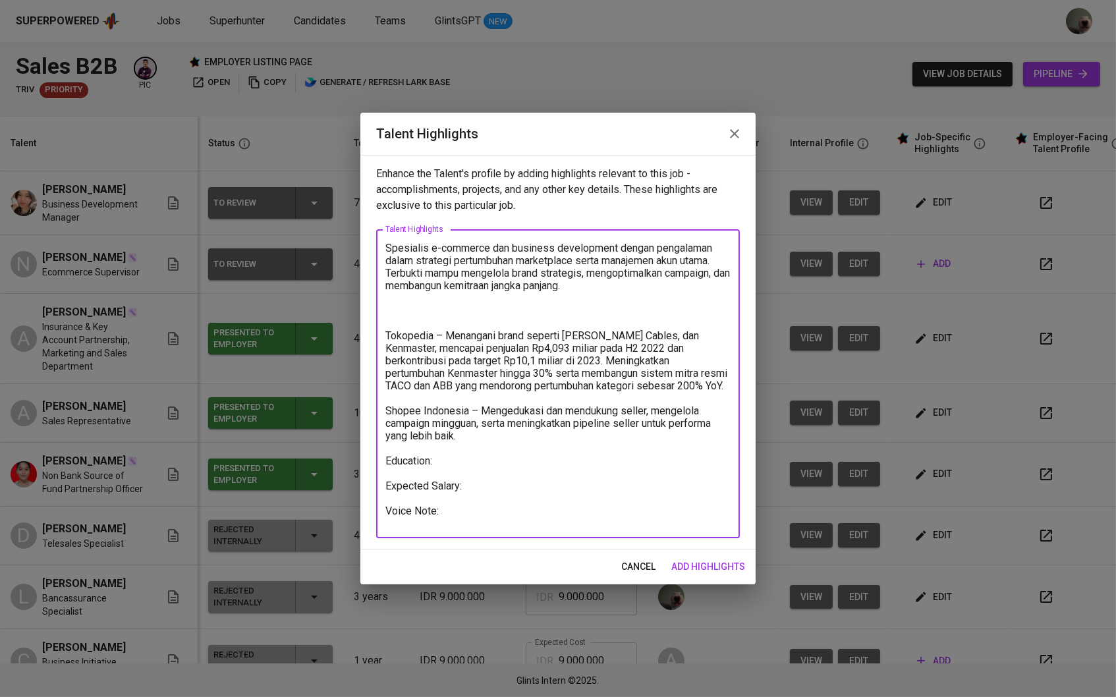
paste textarea "PT Penguin Indonesia – Memimpin operasional e-commerce di Shopee, Tokopedia, da…"
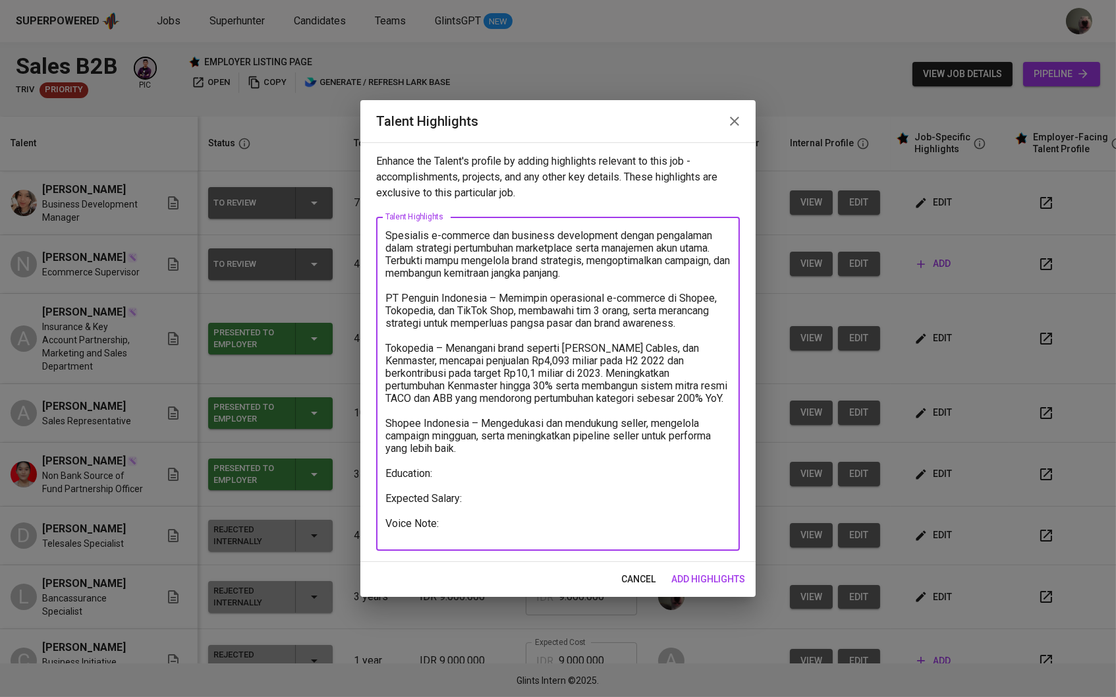
click at [387, 300] on textarea "Spesialis e-commerce dan business development dengan pengalaman dalam strategi …" at bounding box center [557, 384] width 345 height 310
click at [480, 510] on textarea "Spesialis e-commerce dan business development dengan pengalaman dalam strategi …" at bounding box center [557, 384] width 345 height 310
type textarea "Spesialis e-commerce dan business development dengan pengalaman dalam strategi …"
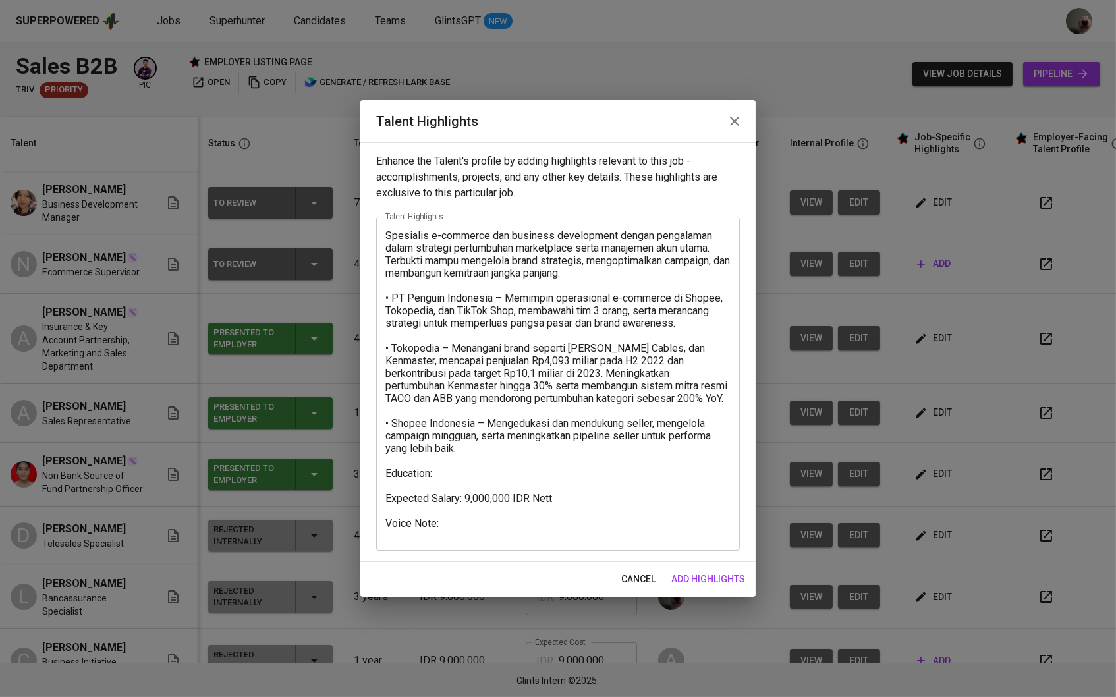
click at [710, 565] on div "cancel add highlights" at bounding box center [557, 579] width 395 height 35
click at [710, 572] on span "add highlights" at bounding box center [708, 579] width 74 height 16
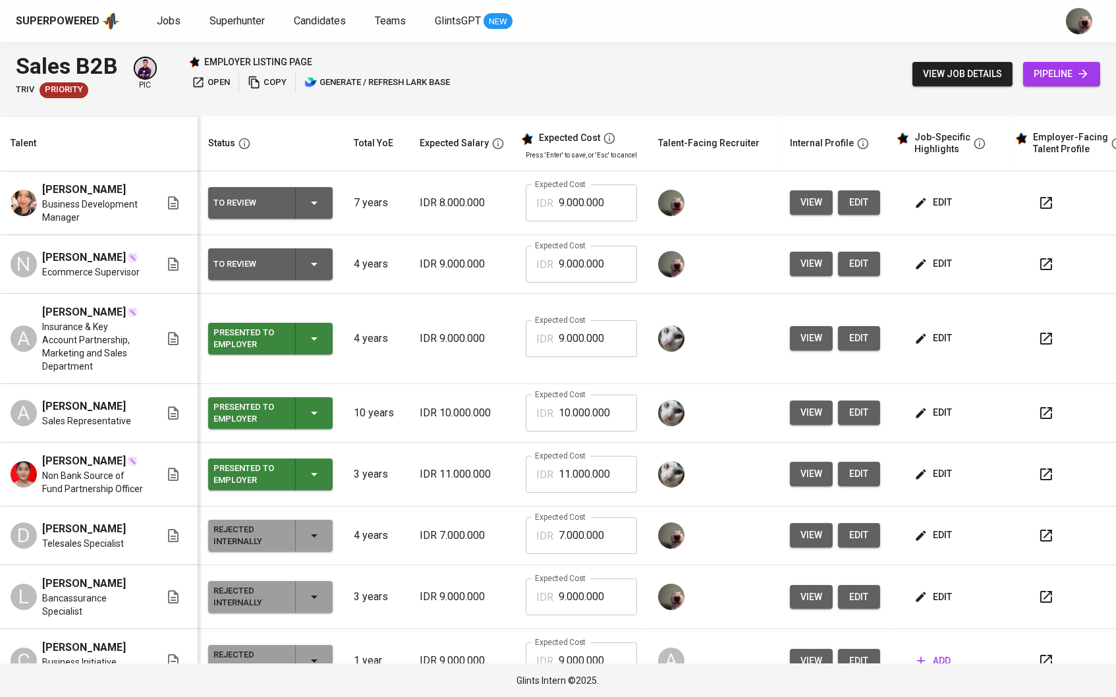
click at [812, 272] on span "view" at bounding box center [812, 264] width 22 height 16
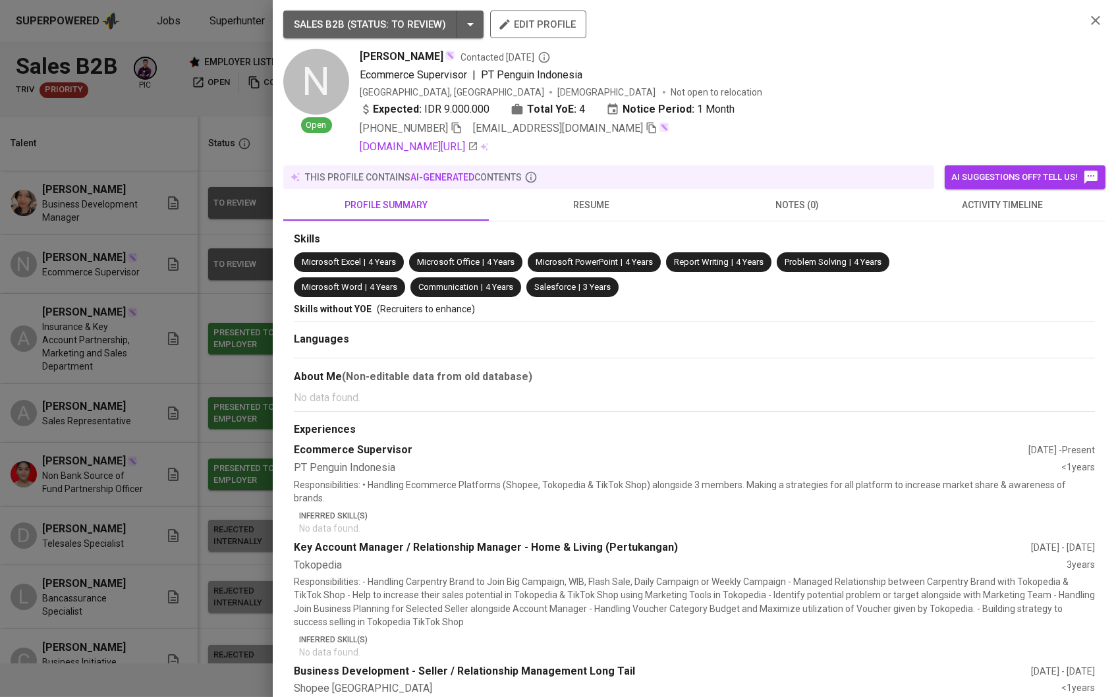
scroll to position [18, 0]
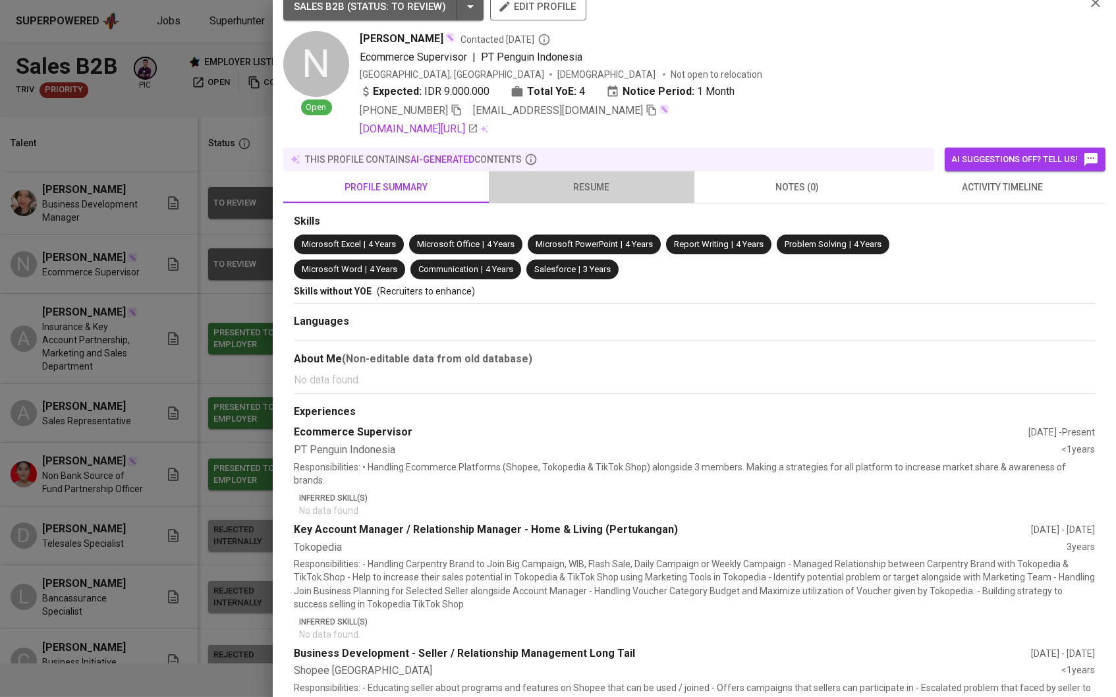
click at [575, 191] on span "resume" at bounding box center [592, 187] width 190 height 16
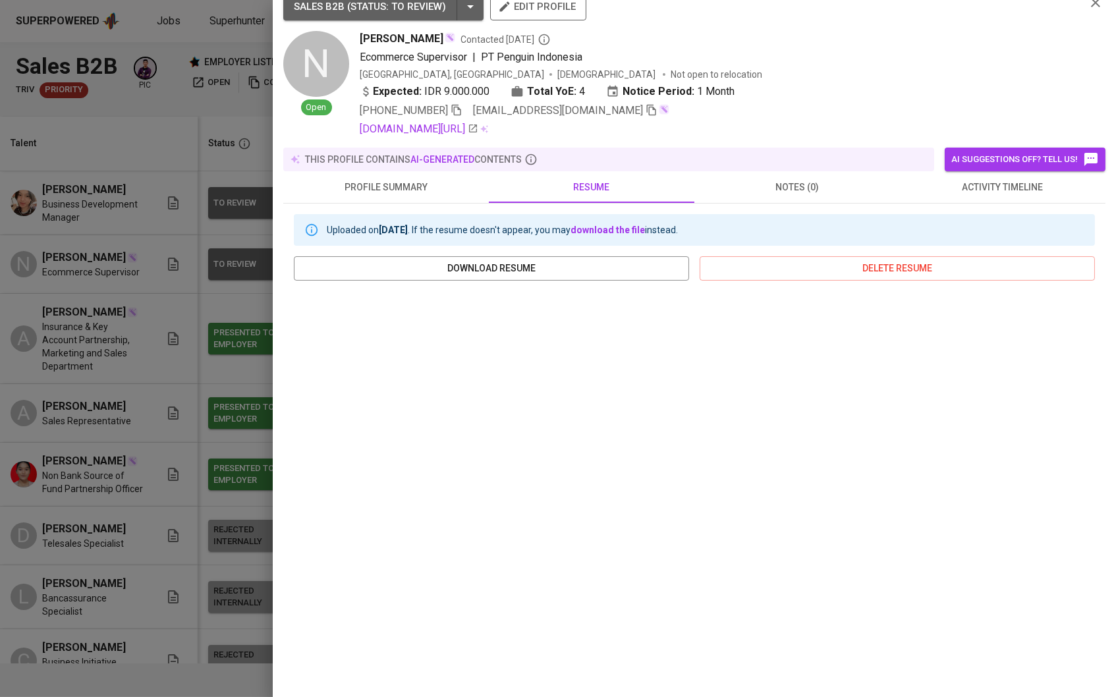
click at [90, 302] on div at bounding box center [558, 348] width 1116 height 697
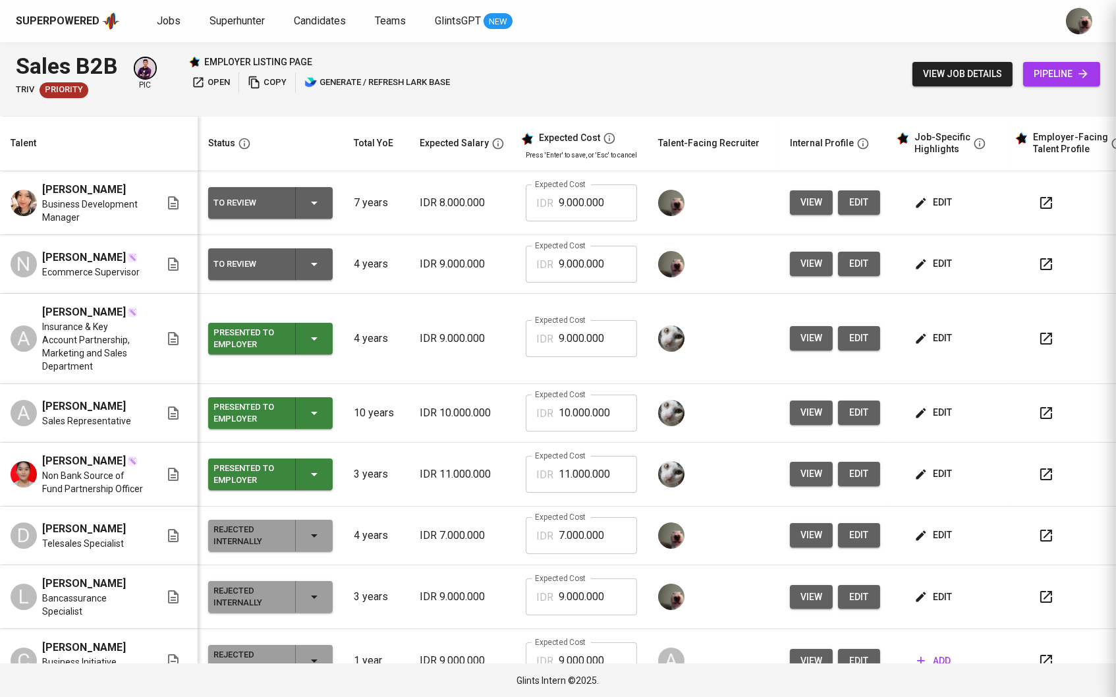
scroll to position [0, 0]
click at [957, 271] on button "edit" at bounding box center [934, 264] width 45 height 24
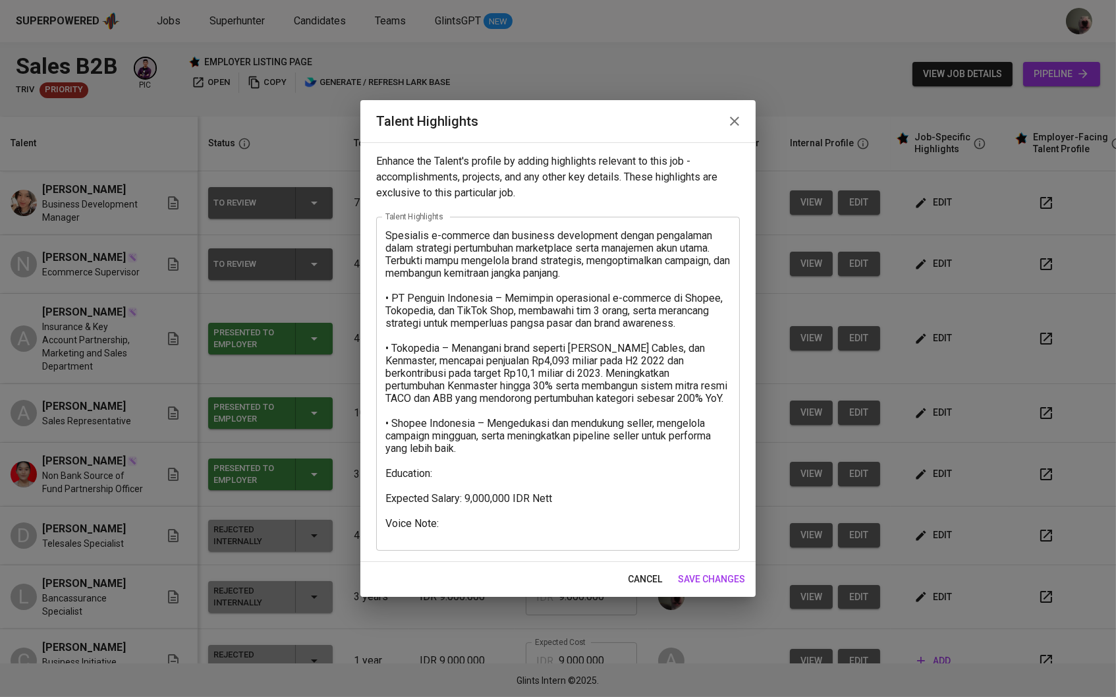
click at [383, 234] on div "Spesialis e-commerce dan business development dengan pengalaman dalam strategi …" at bounding box center [558, 384] width 364 height 334
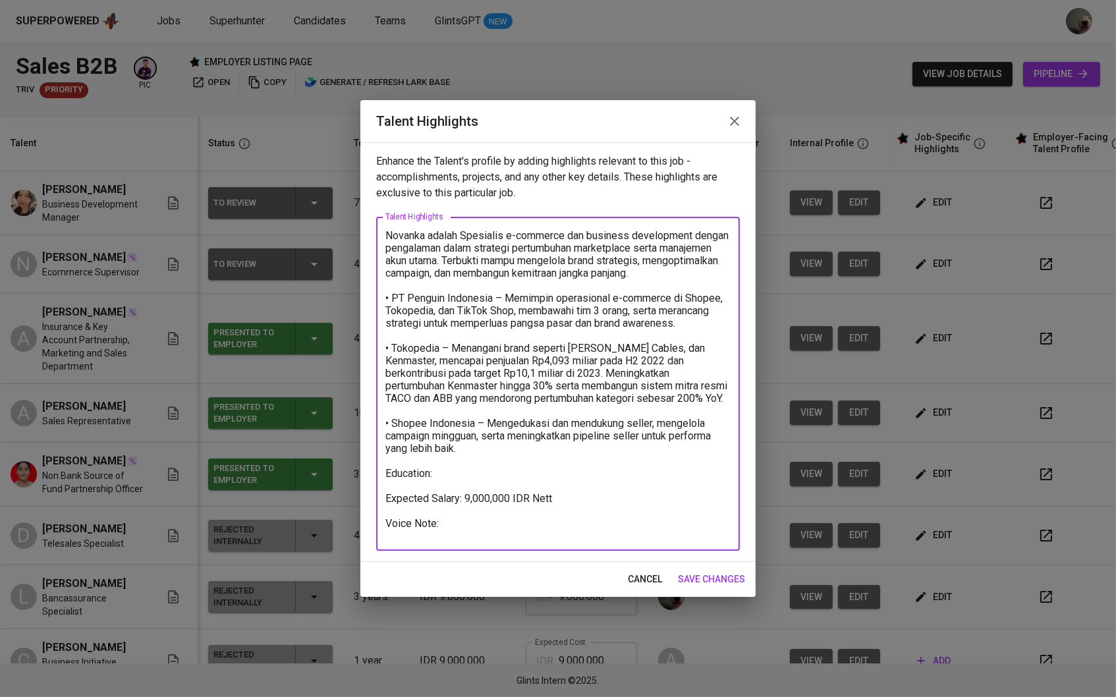
click at [453, 472] on textarea "Novanka adalah Spesialis e-commerce dan business development dengan pengalaman …" at bounding box center [557, 384] width 345 height 310
click at [453, 484] on textarea "Novanka adalah Spesialis e-commerce dan business development dengan pengalaman …" at bounding box center [557, 384] width 345 height 310
paste textarea "Universitas Pelita Harapan (Tangerang) 2017-2021 Bachelor’s Degree of Science, …"
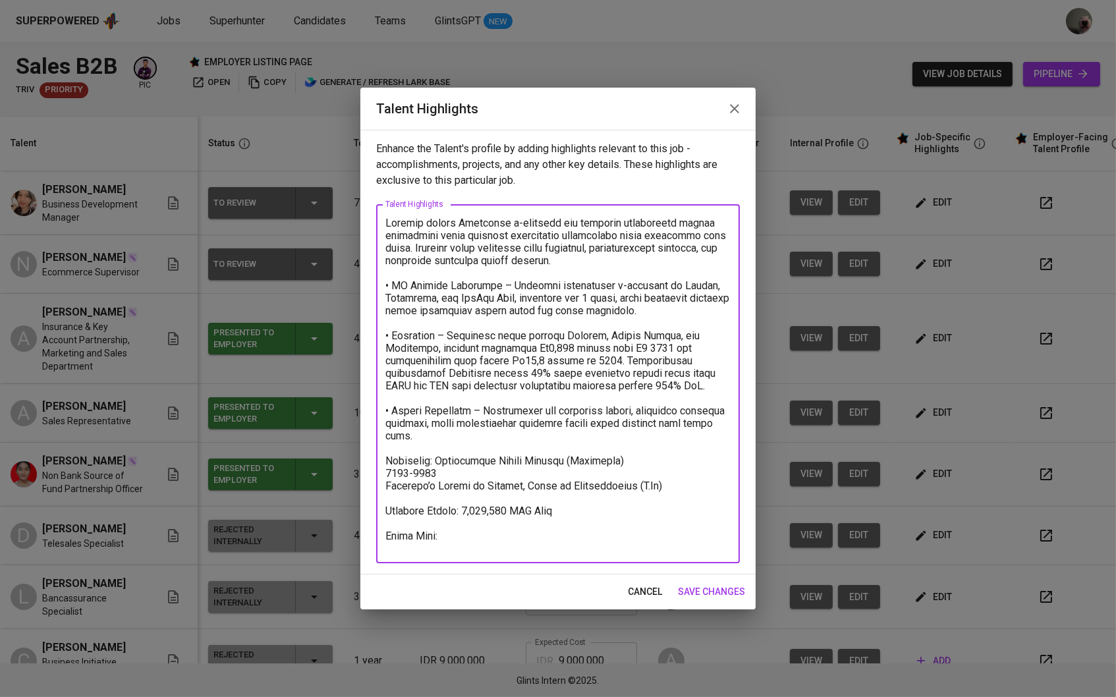
drag, startPoint x: 633, startPoint y: 466, endPoint x: 561, endPoint y: 470, distance: 72.6
click at [561, 470] on textarea at bounding box center [557, 384] width 345 height 335
drag, startPoint x: 497, startPoint y: 482, endPoint x: 385, endPoint y: 482, distance: 112.0
click at [385, 482] on textarea at bounding box center [557, 384] width 345 height 335
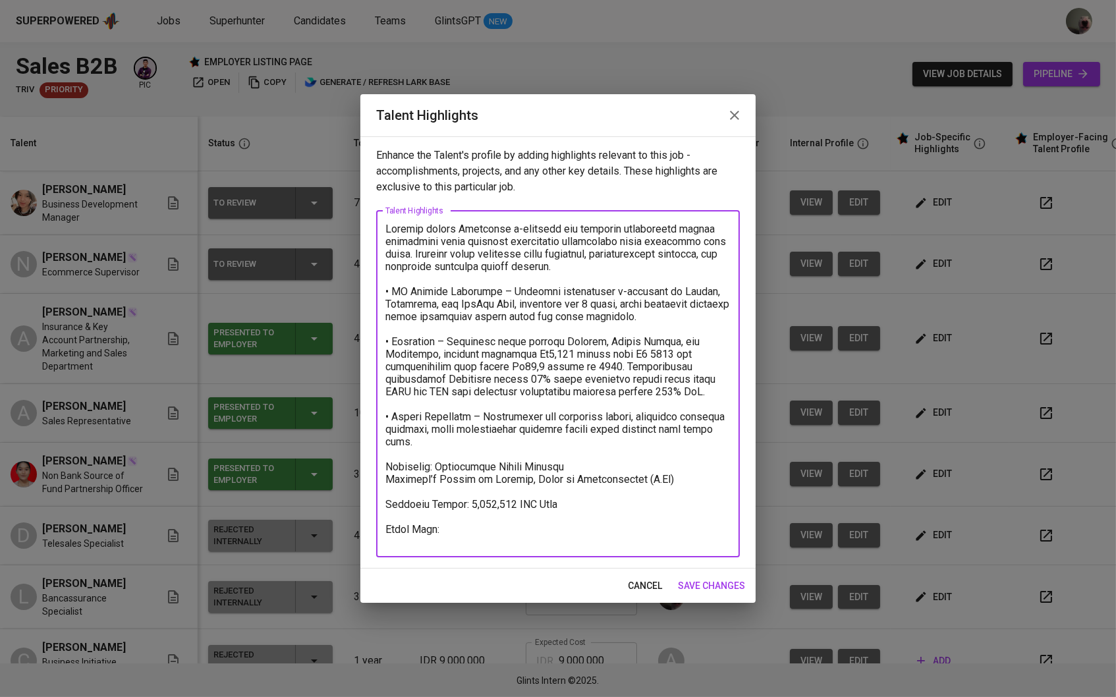
click at [434, 471] on textarea at bounding box center [557, 384] width 345 height 322
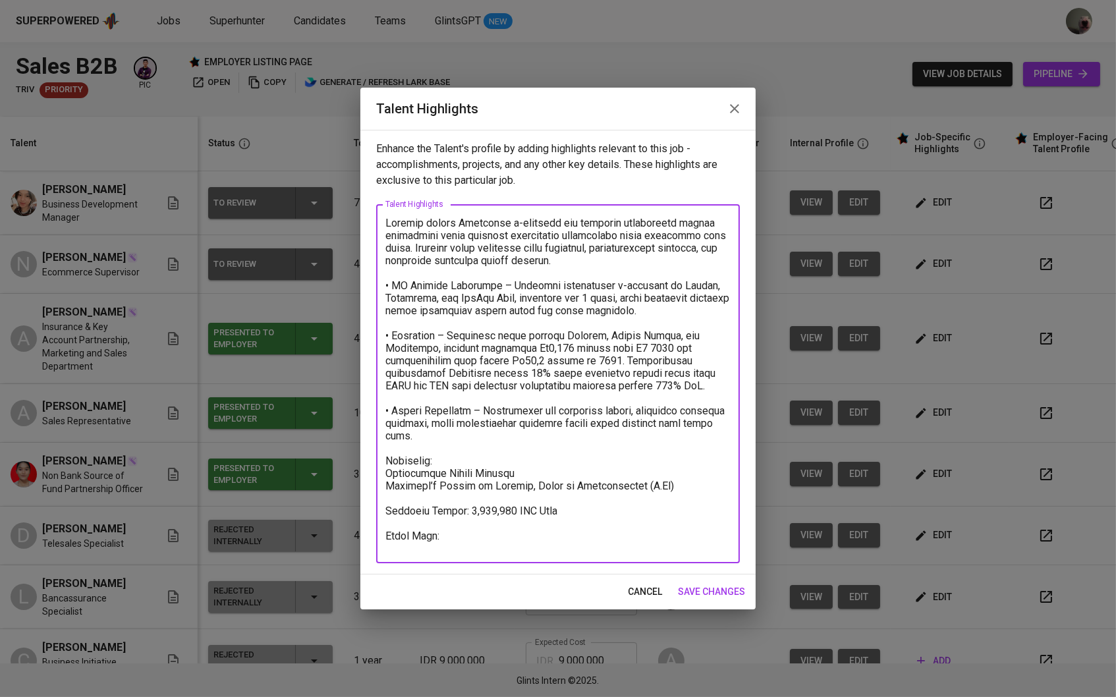
click at [665, 495] on textarea at bounding box center [557, 384] width 345 height 335
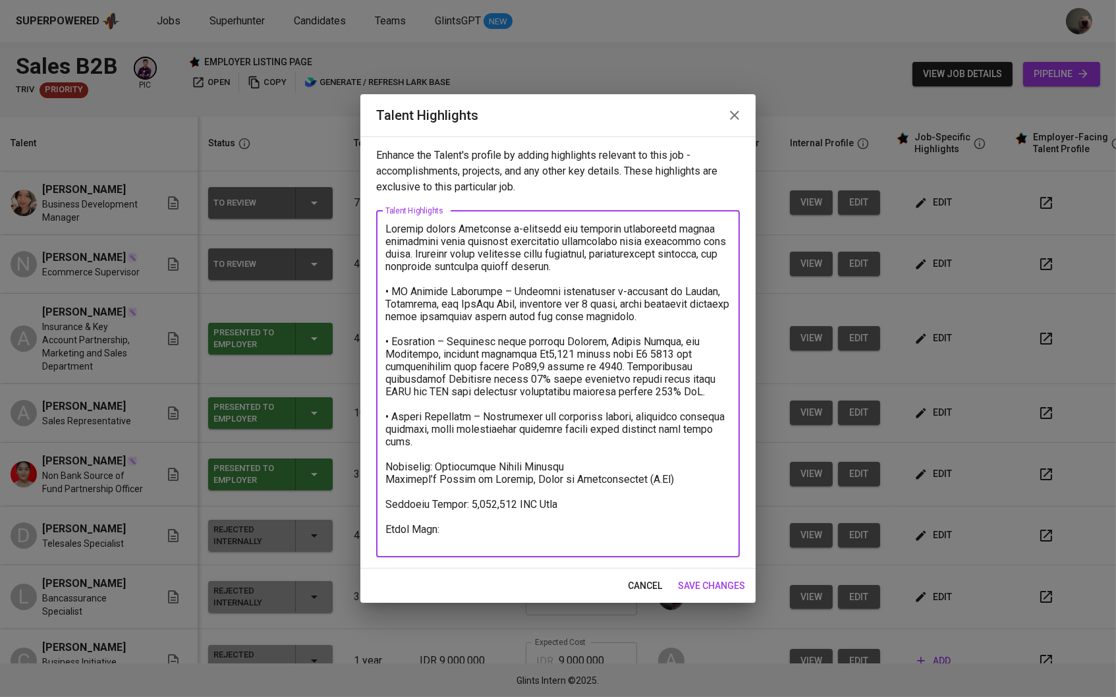
drag, startPoint x: 679, startPoint y: 489, endPoint x: 632, endPoint y: 494, distance: 47.7
click at [632, 494] on textarea at bounding box center [557, 384] width 345 height 322
click at [437, 476] on textarea at bounding box center [557, 384] width 345 height 322
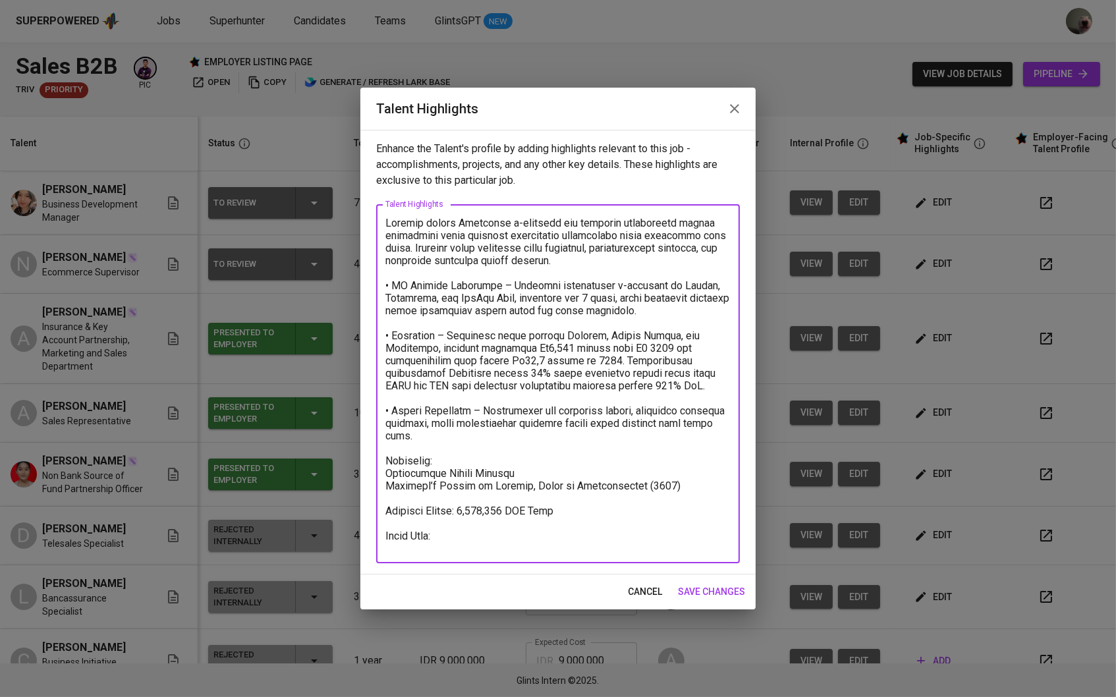
type textarea "Novanka adalah Spesialis e-commerce dan business development dengan pengalaman …"
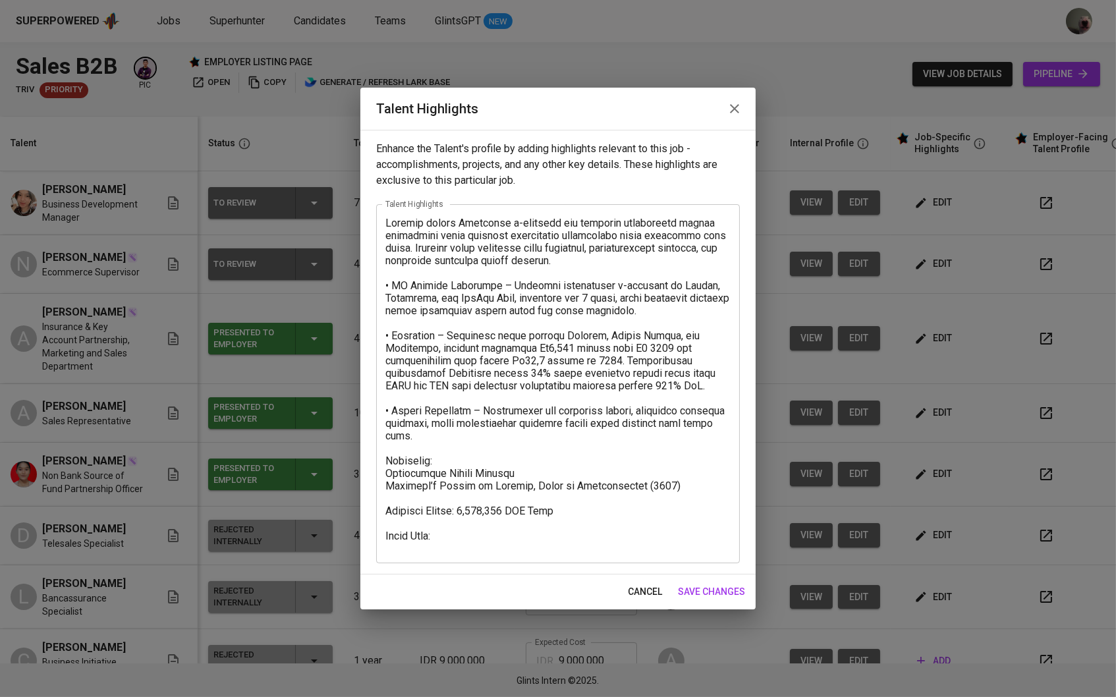
click at [712, 578] on div "cancel save changes" at bounding box center [557, 592] width 395 height 35
click at [713, 585] on span "save changes" at bounding box center [711, 592] width 67 height 16
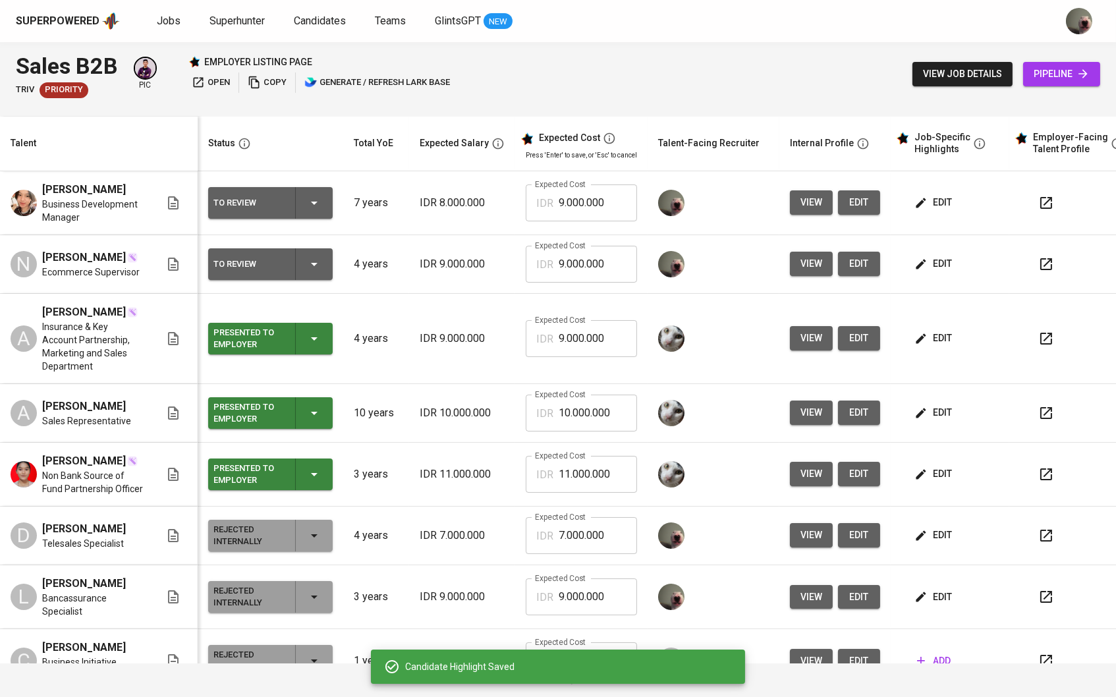
click at [807, 207] on span "view" at bounding box center [812, 202] width 22 height 16
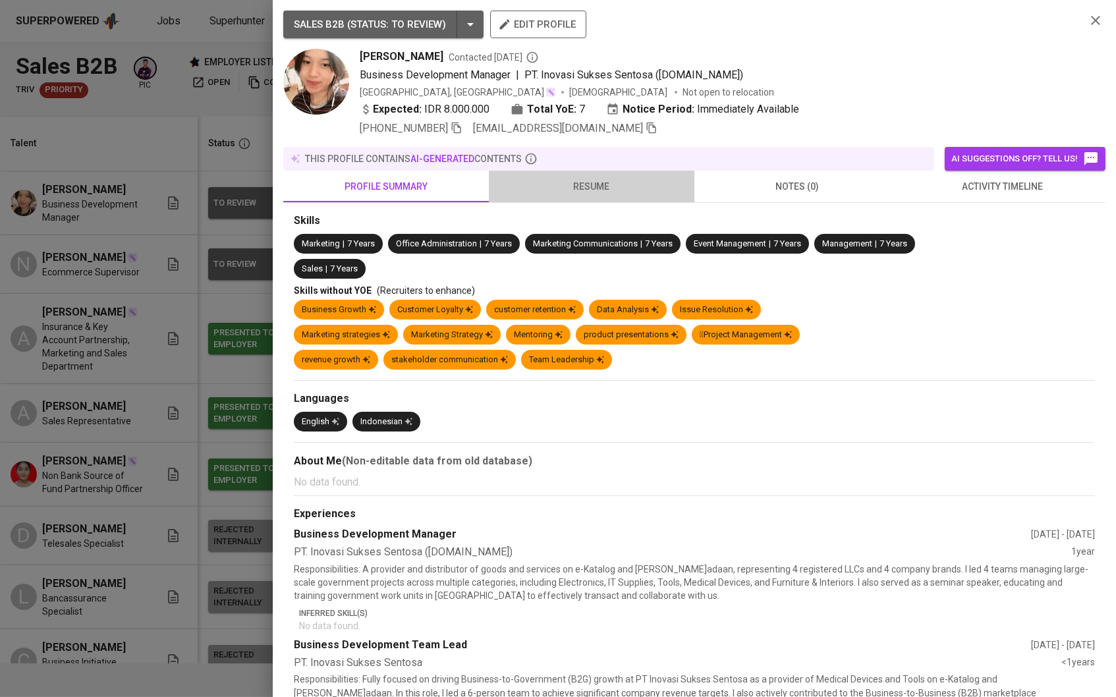
click at [627, 202] on button "resume" at bounding box center [592, 187] width 206 height 32
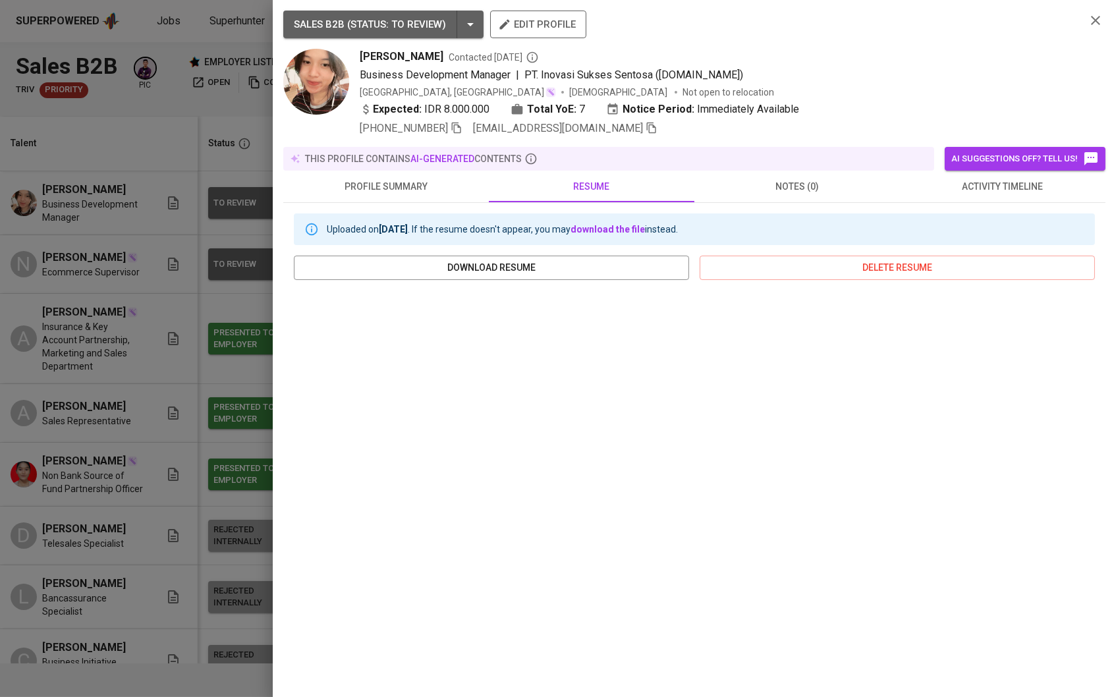
click at [179, 407] on div at bounding box center [558, 348] width 1116 height 697
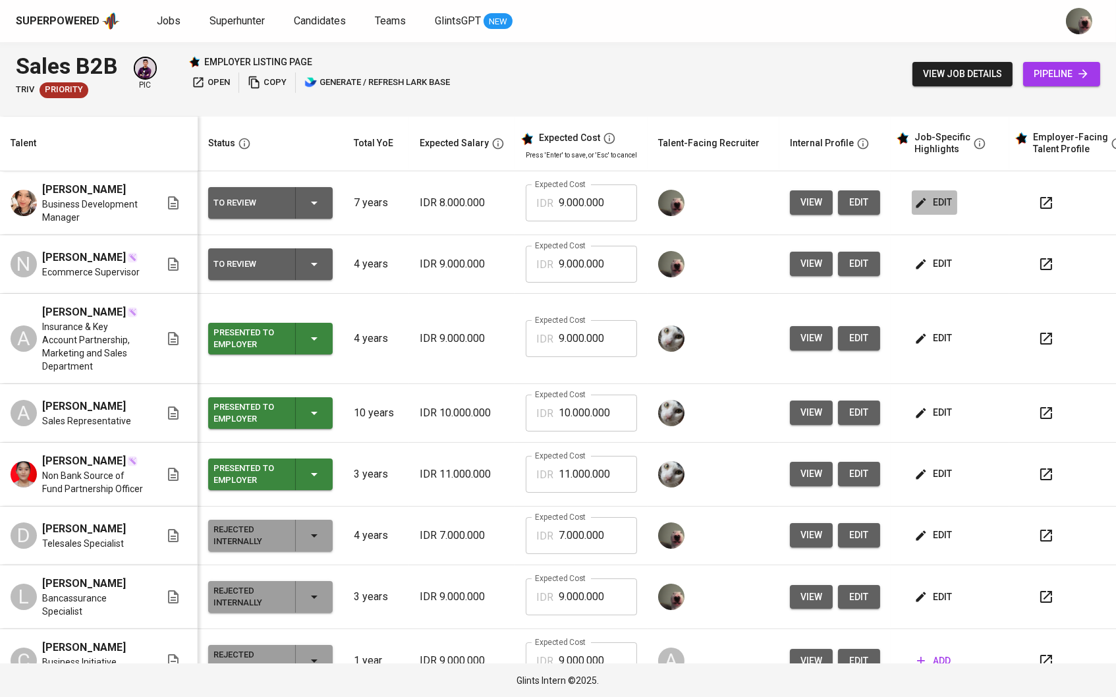
click at [940, 210] on span "edit" at bounding box center [934, 202] width 35 height 16
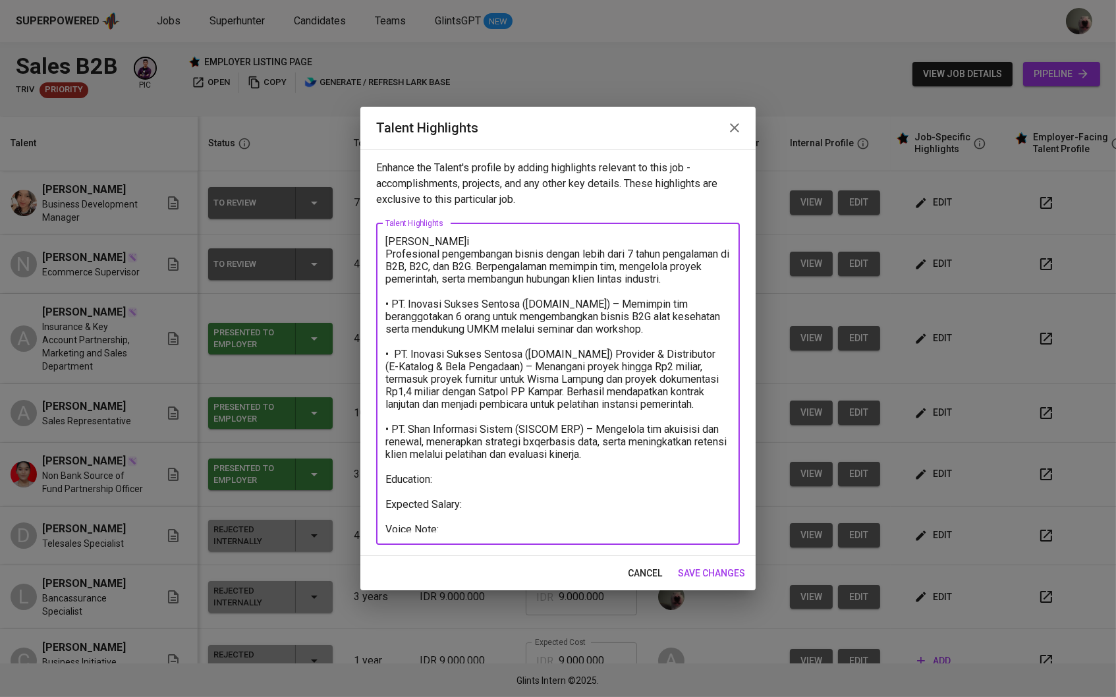
click at [511, 469] on textarea "[PERSON_NAME] [PERSON_NAME] Profesional pengembangan bisnis dengan lebih dari 7…" at bounding box center [557, 383] width 345 height 297
click at [485, 486] on textarea "[PERSON_NAME] [PERSON_NAME] Profesional pengembangan bisnis dengan lebih dari 7…" at bounding box center [557, 383] width 345 height 297
click at [467, 478] on textarea "[PERSON_NAME] [PERSON_NAME] Profesional pengembangan bisnis dengan lebih dari 7…" at bounding box center [557, 383] width 345 height 297
paste textarea "Master of Arts at Media and Cultural Studies, Gadjah Mada University (GPA: 3.74…"
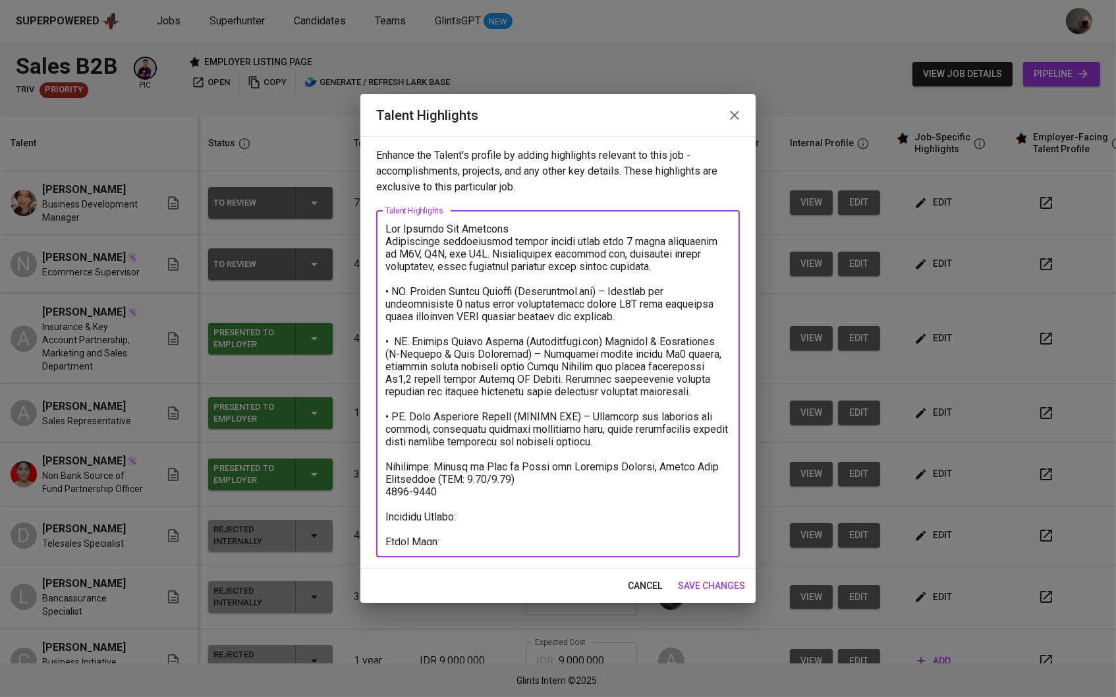
click at [511, 484] on textarea at bounding box center [557, 384] width 345 height 322
drag, startPoint x: 519, startPoint y: 476, endPoint x: 434, endPoint y: 473, distance: 84.4
click at [434, 473] on textarea at bounding box center [557, 384] width 345 height 322
click at [411, 490] on textarea at bounding box center [557, 384] width 345 height 322
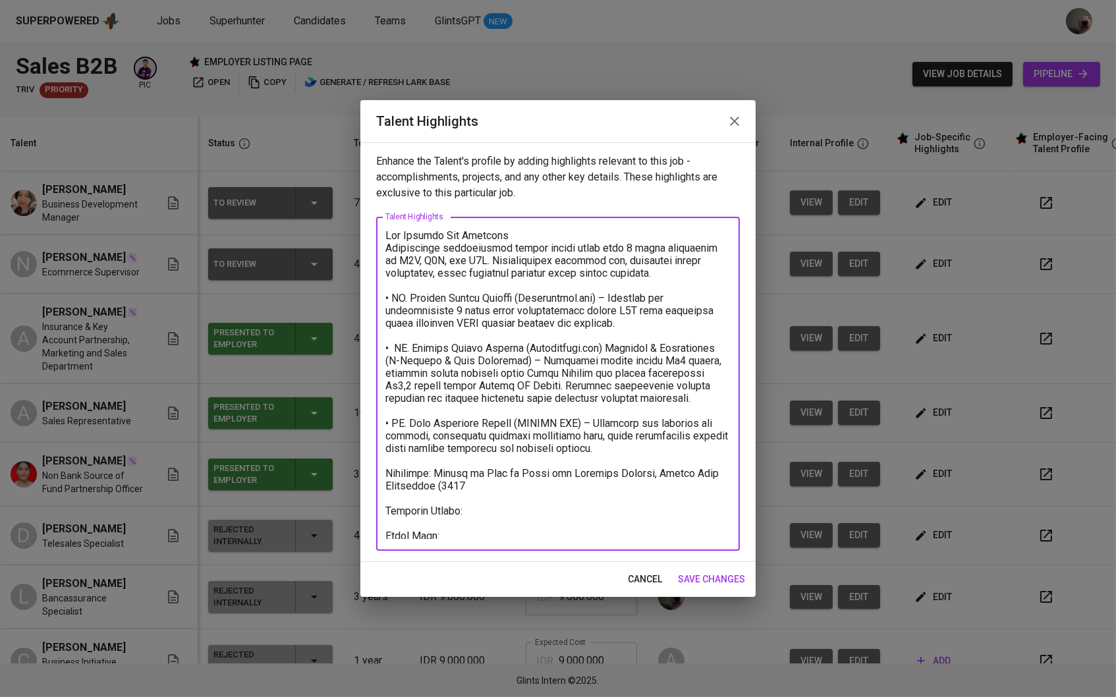
click at [478, 476] on textarea at bounding box center [557, 384] width 345 height 310
click at [467, 482] on textarea at bounding box center [557, 384] width 345 height 310
click at [441, 464] on textarea at bounding box center [557, 384] width 345 height 310
click at [436, 467] on textarea at bounding box center [557, 384] width 345 height 310
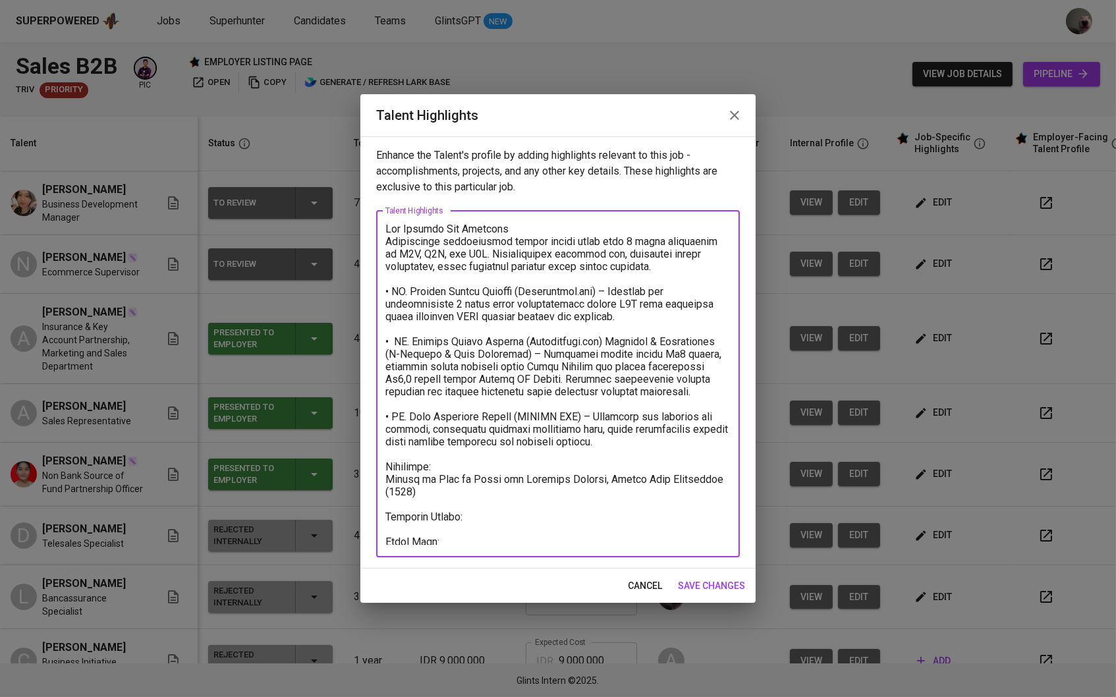
click at [494, 515] on textarea at bounding box center [557, 384] width 345 height 322
click at [592, 475] on textarea at bounding box center [557, 384] width 345 height 322
click at [552, 492] on textarea at bounding box center [557, 384] width 345 height 322
click at [548, 507] on textarea at bounding box center [557, 384] width 345 height 322
click at [513, 524] on textarea at bounding box center [557, 384] width 345 height 322
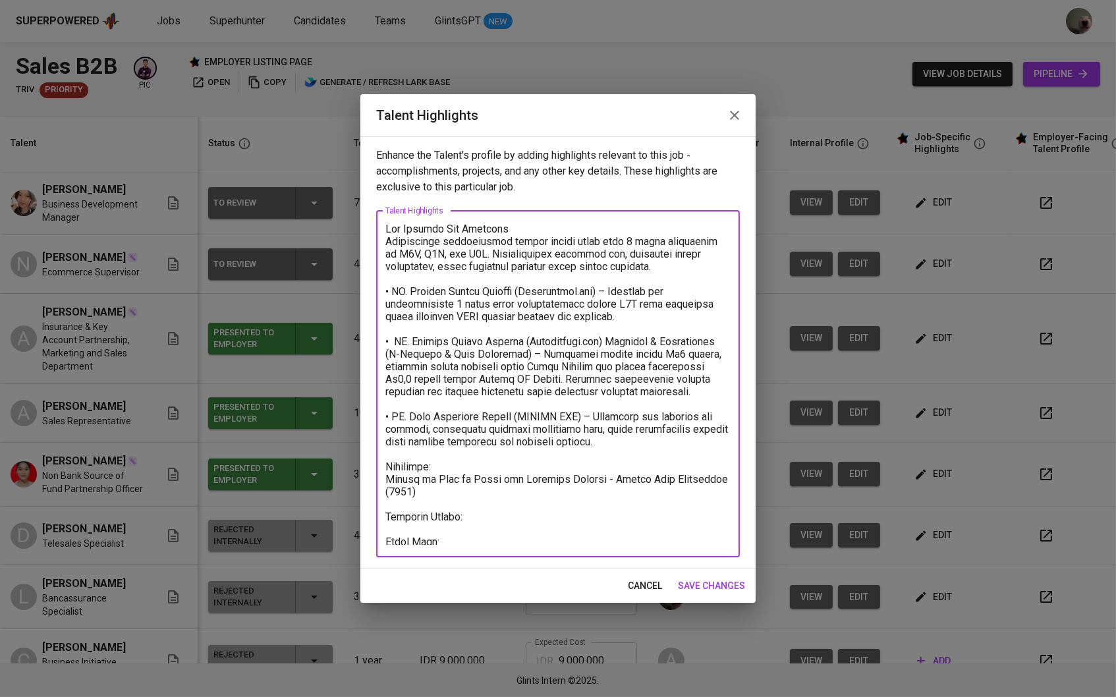
click at [498, 515] on textarea at bounding box center [557, 384] width 345 height 322
type textarea "Dwi Arieska Nur Fitriani Profesional pengembangan bisnis dengan lebih dari 7 ta…"
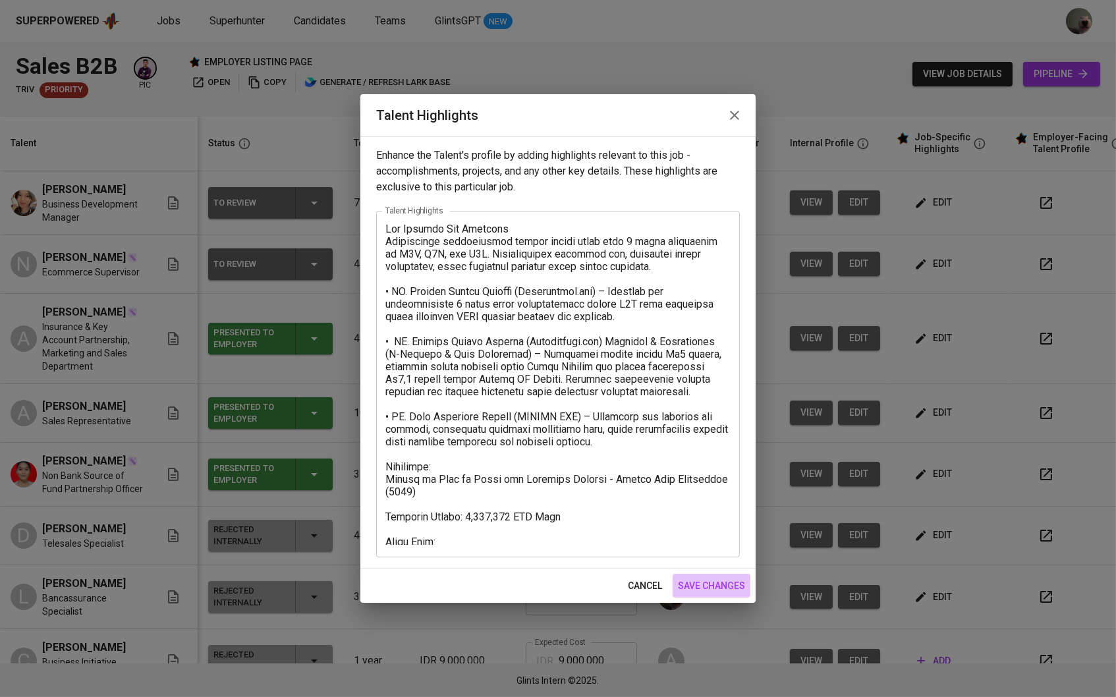
click at [700, 581] on span "save changes" at bounding box center [711, 586] width 67 height 16
